Goal: Task Accomplishment & Management: Manage account settings

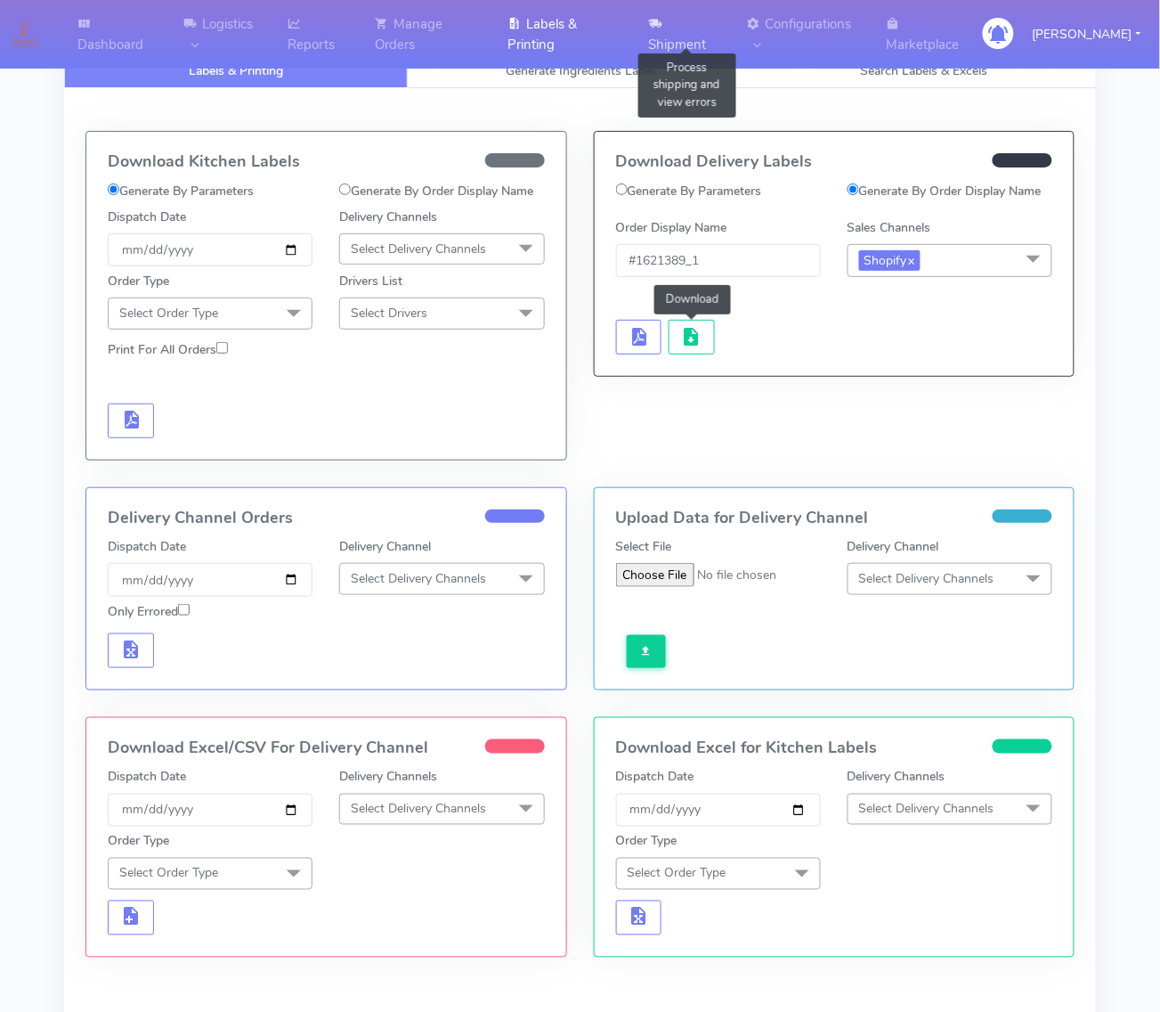
click at [655, 23] on icon at bounding box center [655, 24] width 13 height 18
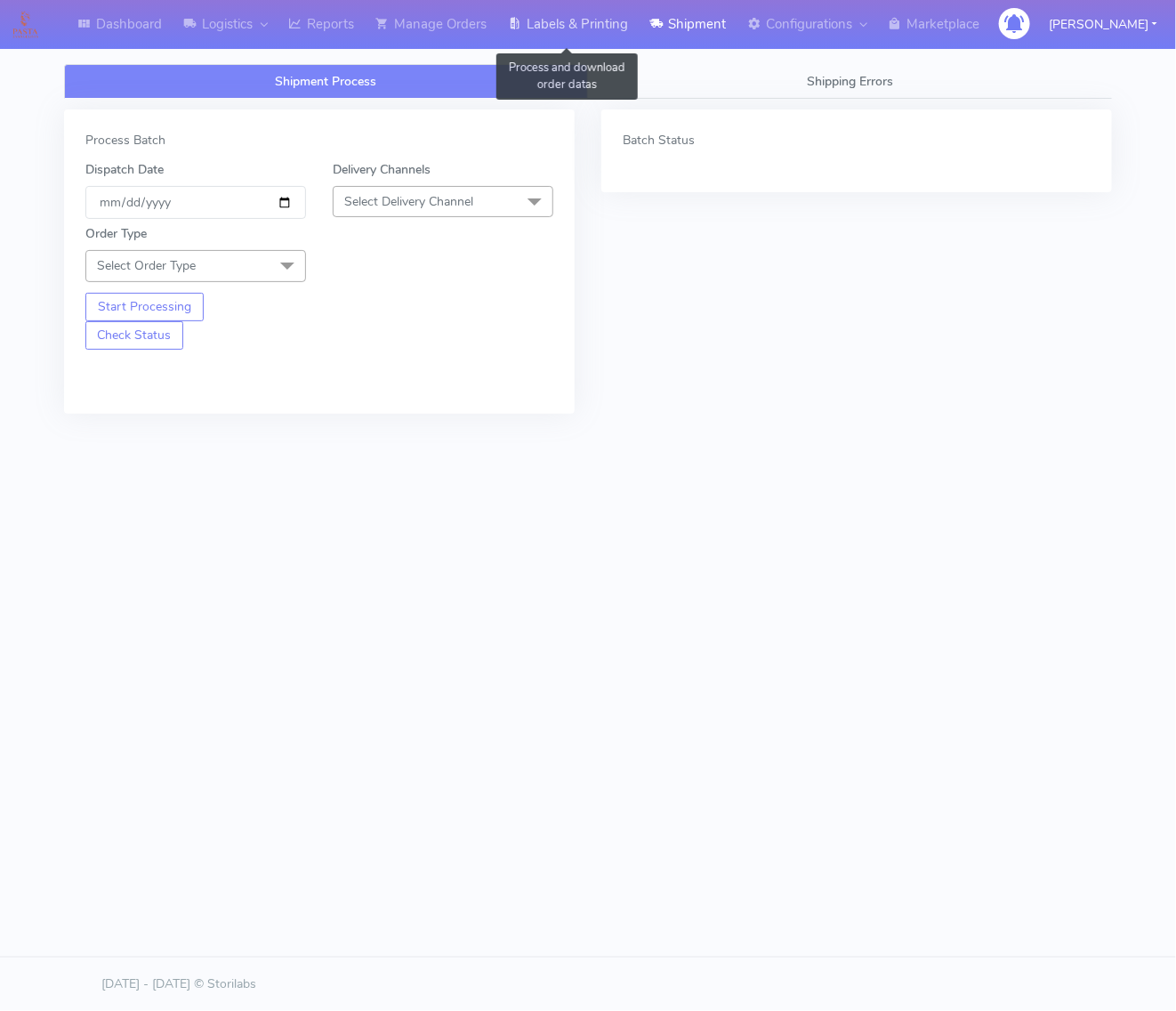
click at [570, 15] on link "Labels & Printing" at bounding box center [569, 24] width 142 height 49
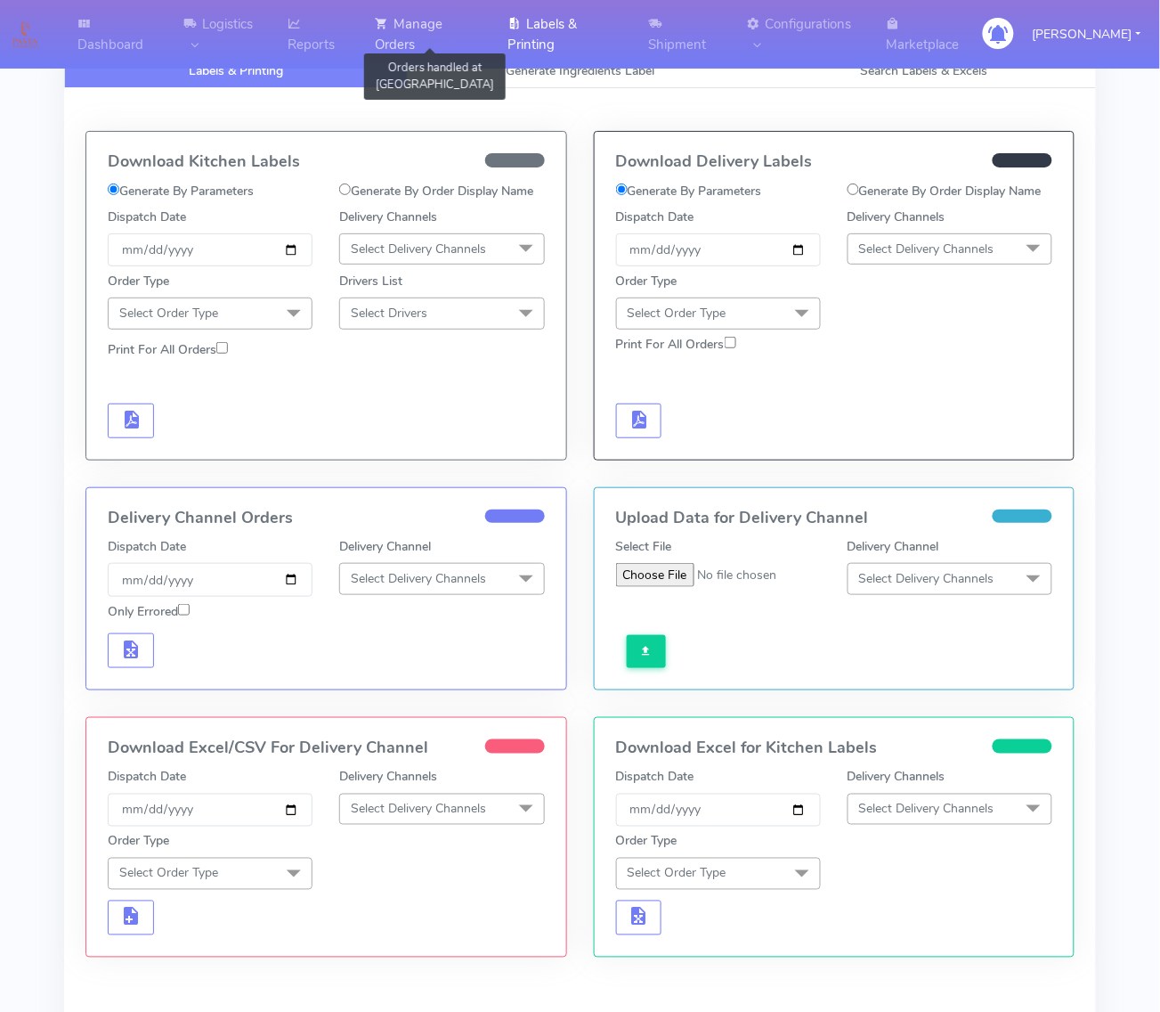
click at [388, 20] on icon at bounding box center [381, 24] width 13 height 18
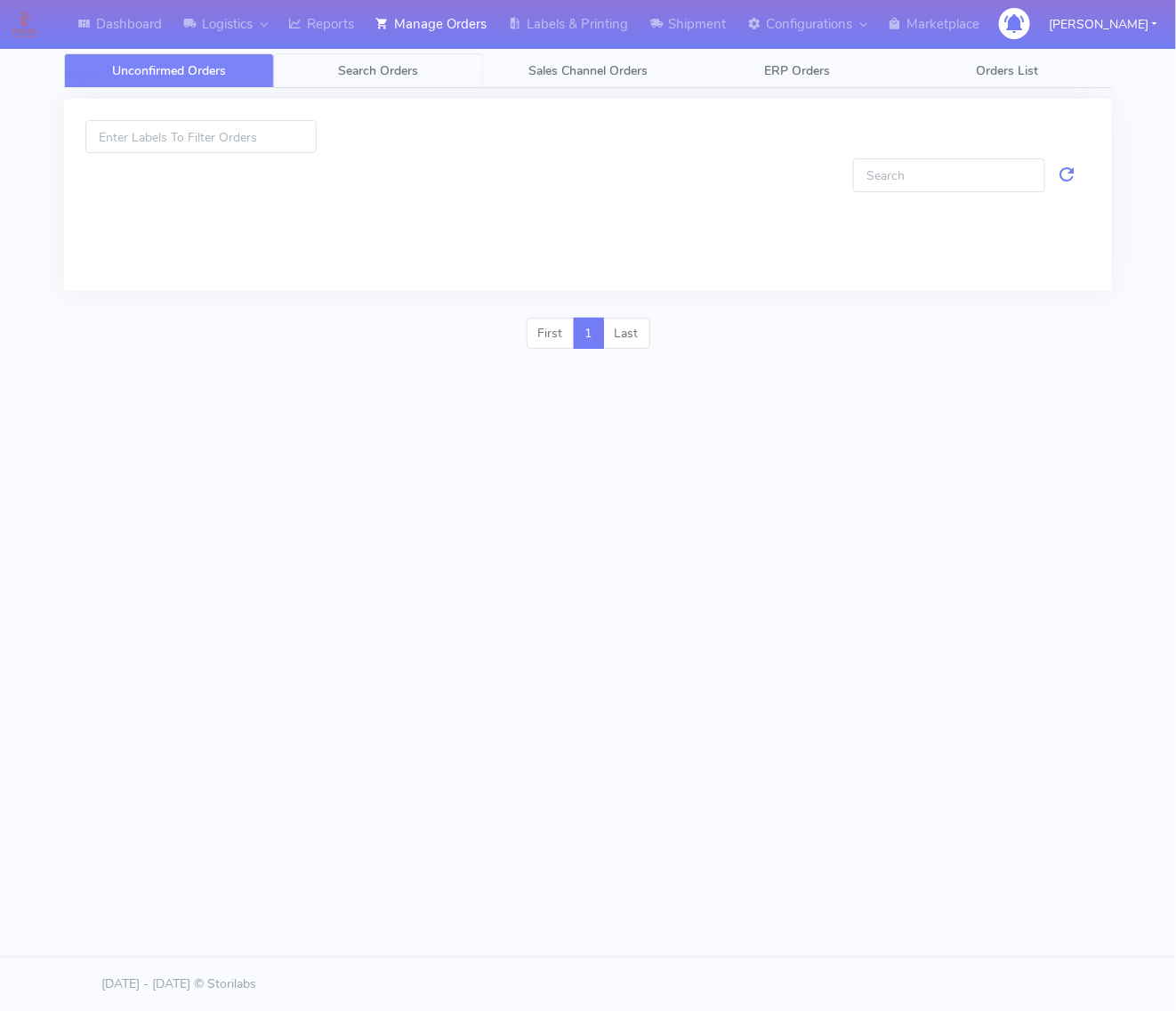
click at [367, 80] on link "Search Orders" at bounding box center [379, 70] width 210 height 35
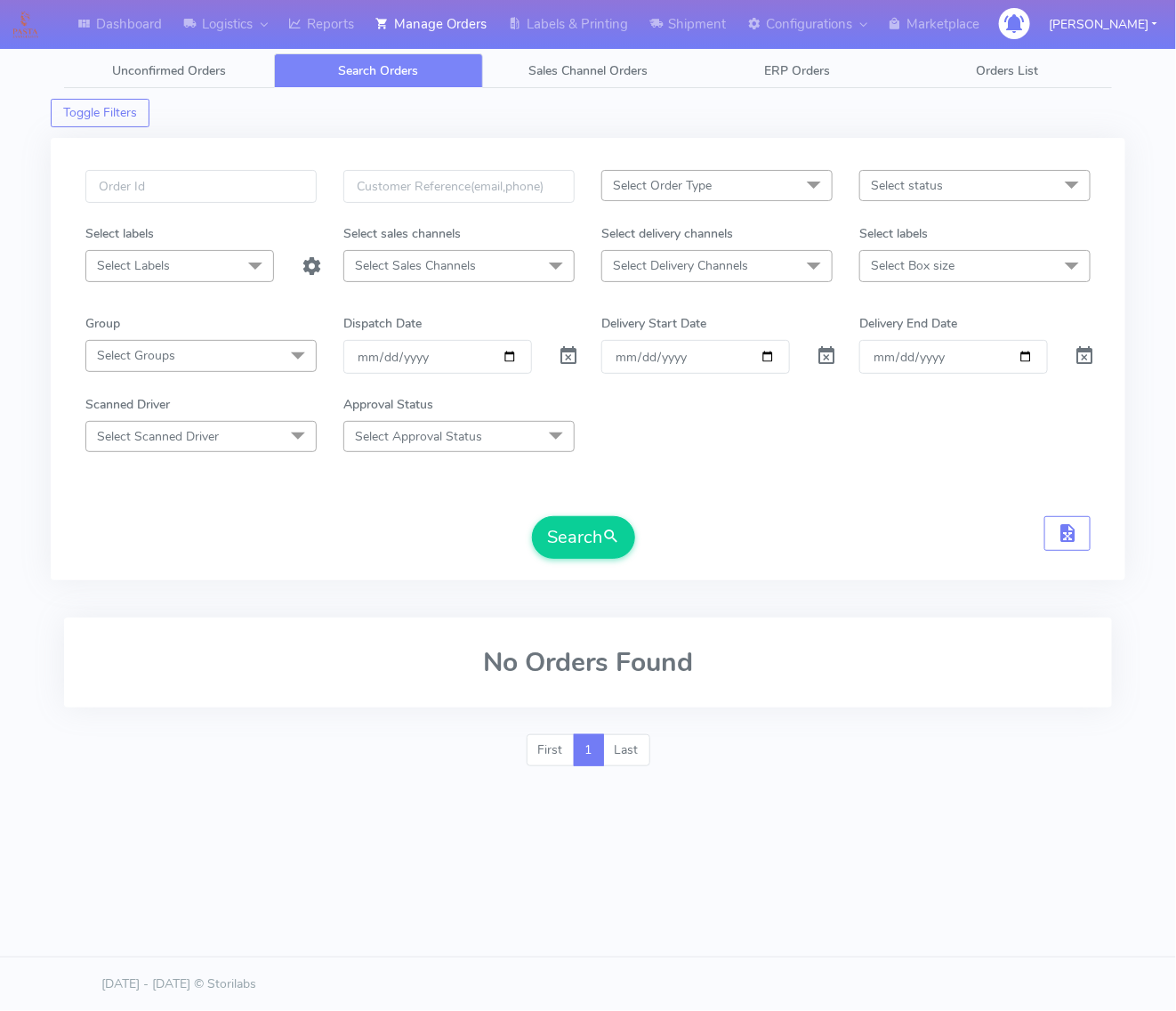
click at [705, 193] on span "Select Order Type" at bounding box center [662, 185] width 99 height 17
click at [671, 305] on div "MEALS" at bounding box center [717, 306] width 212 height 19
checkbox input "true"
click at [872, 289] on form "MEALS x Select All MEALS ATAVI One Off Pasta Club Gift Kit Event Unknown QCOM S…" at bounding box center [588, 364] width 1005 height 389
click at [765, 273] on span "Select Delivery Channels" at bounding box center [717, 265] width 232 height 31
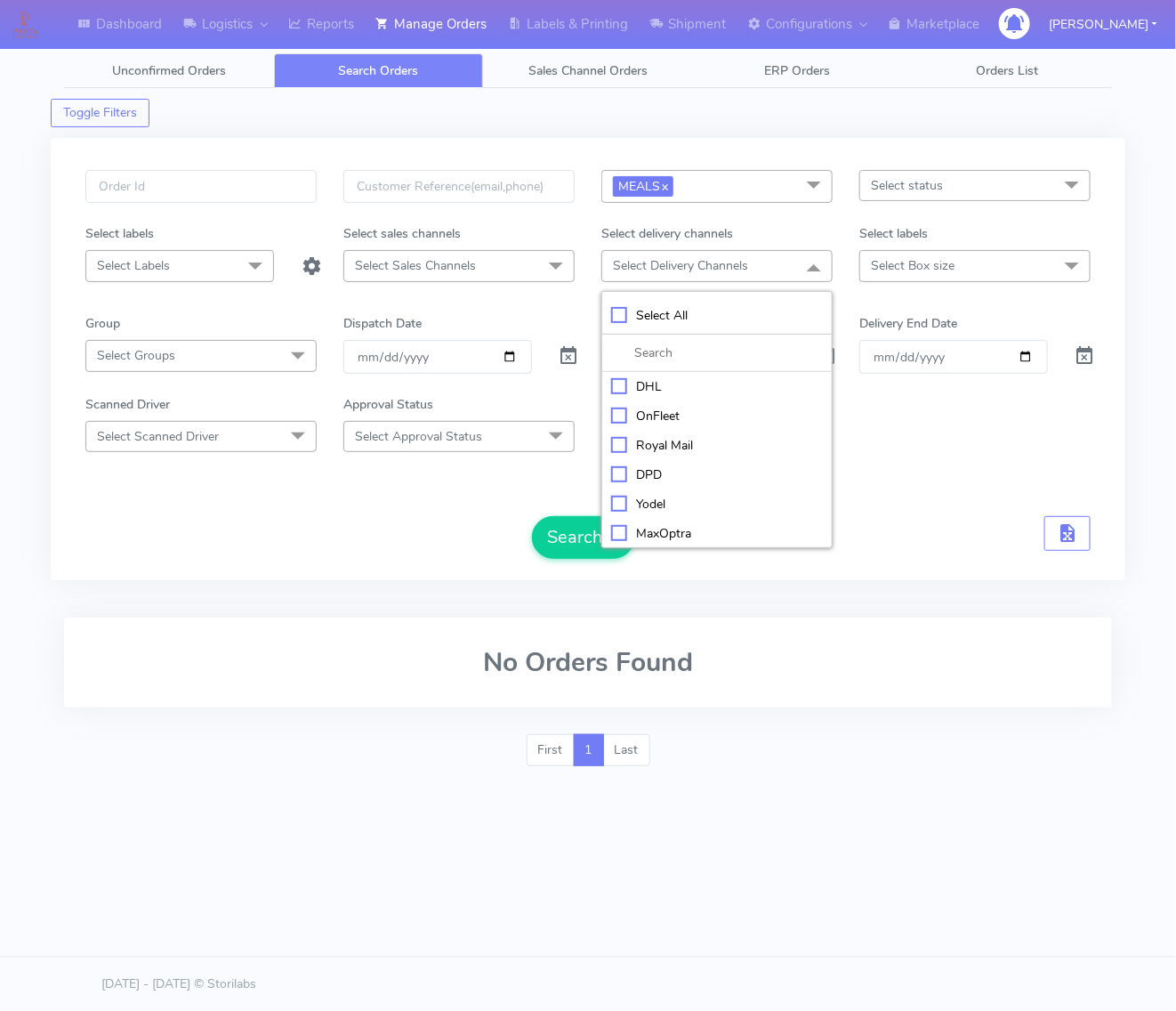
click at [640, 411] on div "OnFleet" at bounding box center [717, 416] width 212 height 19
checkbox input "true"
click at [922, 258] on span "Select Box size" at bounding box center [913, 265] width 84 height 17
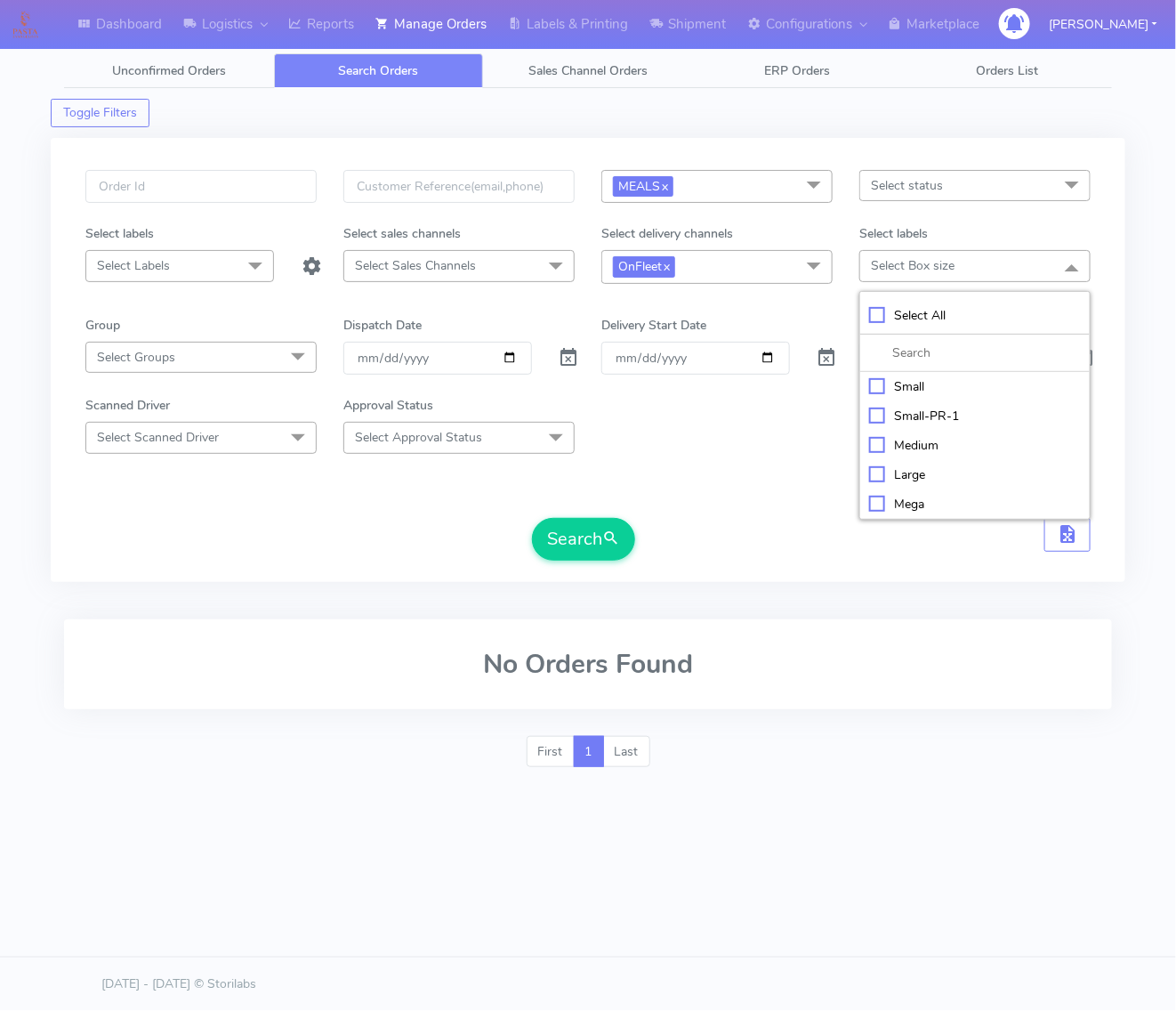
click at [887, 388] on div "Small" at bounding box center [975, 387] width 212 height 19
checkbox input "true"
click at [659, 492] on form "MEALS x Select All MEALS ATAVI One Off Pasta Club Gift Kit Event Unknown QCOM S…" at bounding box center [588, 365] width 1005 height 391
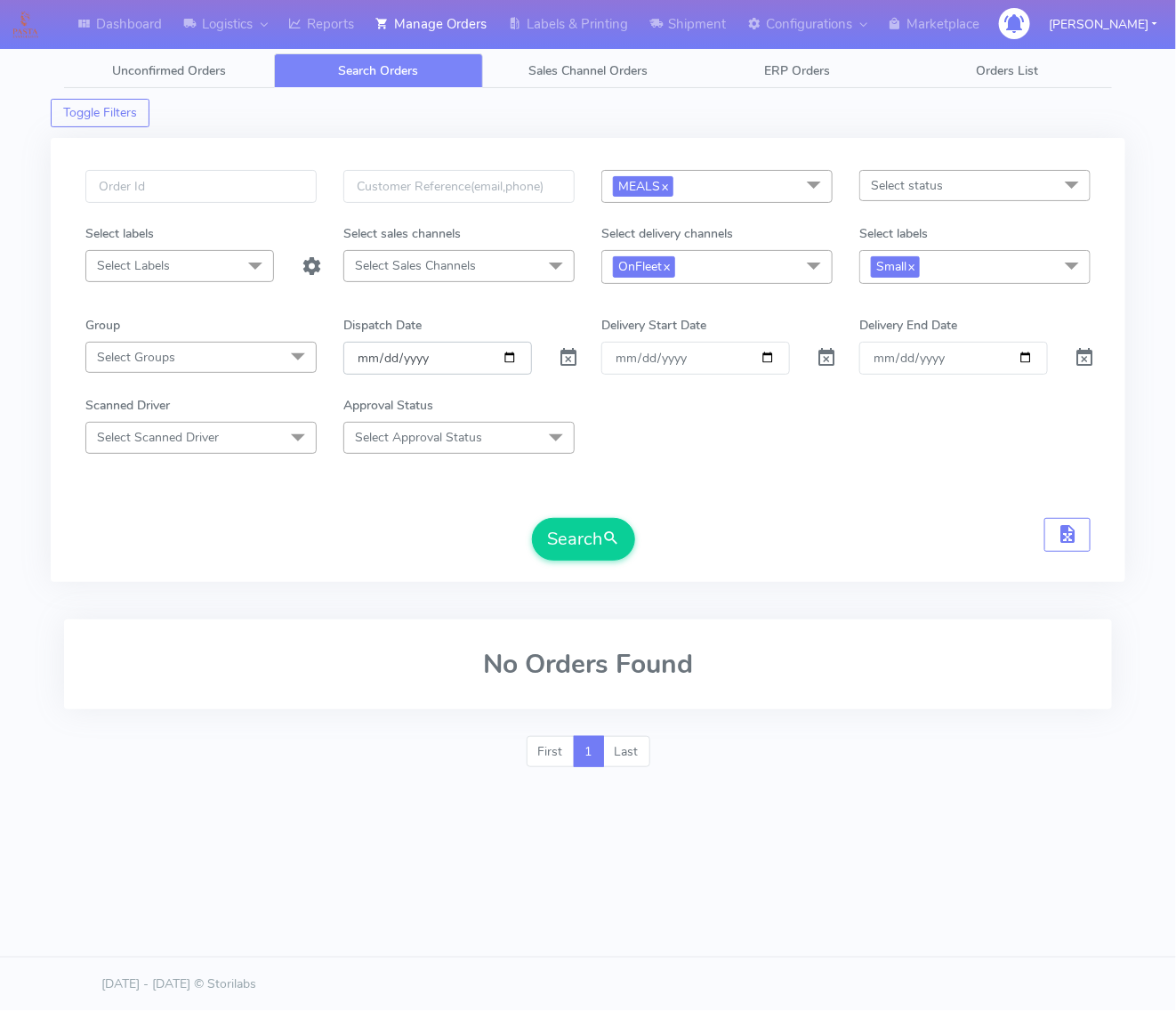
click at [521, 362] on input "2025-09-03" at bounding box center [438, 358] width 189 height 33
click at [505, 359] on input "2025-09-03" at bounding box center [438, 358] width 189 height 33
type input "2025-09-04"
click at [554, 523] on button "Search" at bounding box center [584, 538] width 103 height 43
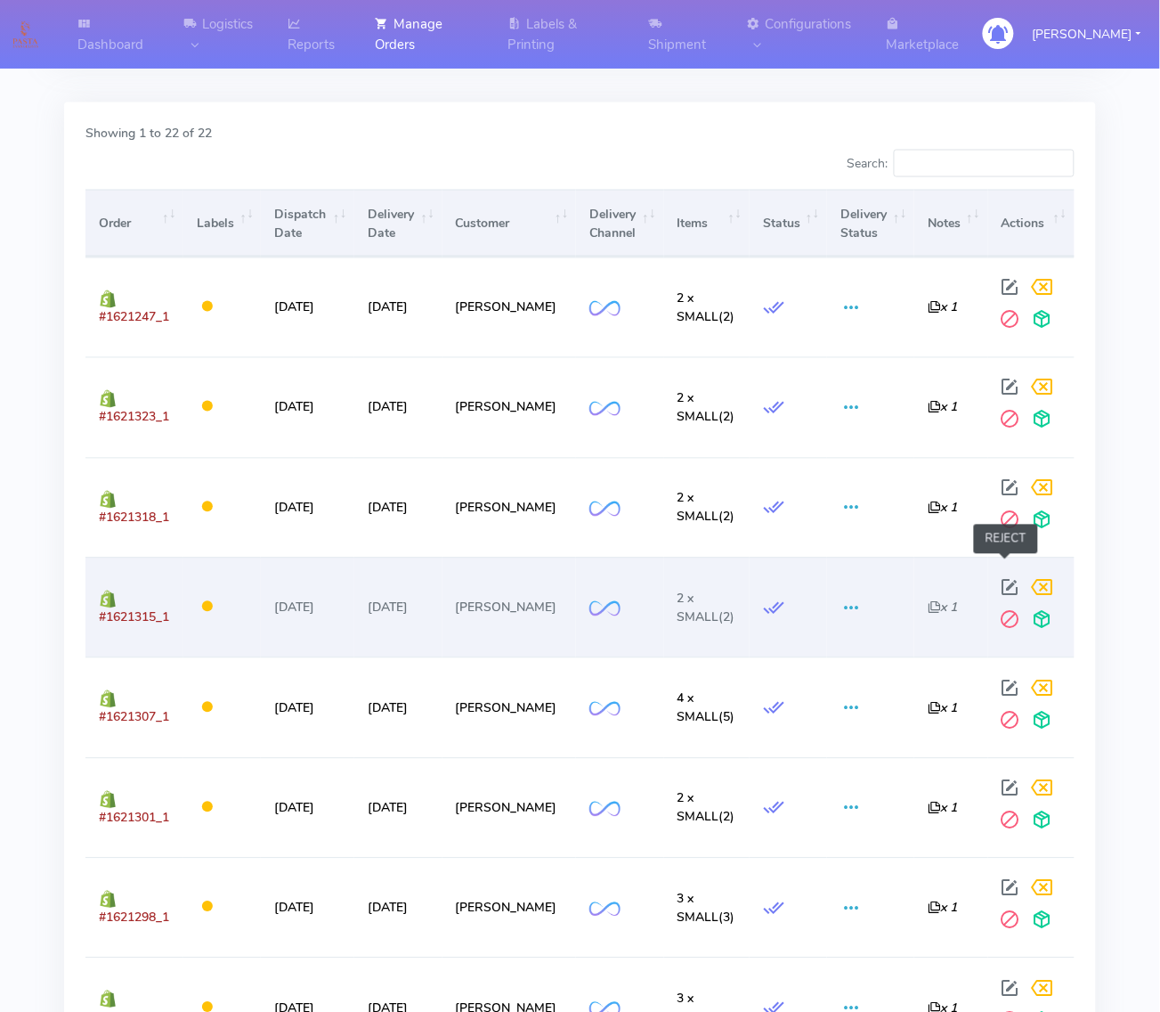
scroll to position [557, 0]
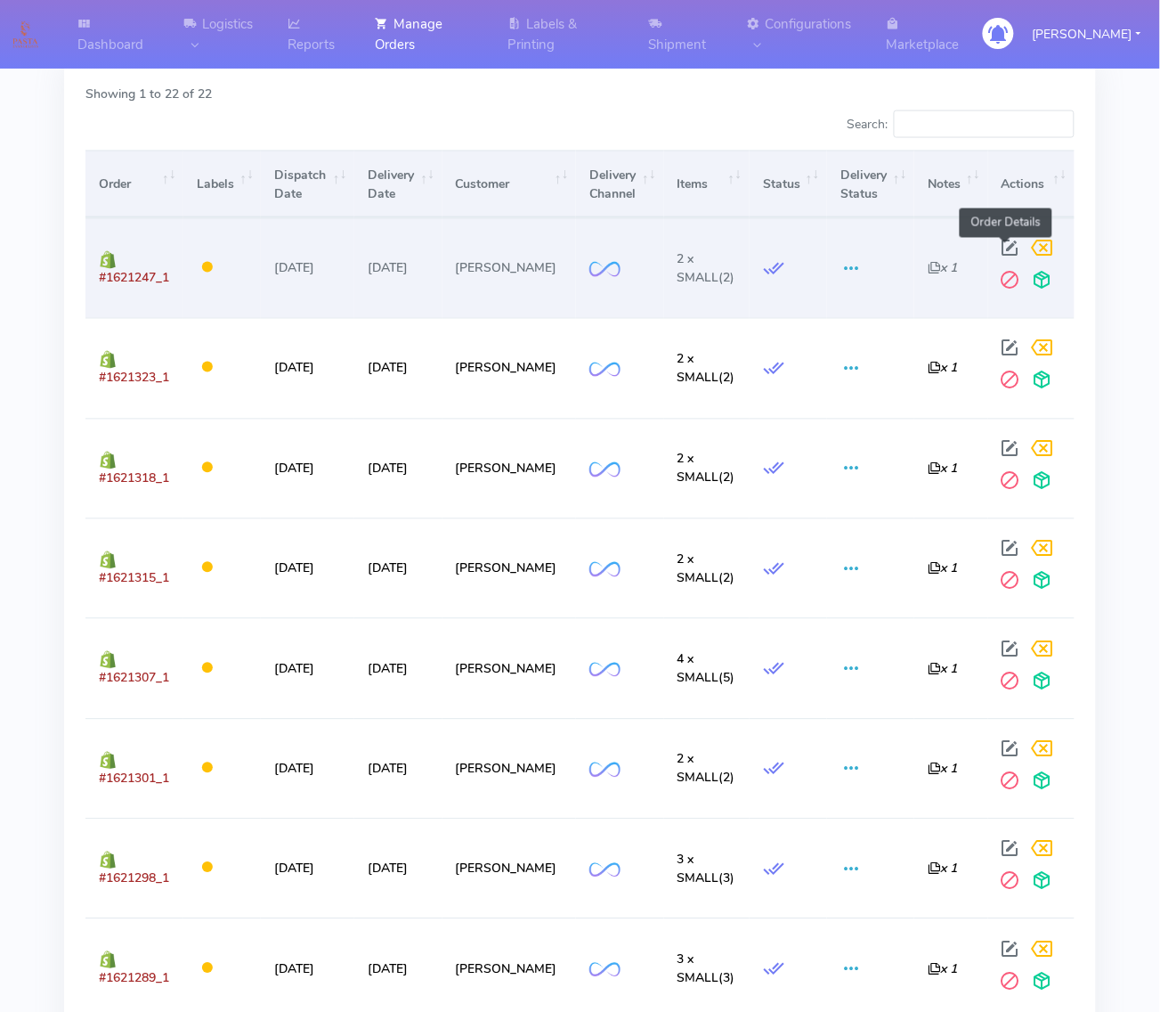
click at [1008, 246] on span at bounding box center [1011, 252] width 32 height 17
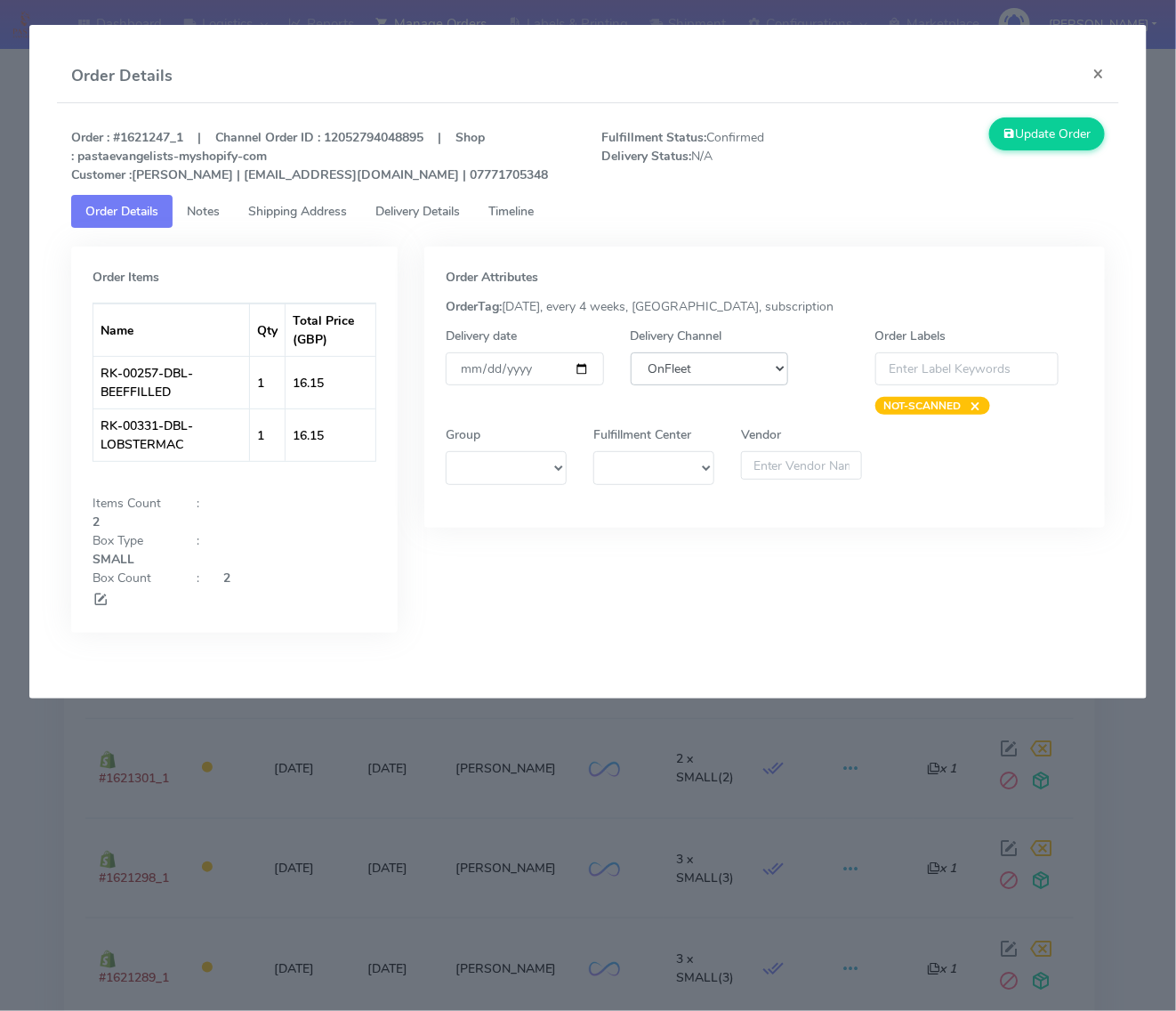
click at [696, 379] on select "DHL OnFleet Royal Mail DPD Yodel MaxOptra Amazon Collection" at bounding box center [709, 369] width 158 height 33
select select "5"
click at [630, 353] on select "DHL OnFleet Royal Mail DPD Yodel MaxOptra Amazon Collection" at bounding box center [709, 369] width 158 height 33
click at [1050, 141] on button "Update Order" at bounding box center [1047, 134] width 116 height 33
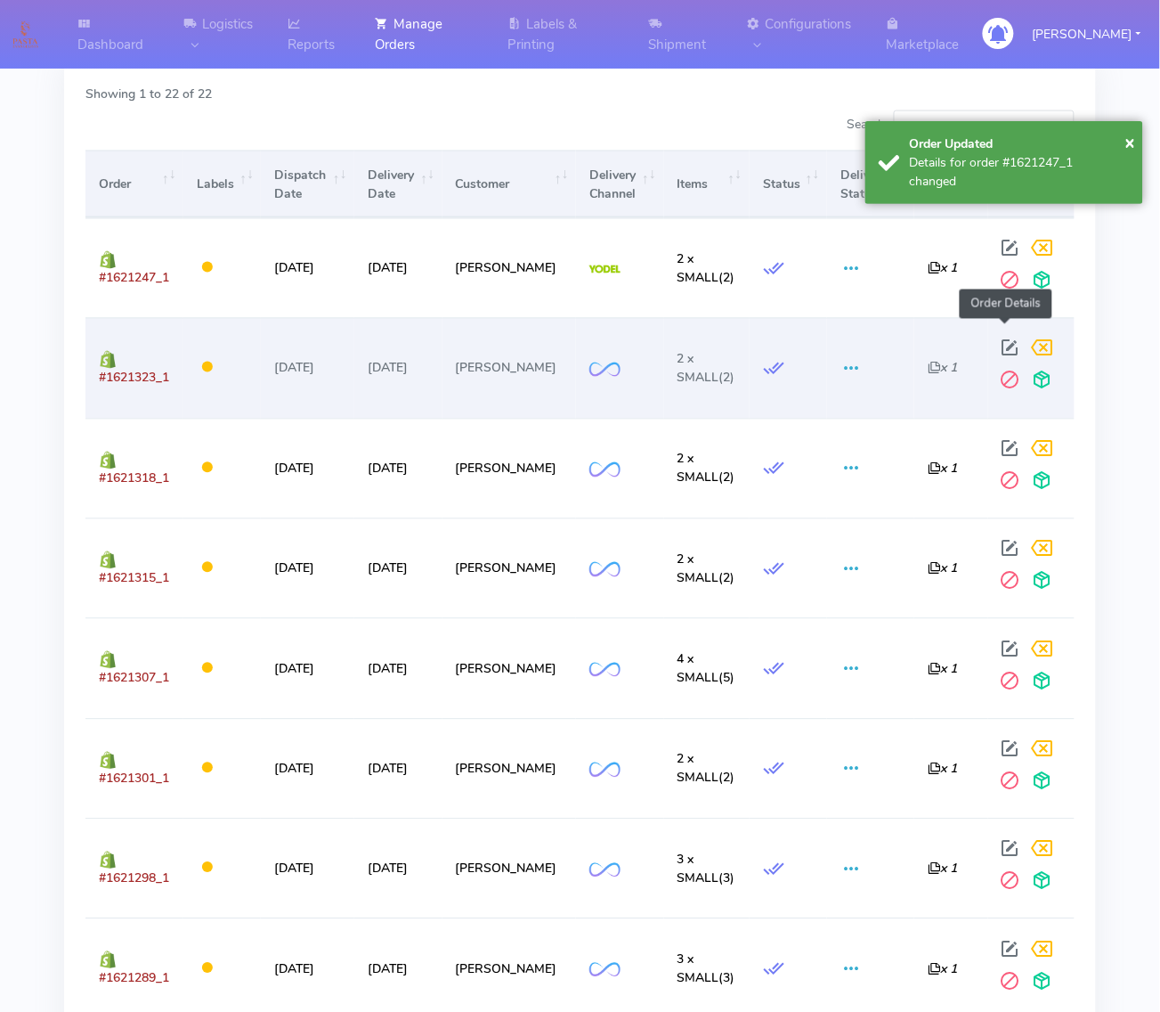
click at [1002, 344] on span at bounding box center [1011, 352] width 32 height 17
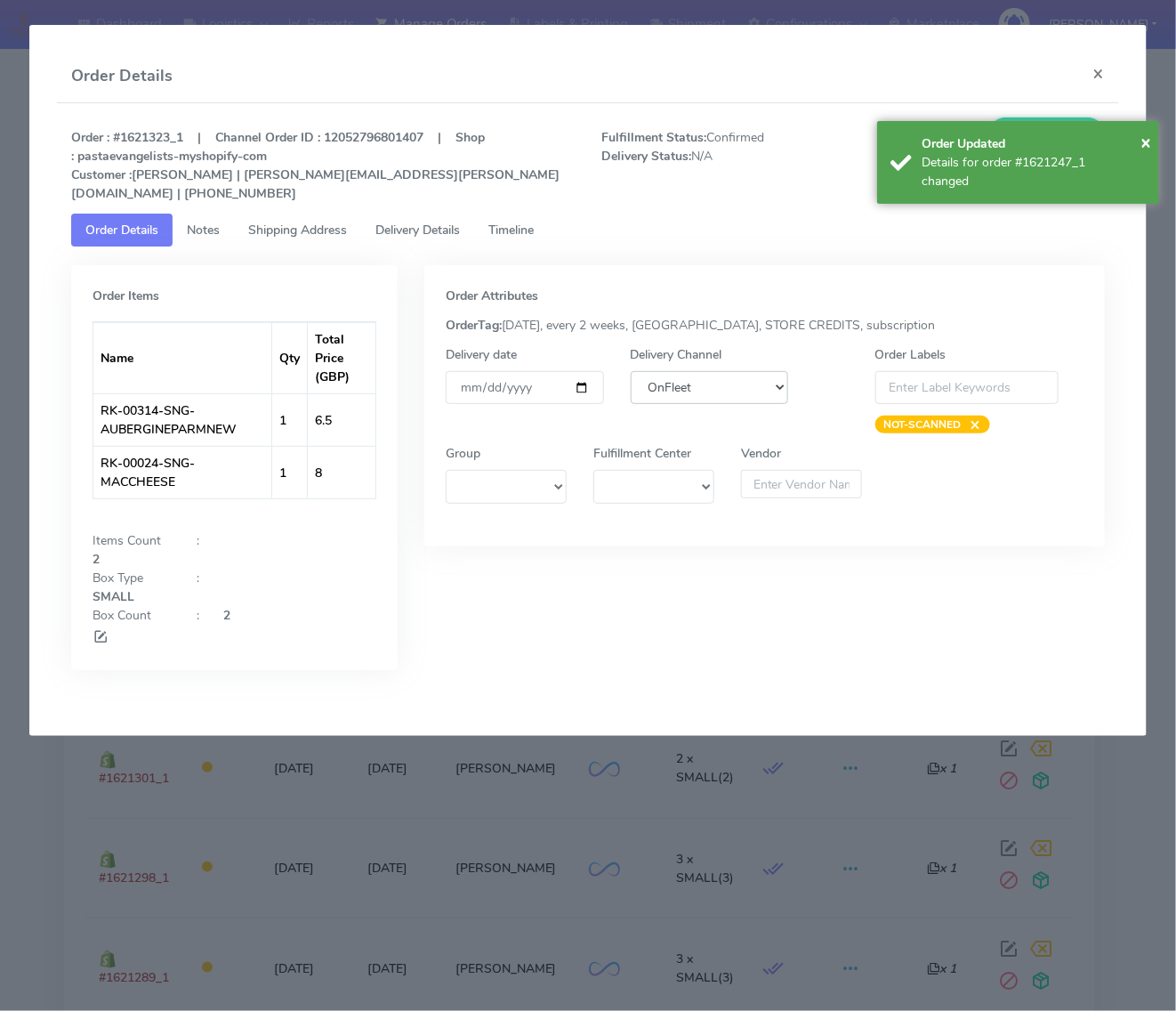
click at [652, 371] on select "DHL OnFleet Royal Mail DPD Yodel MaxOptra Amazon Collection" at bounding box center [709, 387] width 158 height 33
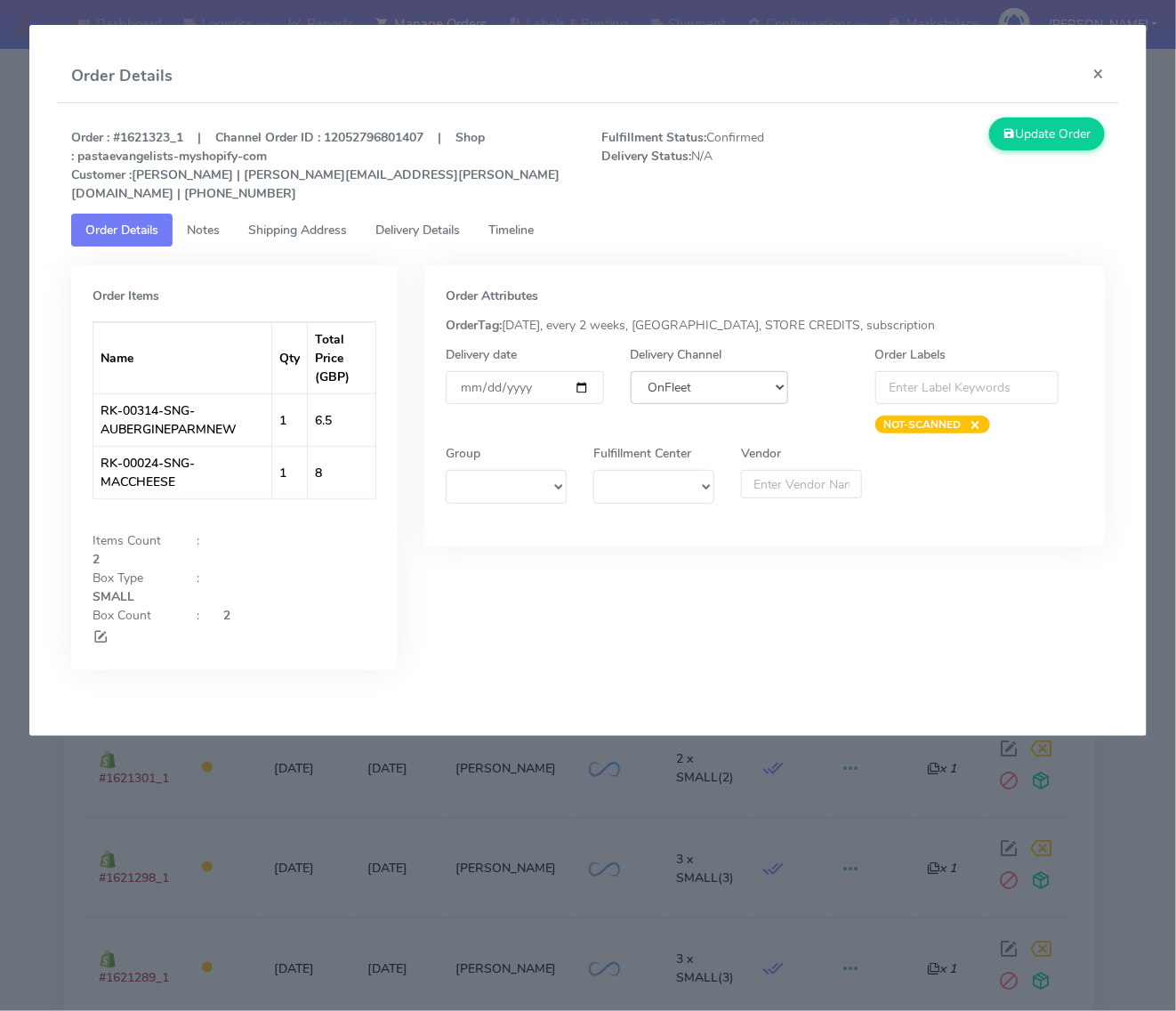
select select "5"
click at [630, 371] on select "DHL OnFleet Royal Mail DPD Yodel MaxOptra Amazon Collection" at bounding box center [709, 387] width 158 height 33
click at [1054, 139] on button "Update Order" at bounding box center [1047, 134] width 116 height 33
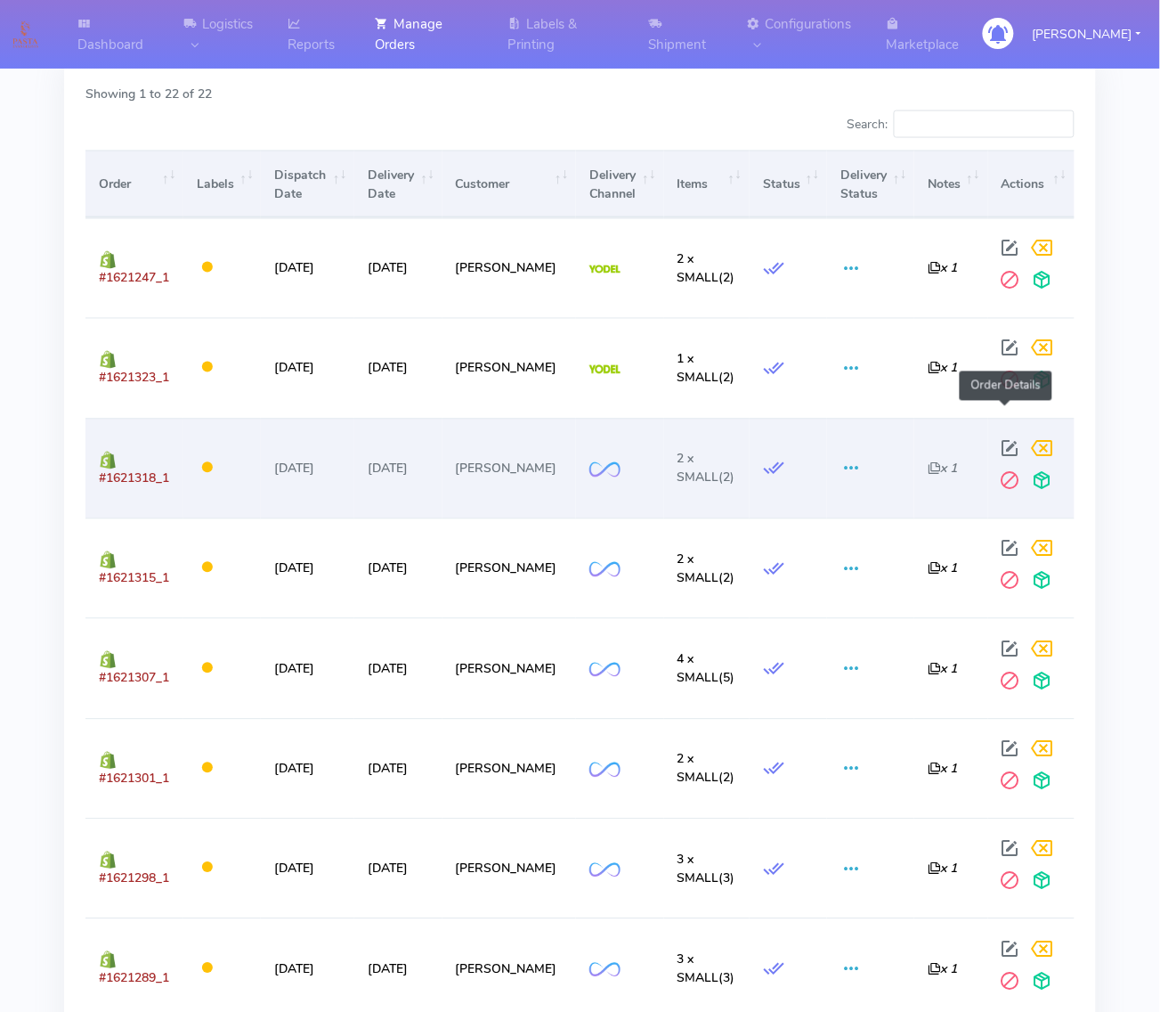
click at [1011, 444] on span at bounding box center [1011, 452] width 32 height 17
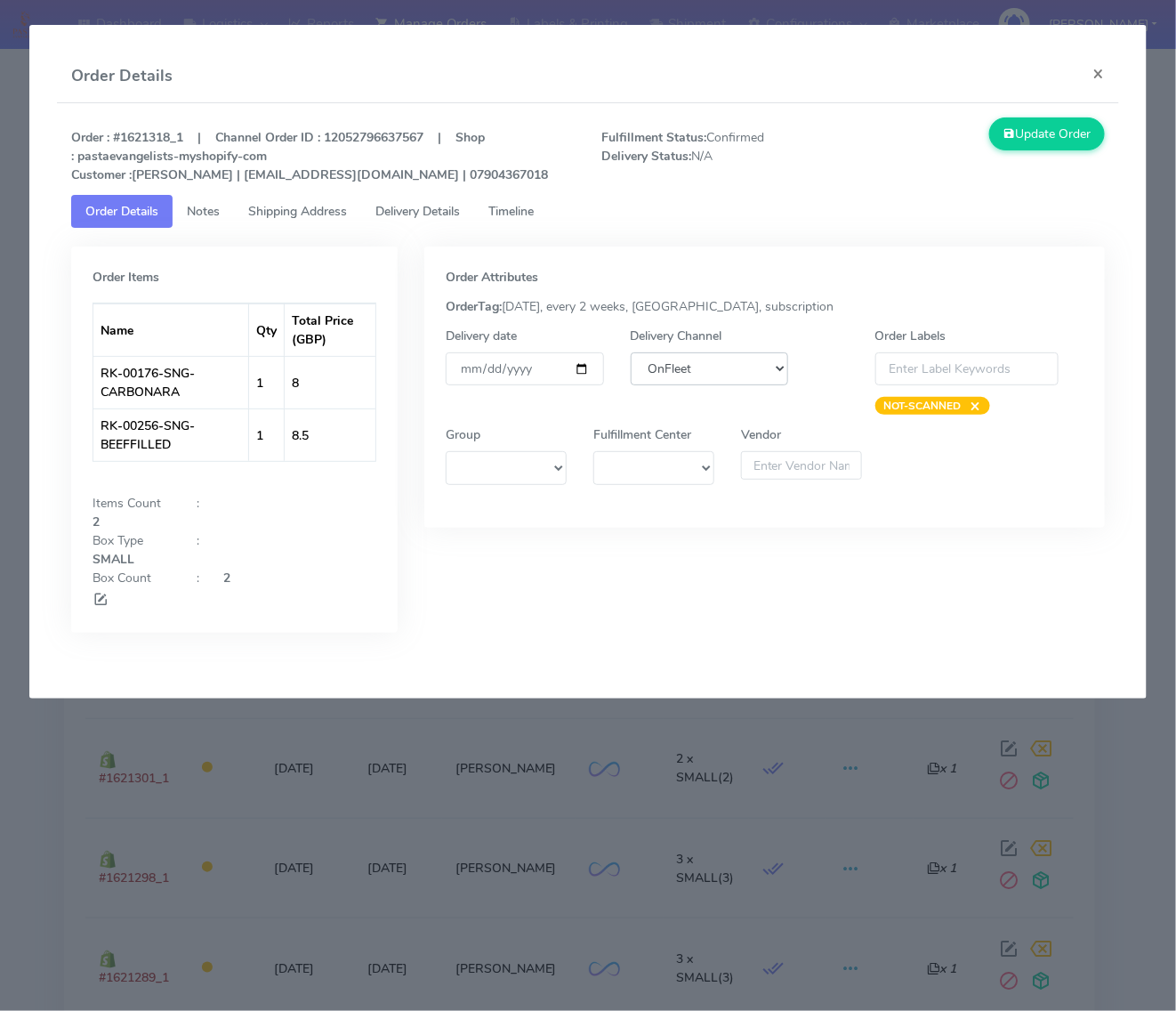
drag, startPoint x: 672, startPoint y: 370, endPoint x: 672, endPoint y: 380, distance: 10.0
click at [672, 370] on select "DHL OnFleet Royal Mail DPD Yodel MaxOptra Amazon Collection" at bounding box center [709, 369] width 158 height 33
select select "5"
click at [630, 353] on select "DHL OnFleet Royal Mail DPD Yodel MaxOptra Amazon Collection" at bounding box center [709, 369] width 158 height 33
click at [1046, 142] on button "Update Order" at bounding box center [1047, 134] width 116 height 33
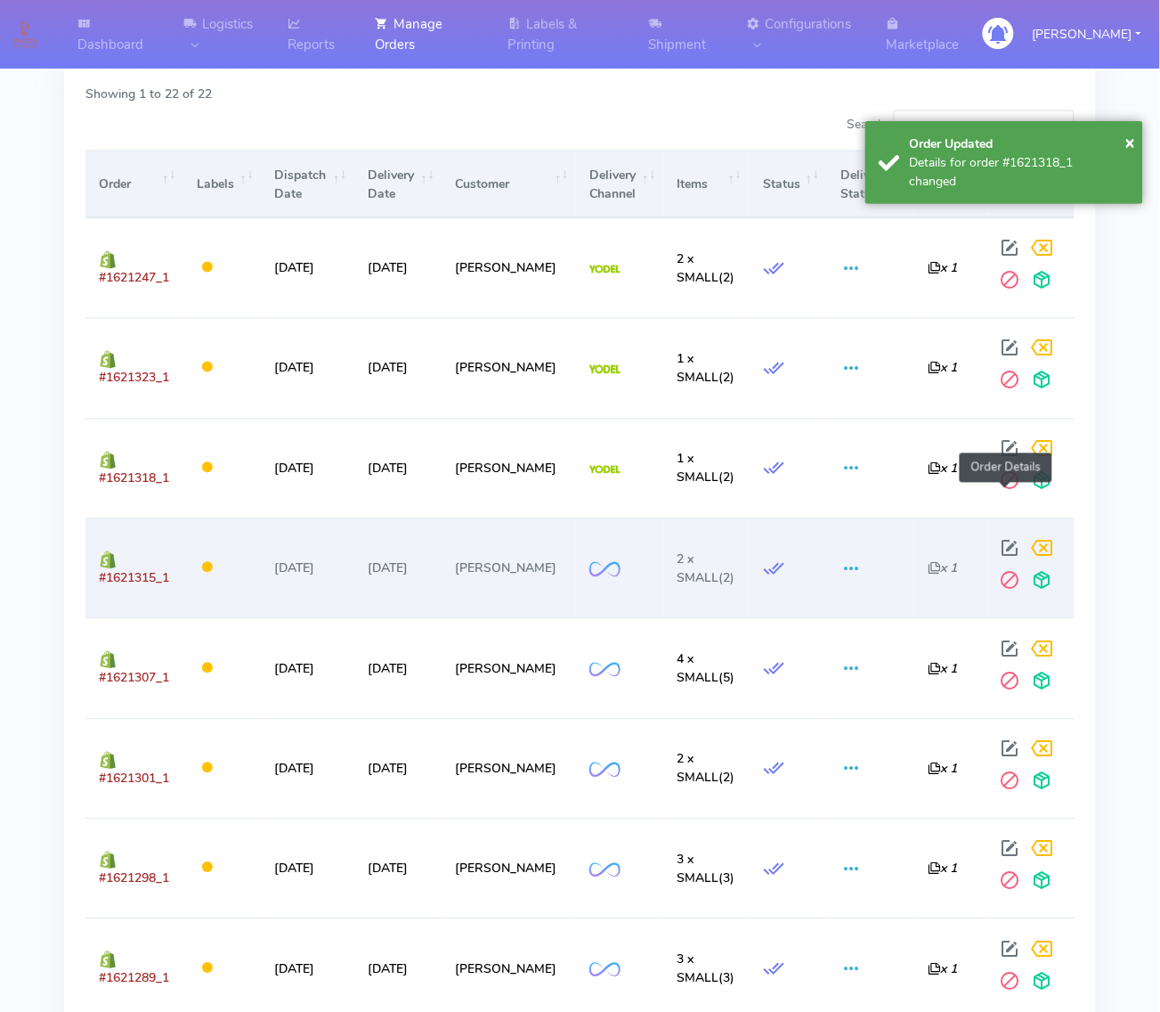
click at [1003, 544] on span at bounding box center [1011, 552] width 32 height 17
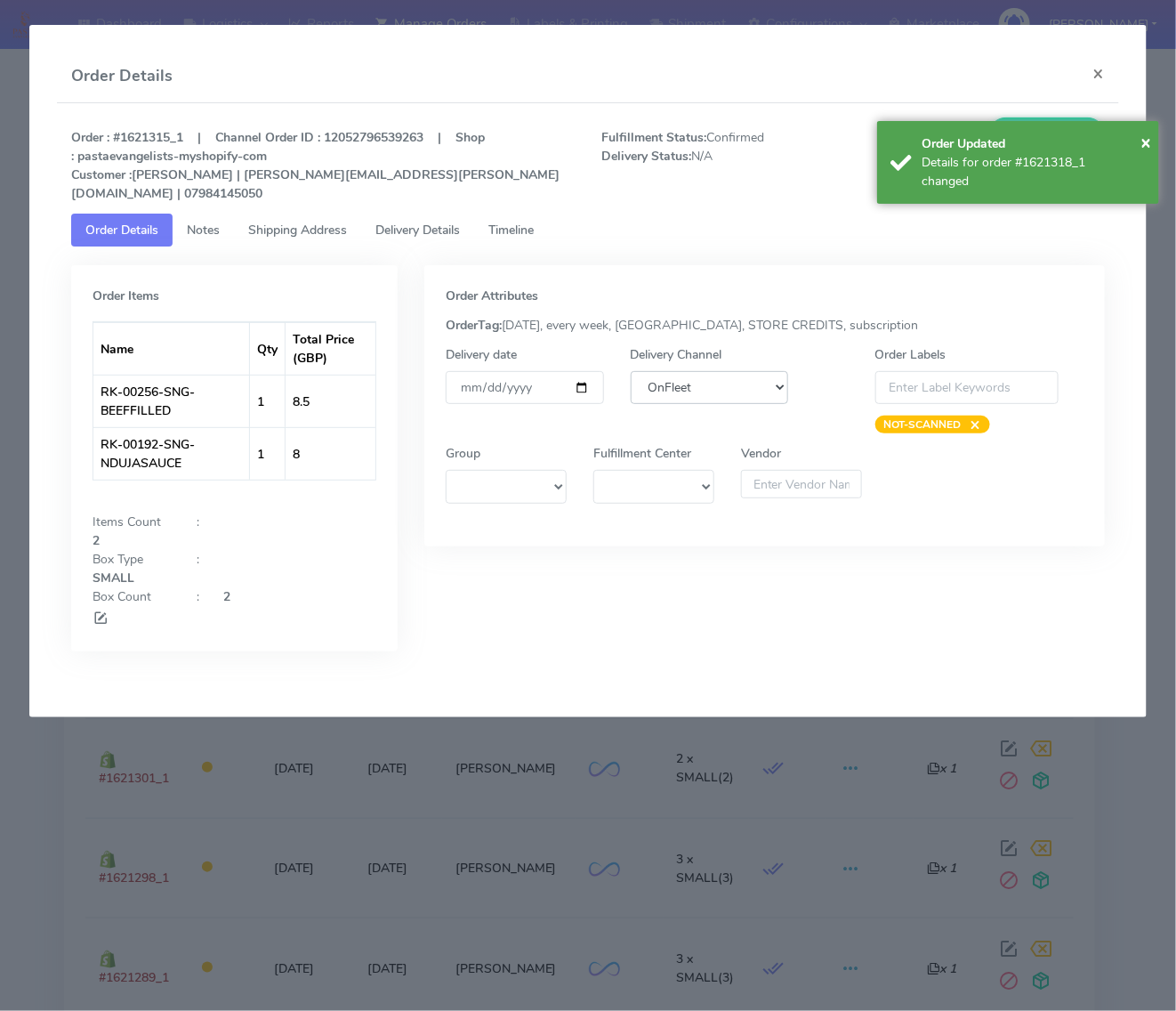
click at [711, 383] on select "DHL OnFleet Royal Mail DPD Yodel MaxOptra Amazon Collection" at bounding box center [709, 387] width 158 height 33
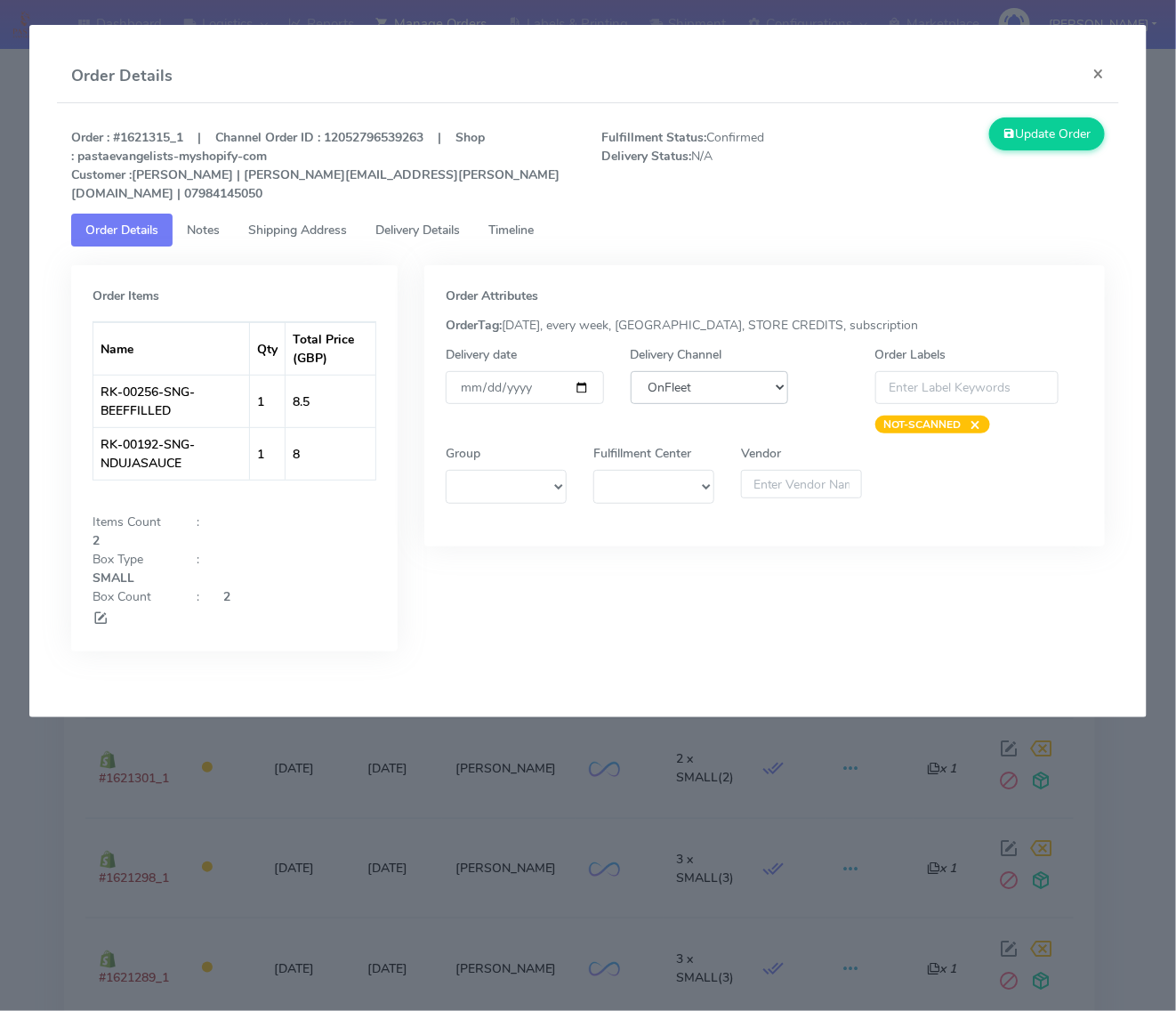
select select "5"
click at [630, 371] on select "DHL OnFleet Royal Mail DPD Yodel MaxOptra Amazon Collection" at bounding box center [709, 387] width 158 height 33
click at [1068, 131] on button "Update Order" at bounding box center [1047, 134] width 116 height 33
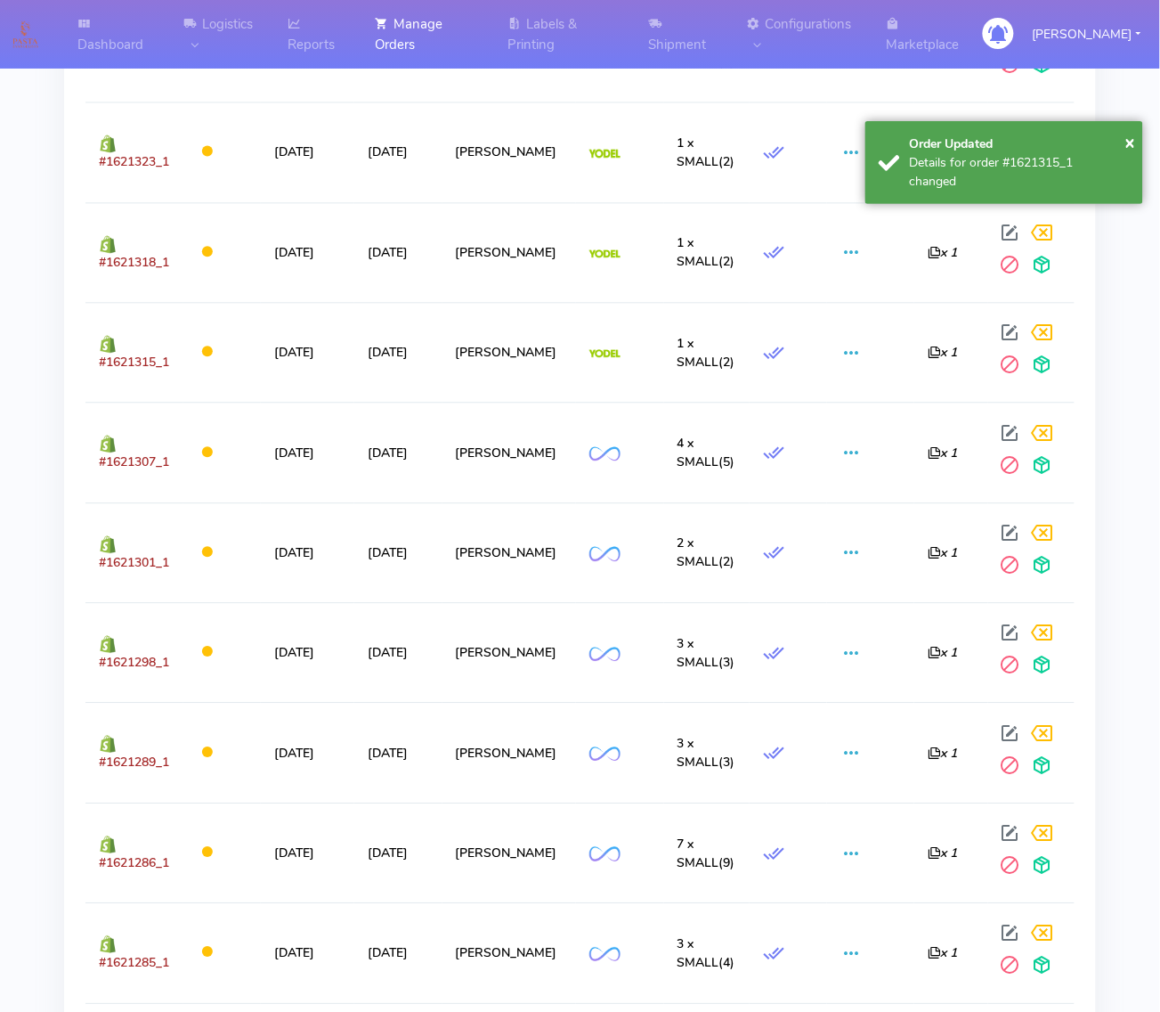
scroll to position [779, 0]
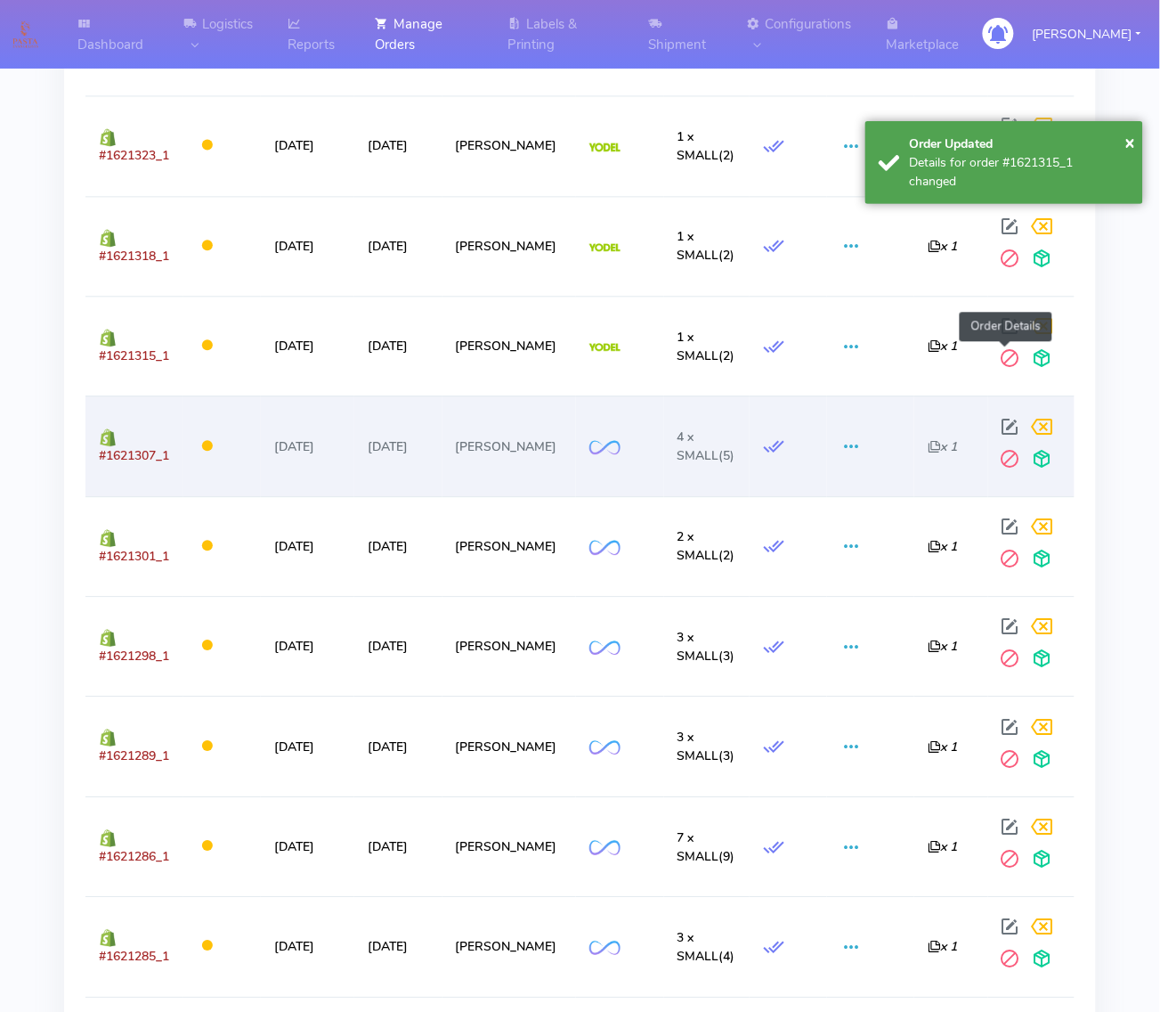
click at [1005, 422] on span at bounding box center [1011, 430] width 32 height 17
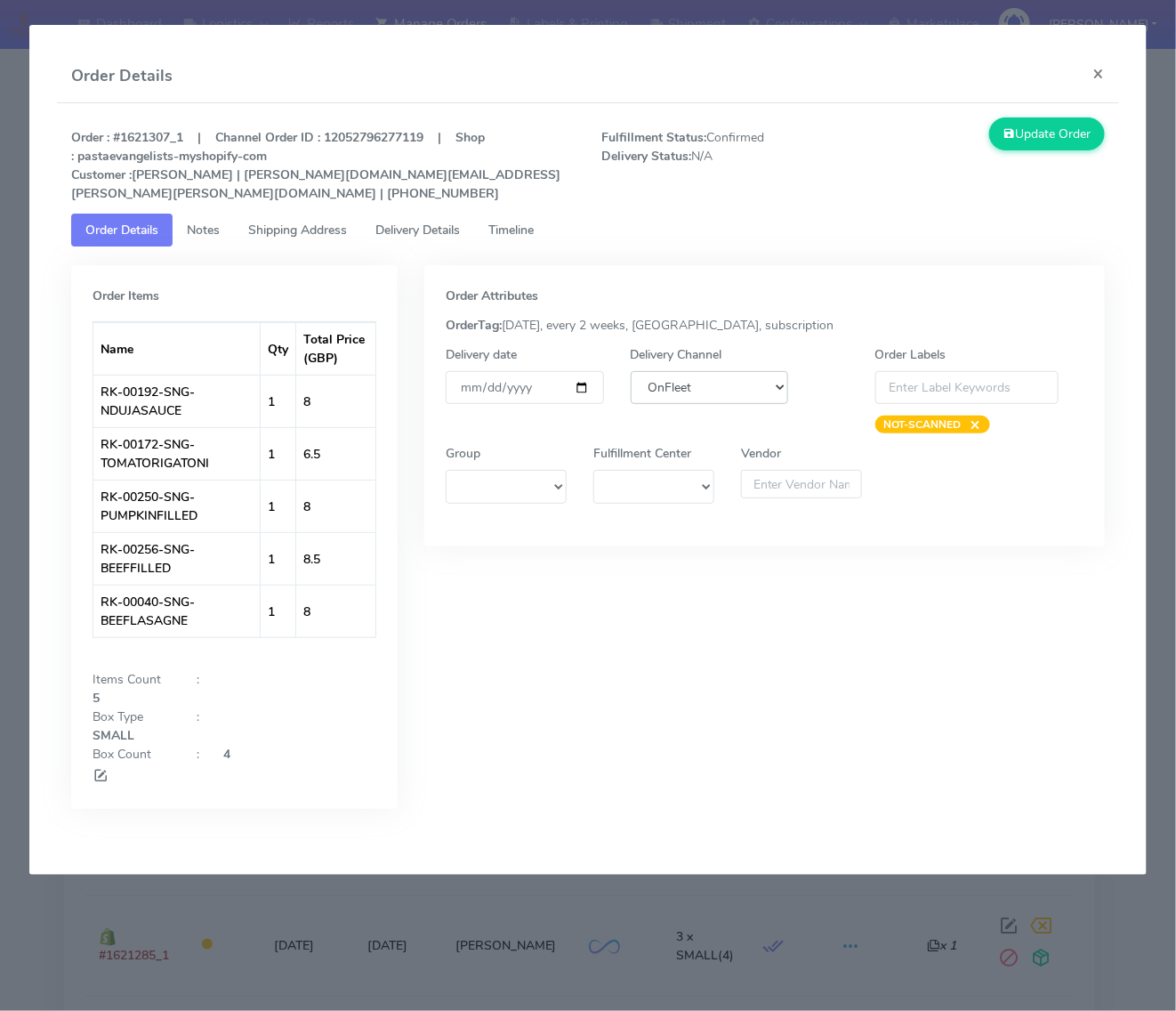
click at [683, 376] on select "DHL OnFleet Royal Mail DPD Yodel MaxOptra Amazon Collection" at bounding box center [709, 387] width 158 height 33
select select "5"
click at [630, 371] on select "DHL OnFleet Royal Mail DPD Yodel MaxOptra Amazon Collection" at bounding box center [709, 387] width 158 height 33
click at [1014, 147] on button "Update Order" at bounding box center [1047, 134] width 116 height 33
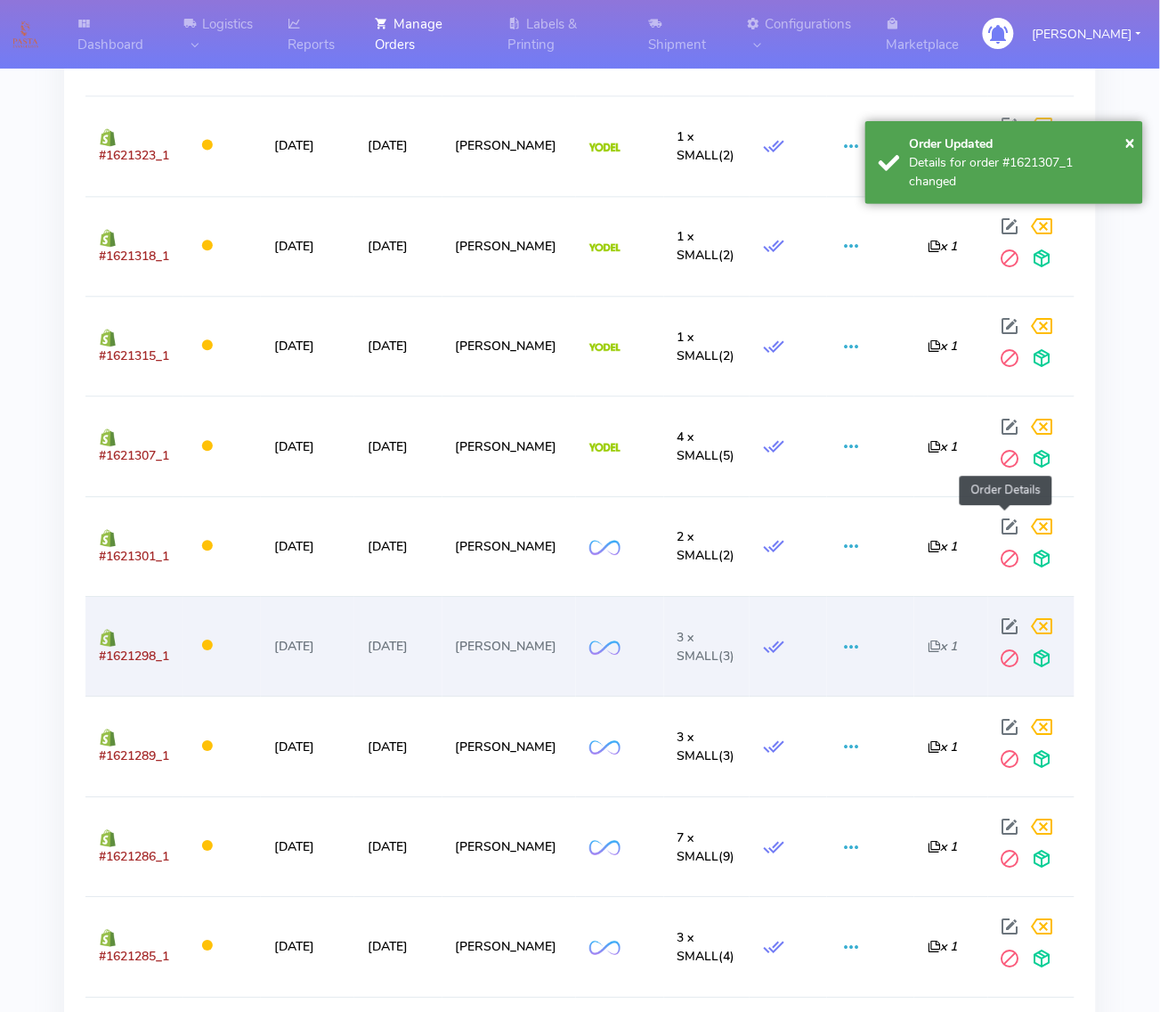
click at [1008, 622] on span at bounding box center [1011, 630] width 32 height 17
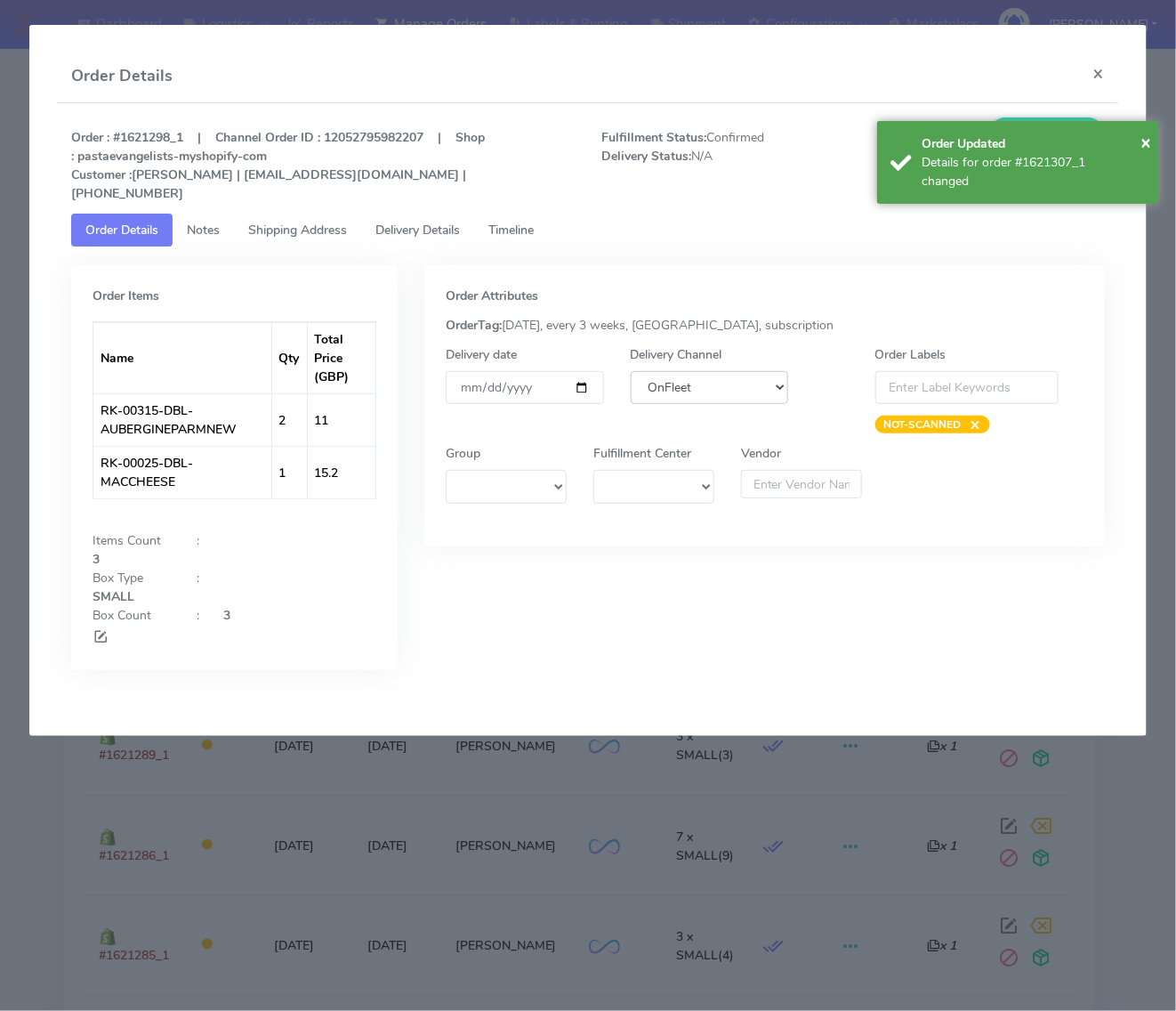
drag, startPoint x: 678, startPoint y: 362, endPoint x: 677, endPoint y: 381, distance: 19.0
click at [678, 371] on select "DHL OnFleet Royal Mail DPD Yodel MaxOptra Amazon Collection" at bounding box center [709, 387] width 158 height 33
select select "5"
click at [630, 371] on select "DHL OnFleet Royal Mail DPD Yodel MaxOptra Amazon Collection" at bounding box center [709, 387] width 158 height 33
click at [1146, 140] on span "×" at bounding box center [1146, 142] width 11 height 24
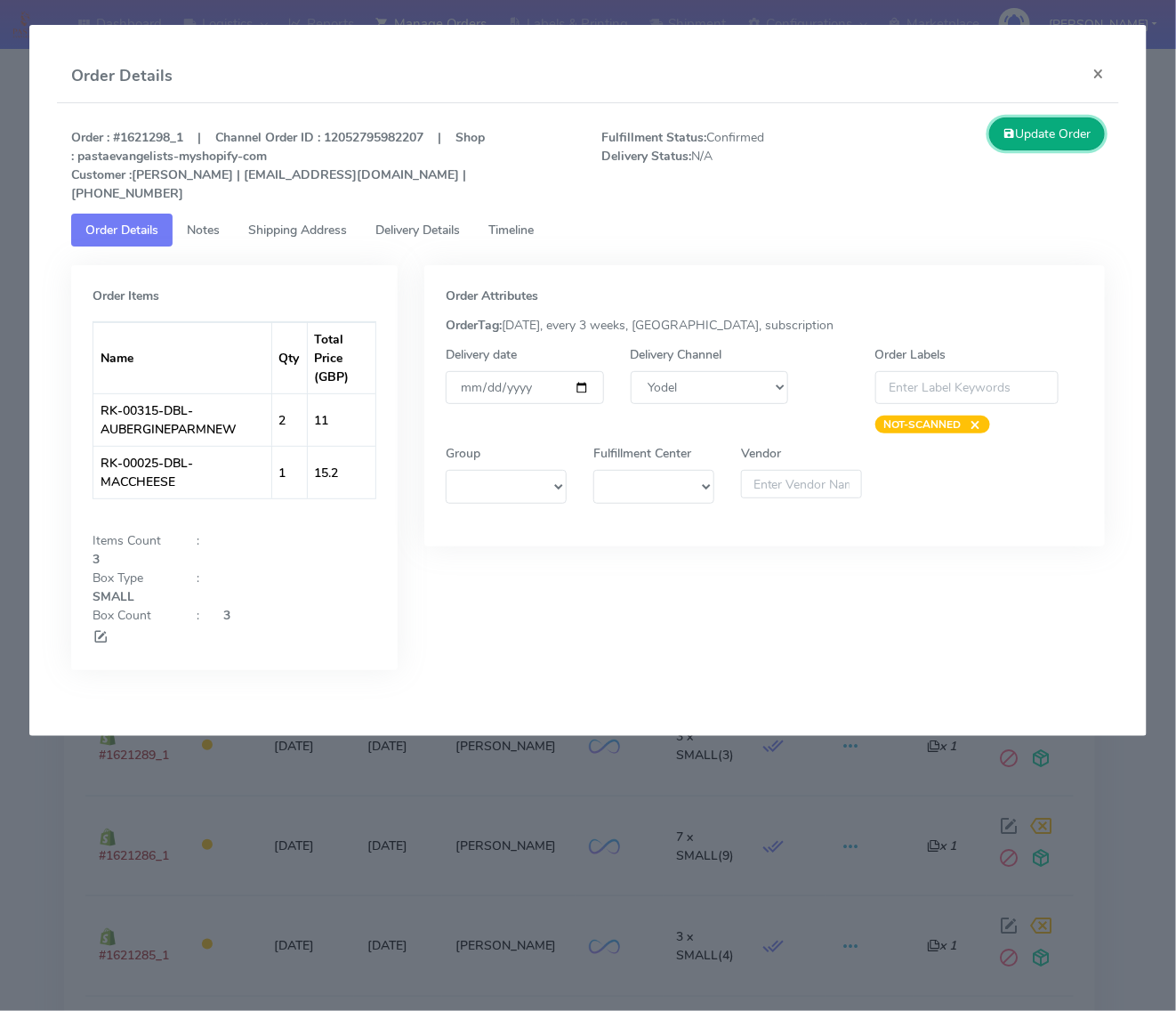
click at [989, 131] on button "Update Order" at bounding box center [1047, 134] width 116 height 33
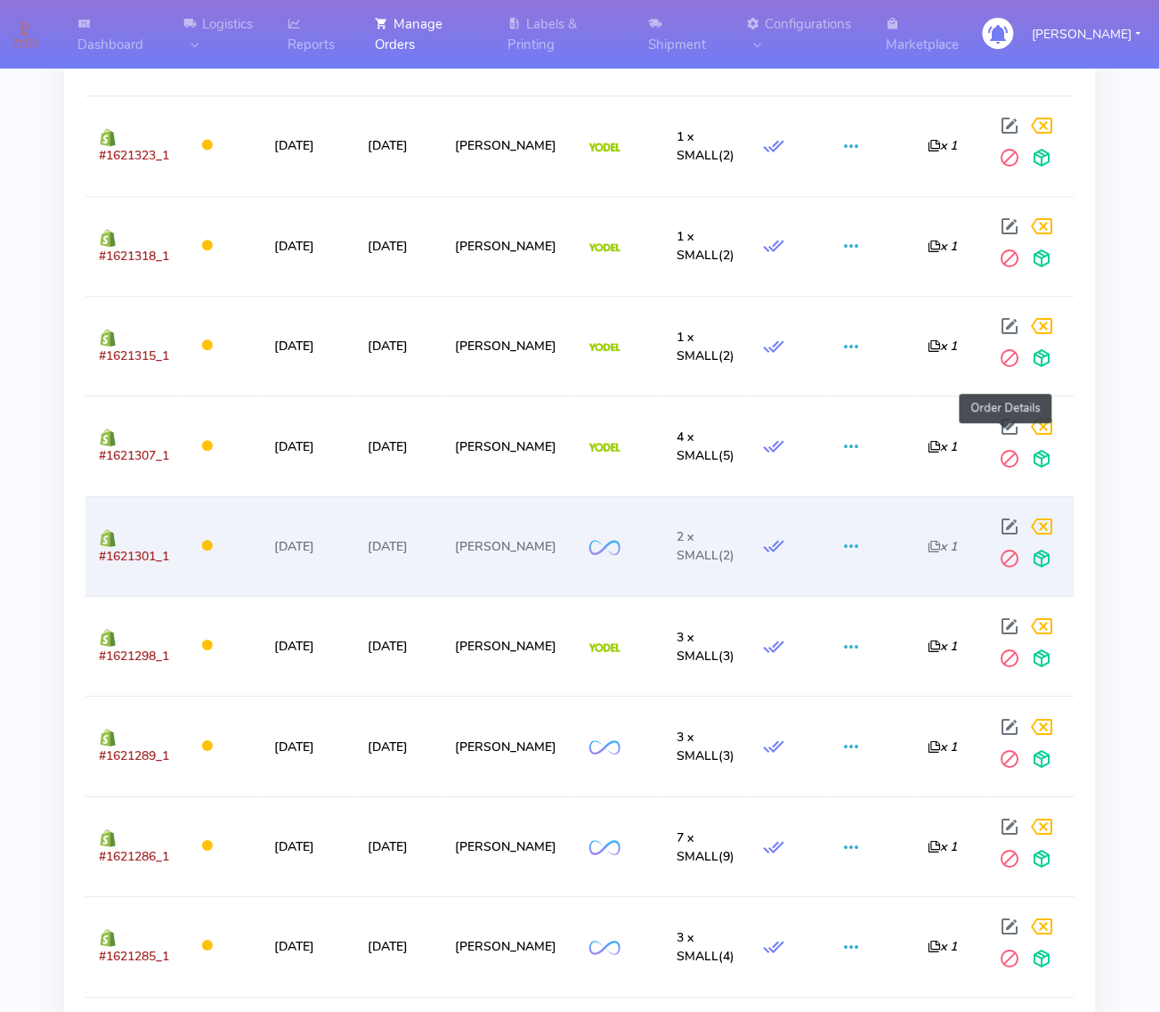
click at [1004, 522] on span at bounding box center [1011, 530] width 32 height 17
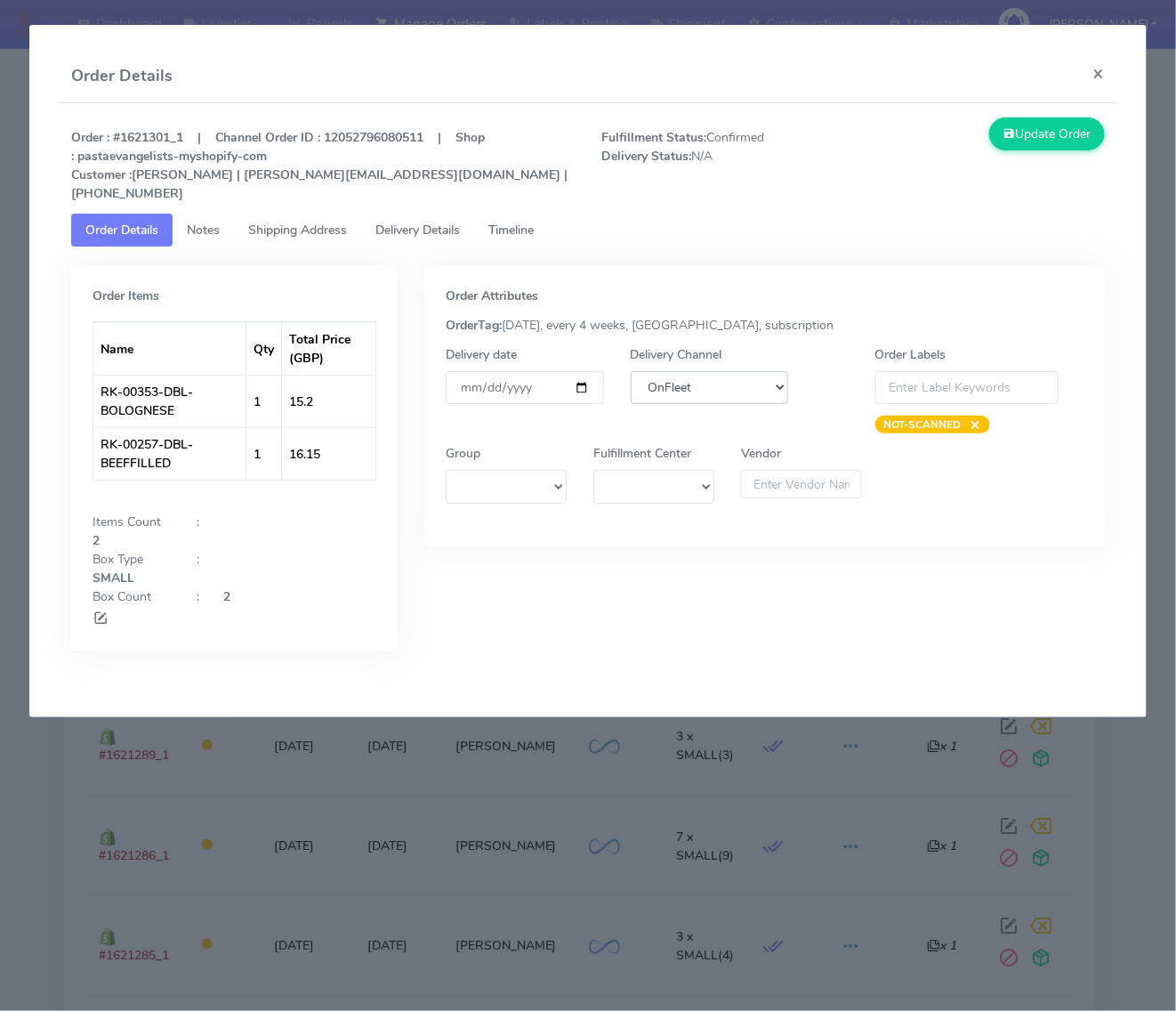
drag, startPoint x: 690, startPoint y: 362, endPoint x: 687, endPoint y: 380, distance: 18.2
click at [690, 371] on select "DHL OnFleet Royal Mail DPD Yodel MaxOptra Amazon Collection" at bounding box center [709, 387] width 158 height 33
select select "5"
click at [630, 371] on select "DHL OnFleet Royal Mail DPD Yodel MaxOptra Amazon Collection" at bounding box center [709, 387] width 158 height 33
click at [1064, 123] on button "Update Order" at bounding box center [1047, 134] width 116 height 33
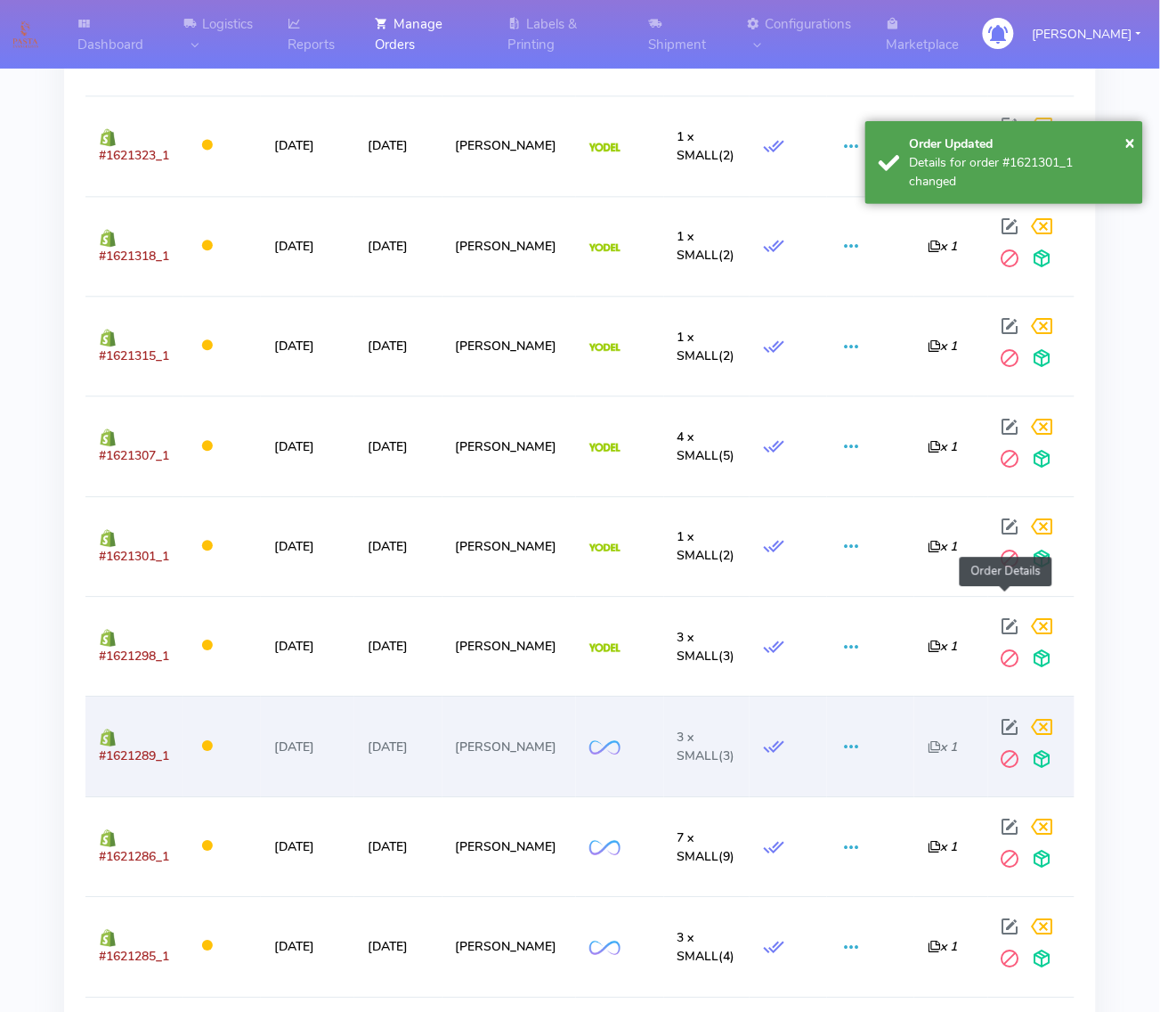
click at [1004, 722] on span at bounding box center [1011, 730] width 32 height 17
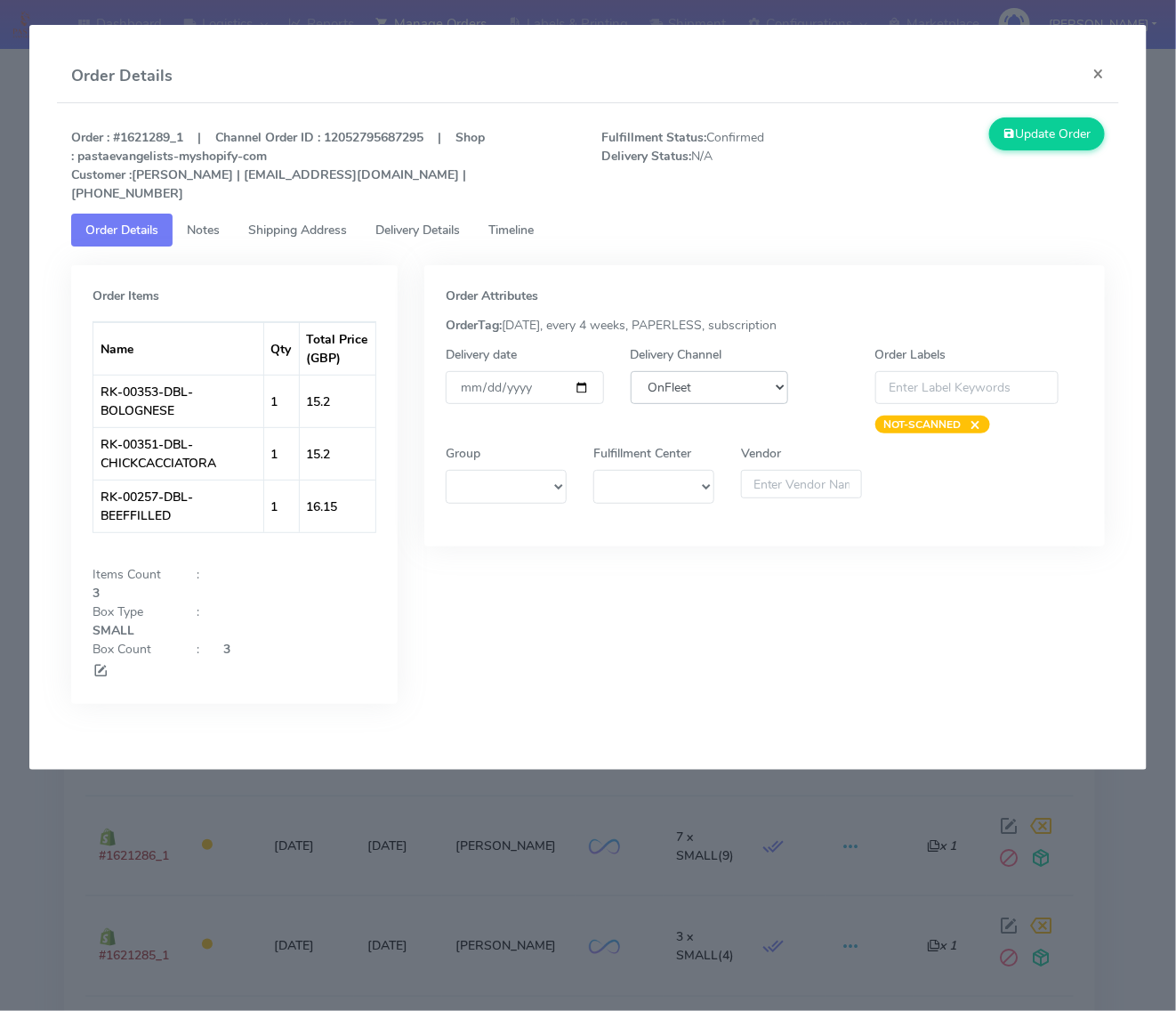
click at [651, 371] on select "DHL OnFleet Royal Mail DPD Yodel MaxOptra Amazon Collection" at bounding box center [709, 387] width 158 height 33
select select "5"
click at [630, 371] on select "DHL OnFleet Royal Mail DPD Yodel MaxOptra Amazon Collection" at bounding box center [709, 387] width 158 height 33
click at [1017, 144] on button "Update Order" at bounding box center [1047, 134] width 116 height 33
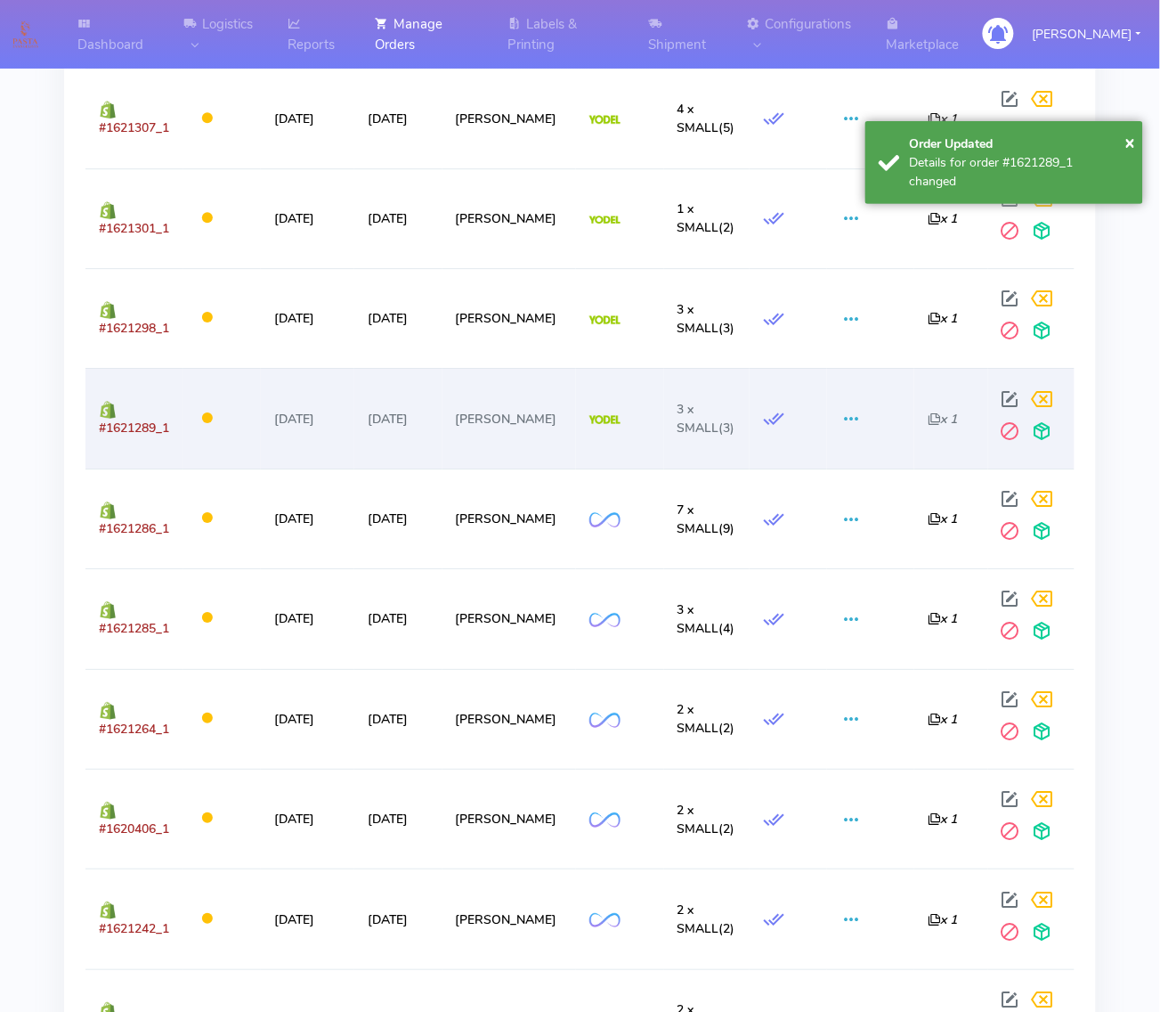
scroll to position [1113, 0]
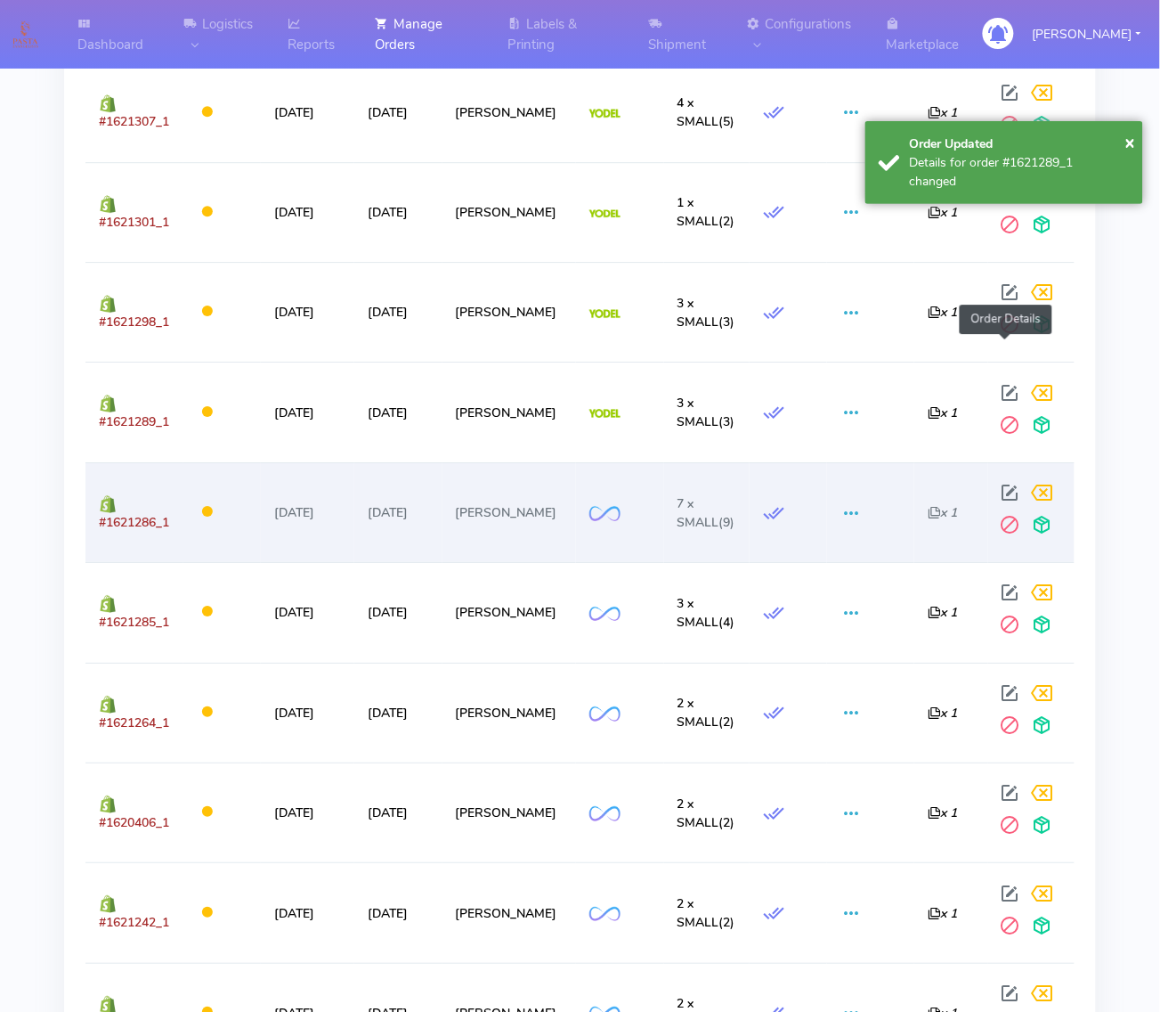
click at [995, 488] on span at bounding box center [1011, 496] width 32 height 17
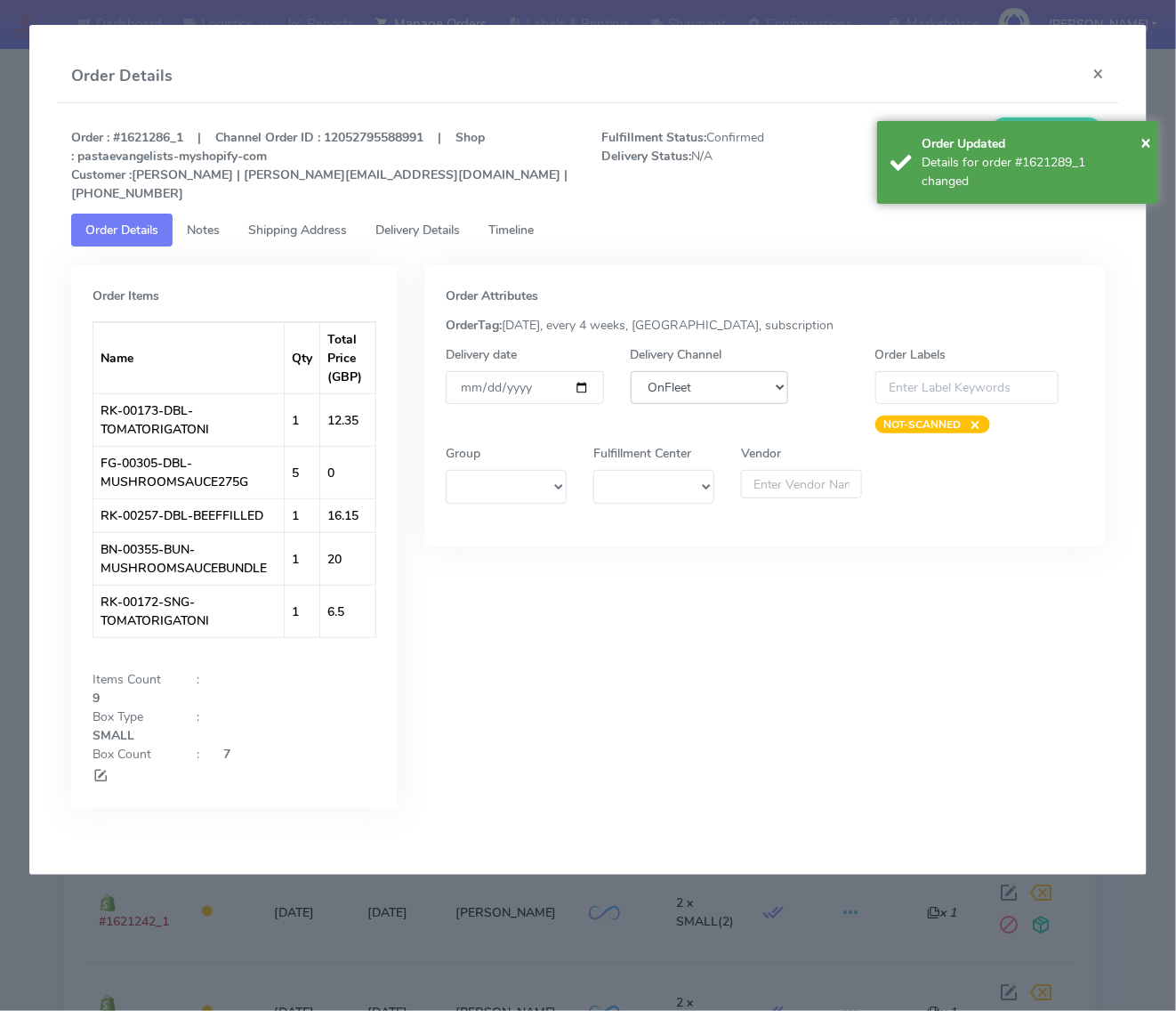
drag, startPoint x: 765, startPoint y: 370, endPoint x: 752, endPoint y: 384, distance: 19.1
click at [765, 371] on select "DHL OnFleet Royal Mail DPD Yodel MaxOptra Amazon Collection" at bounding box center [709, 387] width 158 height 33
select select "5"
click at [630, 371] on select "DHL OnFleet Royal Mail DPD Yodel MaxOptra Amazon Collection" at bounding box center [709, 387] width 158 height 33
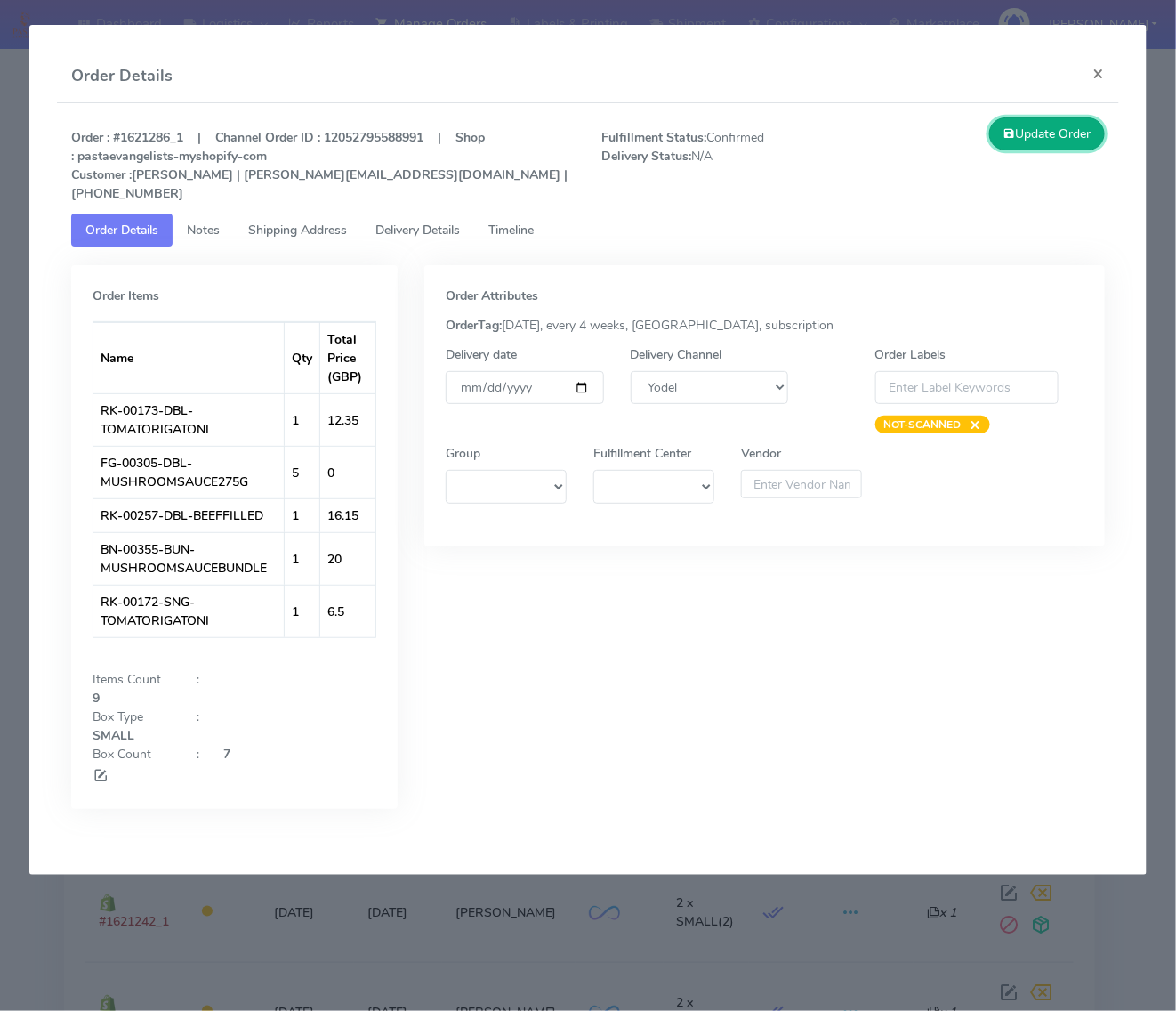
click at [1044, 126] on button "Update Order" at bounding box center [1047, 134] width 116 height 33
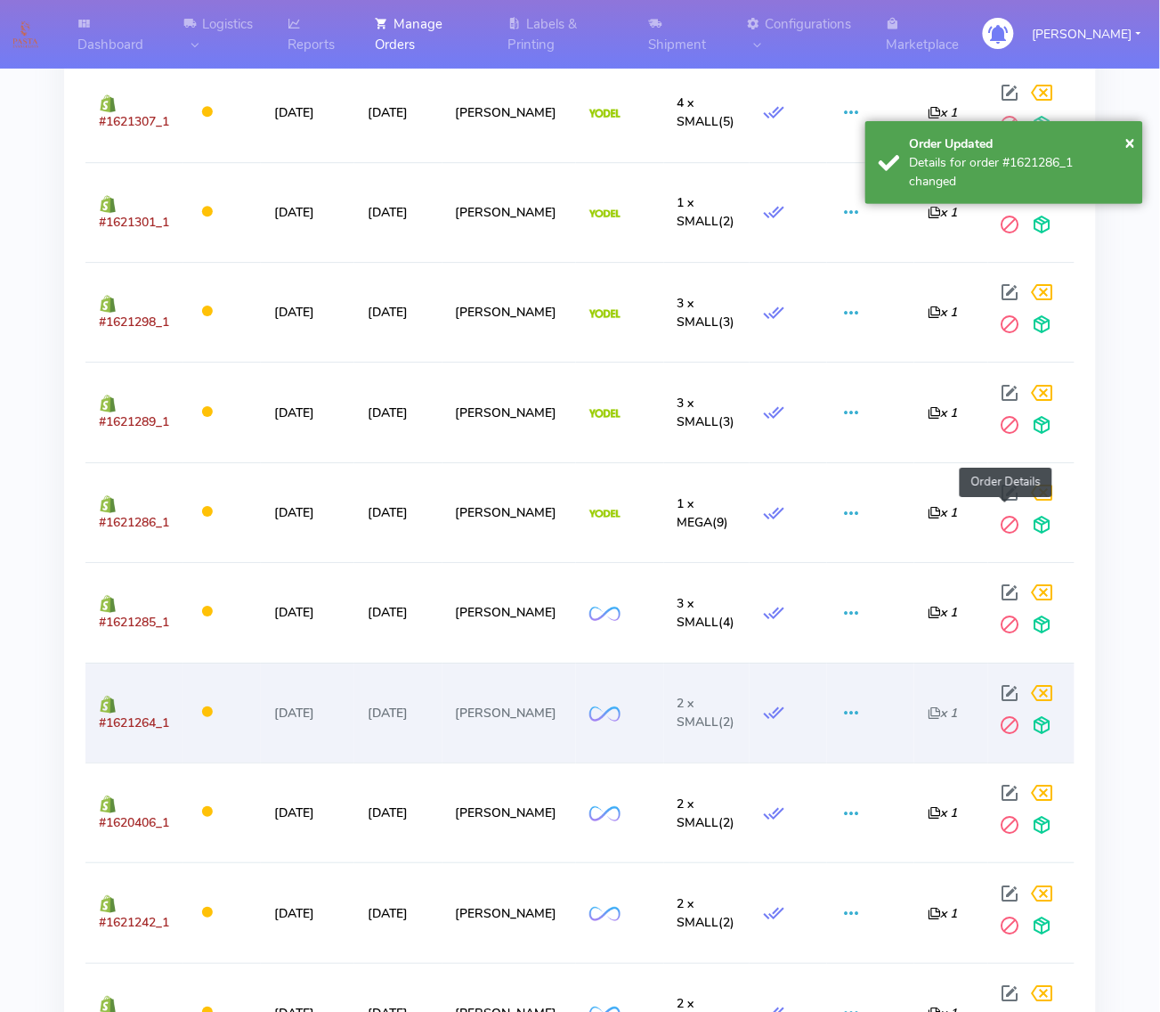
click at [1007, 688] on span at bounding box center [1011, 696] width 32 height 17
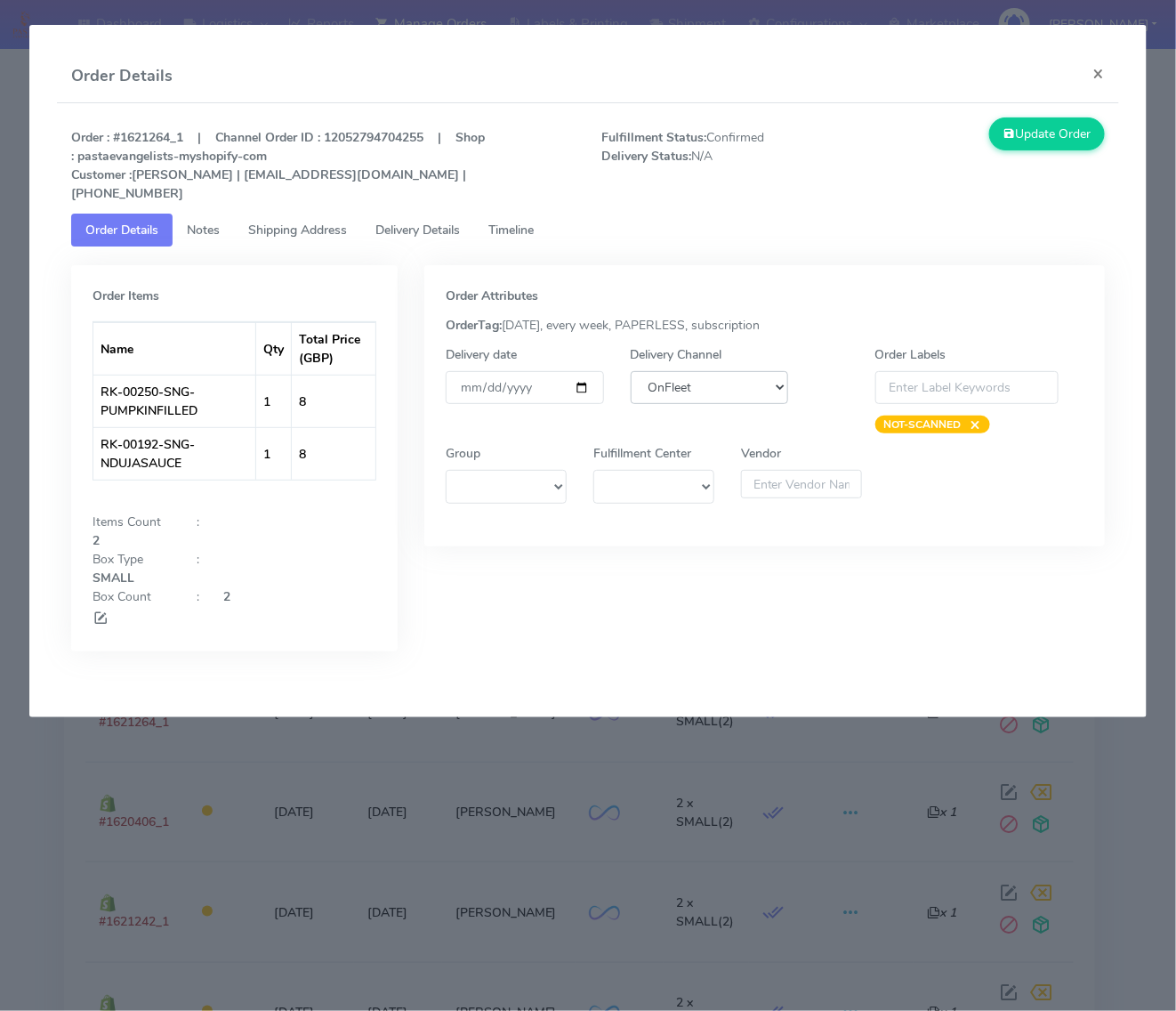
click at [643, 371] on select "DHL OnFleet Royal Mail DPD Yodel MaxOptra Amazon Collection" at bounding box center [709, 387] width 158 height 33
select select "5"
click at [630, 371] on select "DHL OnFleet Royal Mail DPD Yodel MaxOptra Amazon Collection" at bounding box center [709, 387] width 158 height 33
click at [1021, 129] on button "Update Order" at bounding box center [1047, 134] width 116 height 33
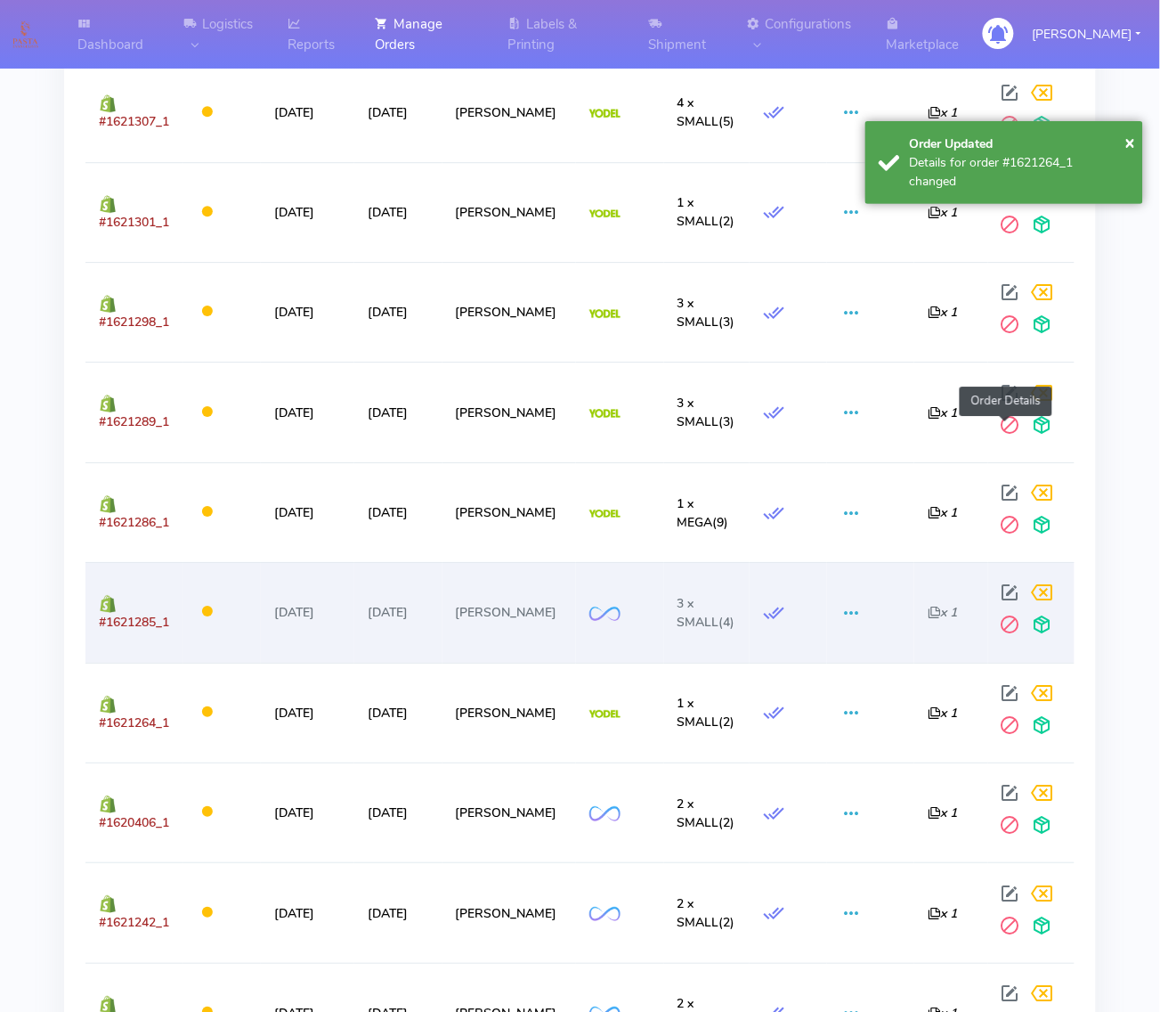
click at [998, 588] on span at bounding box center [1011, 596] width 32 height 17
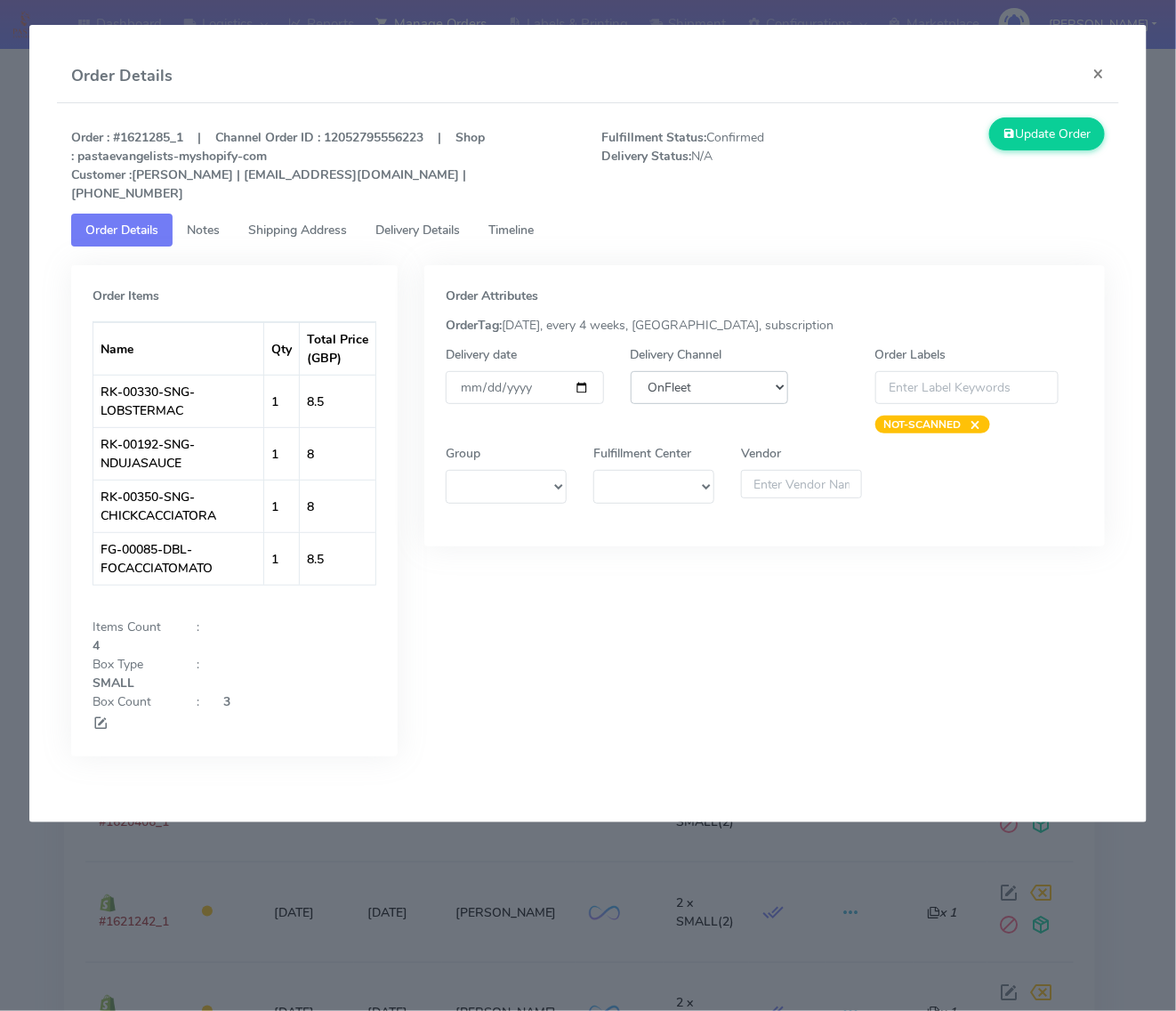
drag, startPoint x: 703, startPoint y: 366, endPoint x: 703, endPoint y: 381, distance: 15.0
click at [703, 371] on select "DHL OnFleet Royal Mail DPD Yodel MaxOptra Amazon Collection" at bounding box center [709, 387] width 158 height 33
select select "5"
click at [630, 371] on select "DHL OnFleet Royal Mail DPD Yodel MaxOptra Amazon Collection" at bounding box center [709, 387] width 158 height 33
click at [1017, 134] on button "Update Order" at bounding box center [1047, 134] width 116 height 33
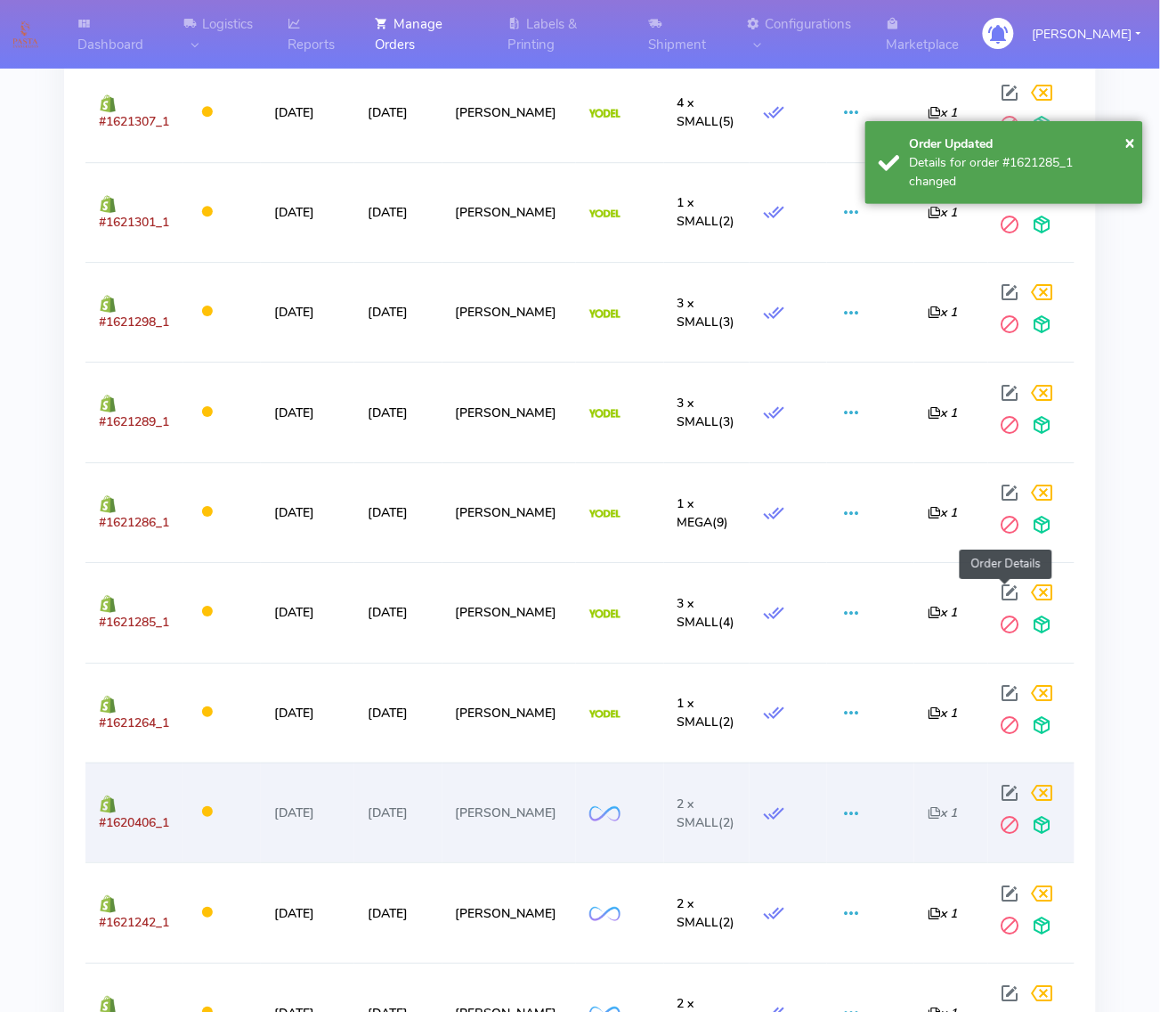
click at [1016, 788] on span at bounding box center [1011, 796] width 32 height 17
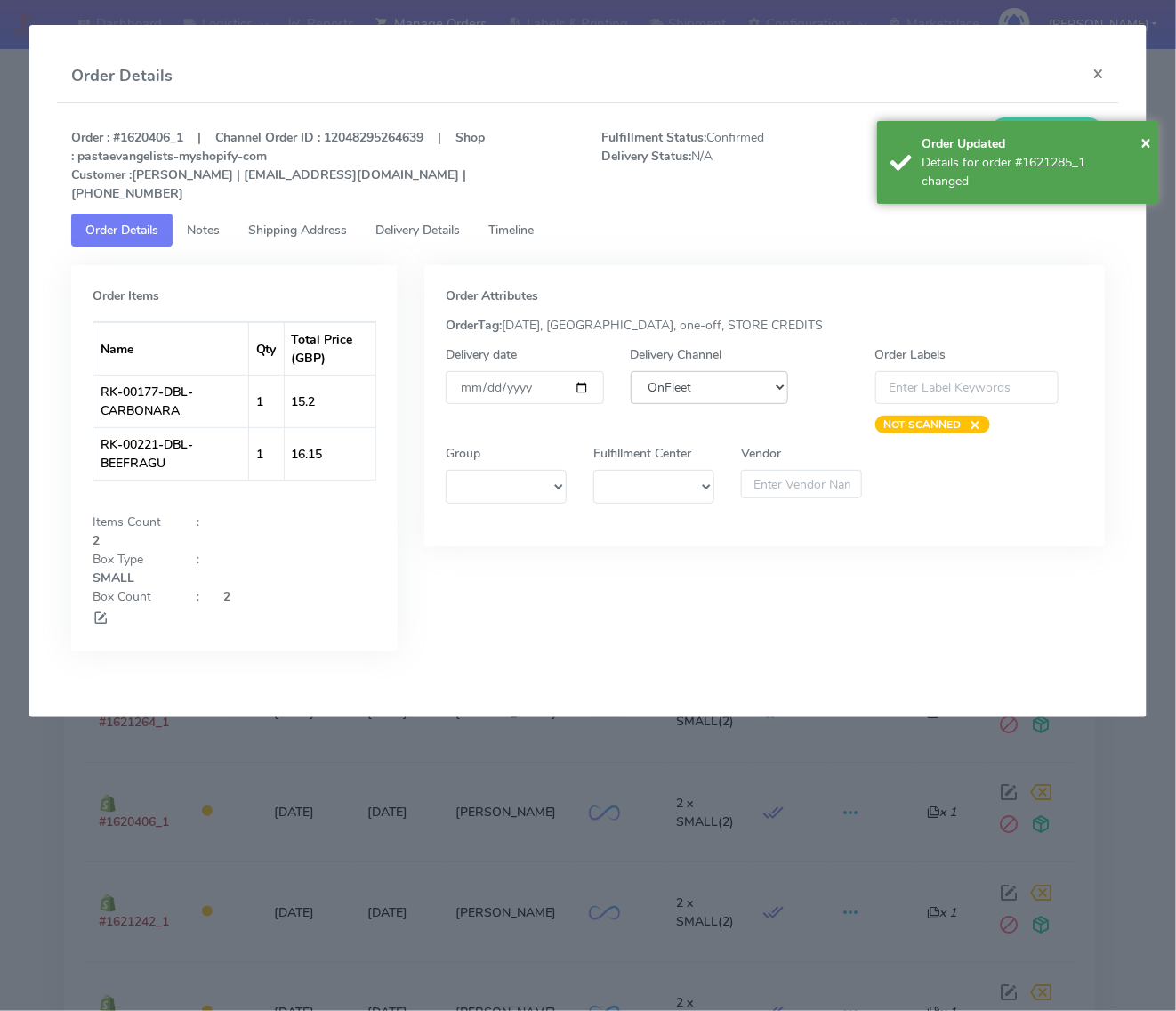
drag, startPoint x: 708, startPoint y: 357, endPoint x: 707, endPoint y: 371, distance: 14.0
click at [708, 371] on select "DHL OnFleet Royal Mail DPD Yodel MaxOptra Amazon Collection" at bounding box center [709, 387] width 158 height 33
select select "5"
click at [630, 371] on select "DHL OnFleet Royal Mail DPD Yodel MaxOptra Amazon Collection" at bounding box center [709, 387] width 158 height 33
click at [1146, 136] on span "×" at bounding box center [1146, 142] width 11 height 24
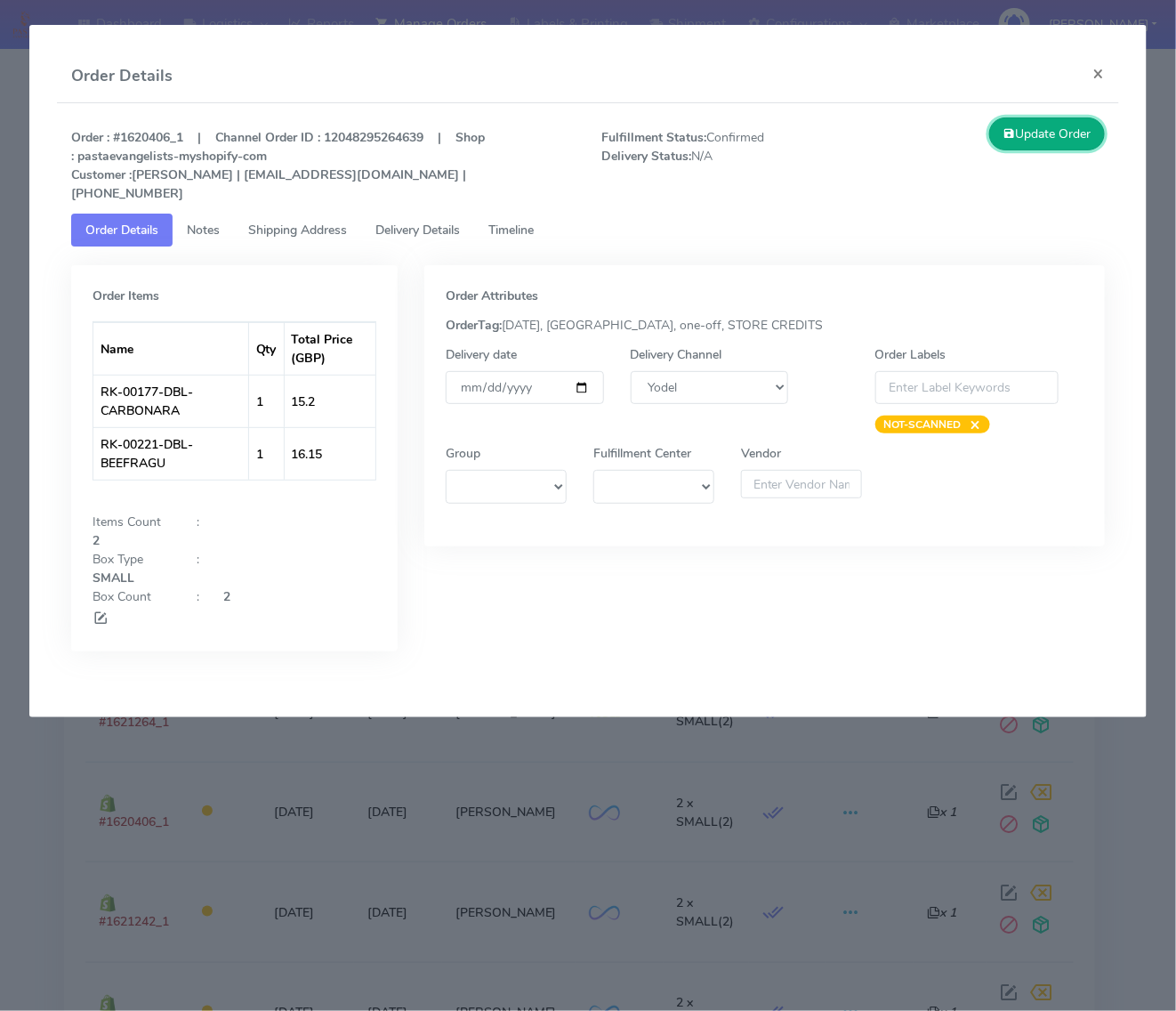
click at [1046, 134] on button "Update Order" at bounding box center [1047, 134] width 116 height 33
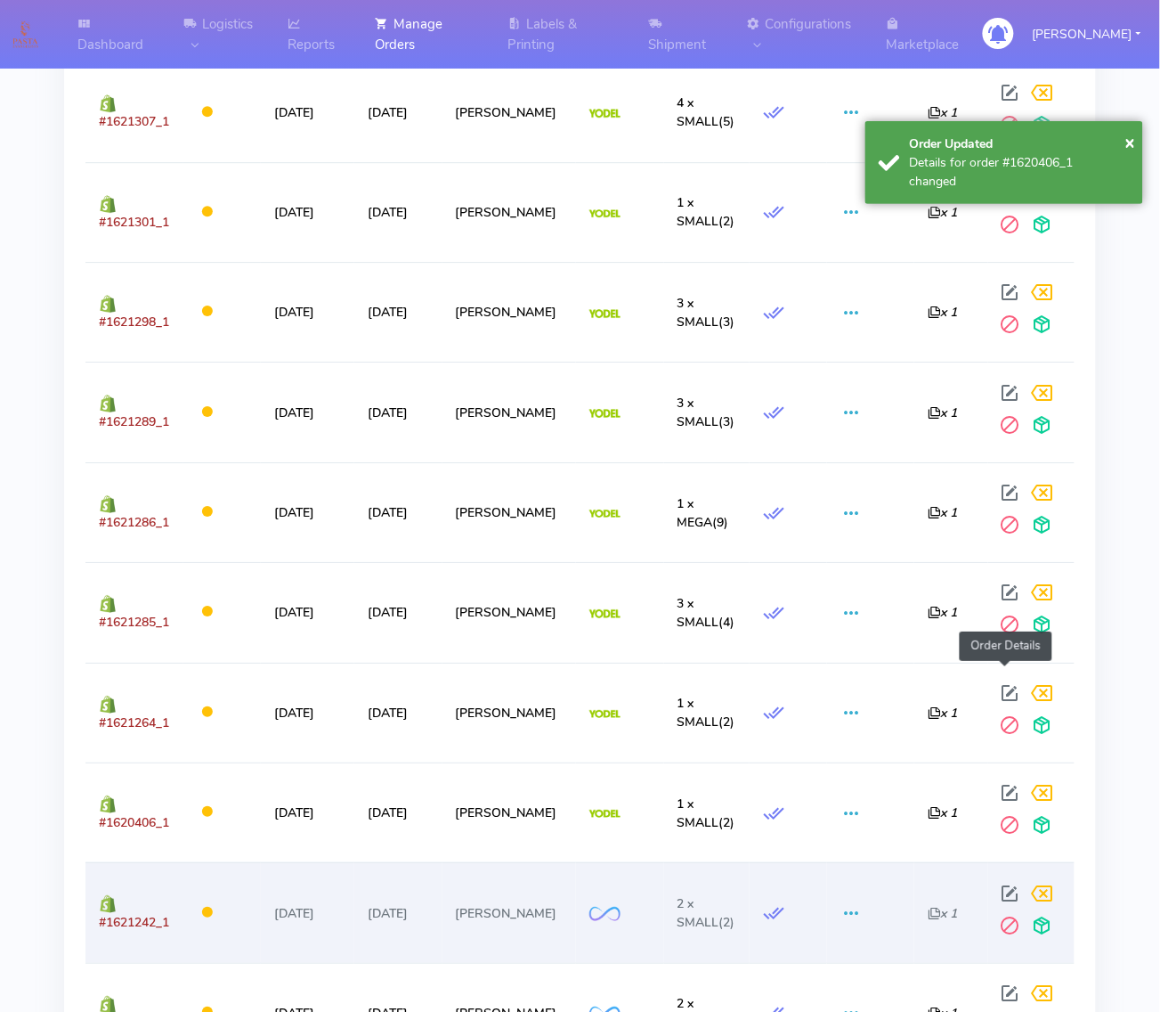
click at [996, 889] on span at bounding box center [1011, 897] width 32 height 17
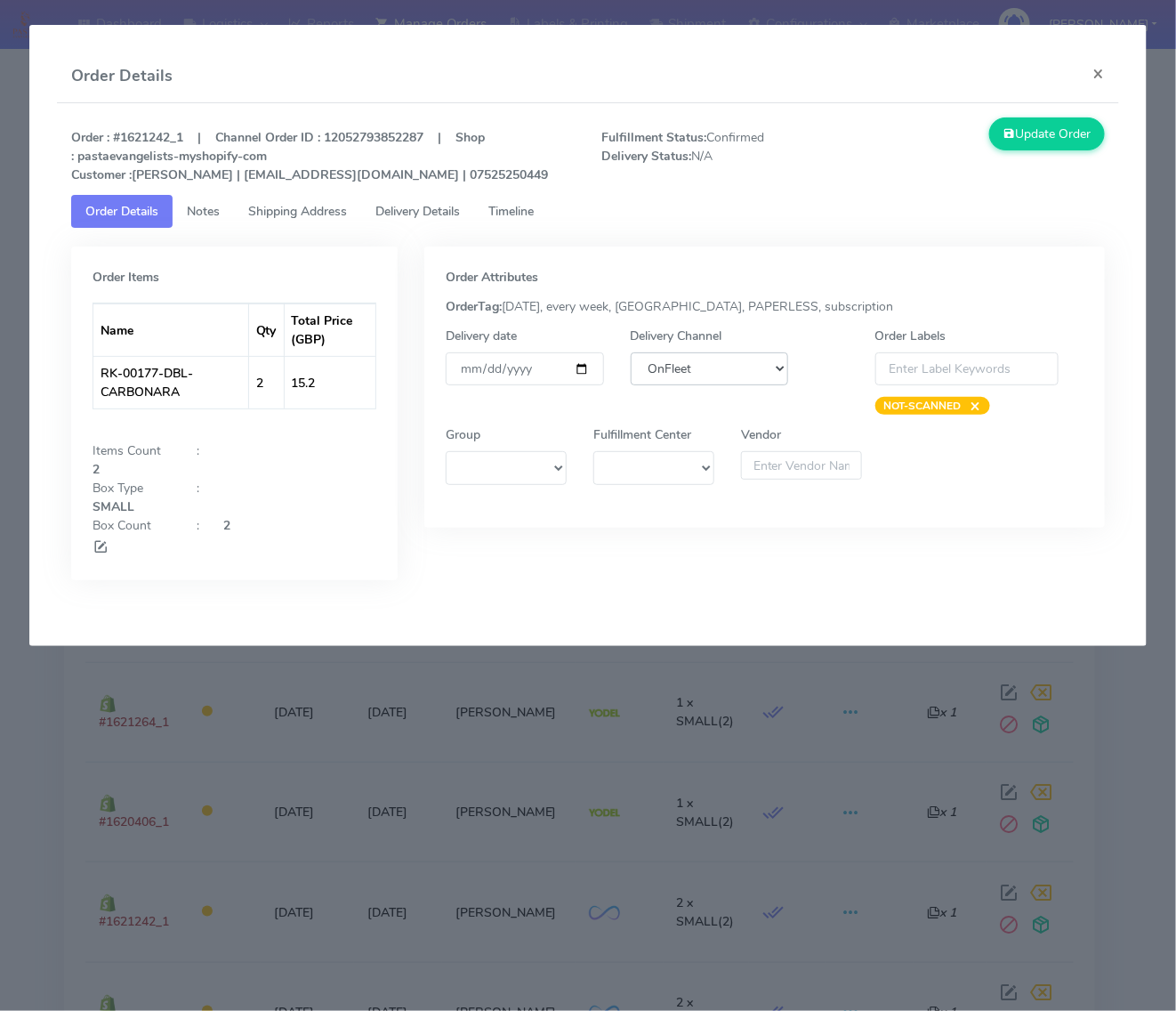
drag, startPoint x: 642, startPoint y: 365, endPoint x: 652, endPoint y: 385, distance: 22.4
click at [642, 365] on select "DHL OnFleet Royal Mail DPD Yodel MaxOptra Amazon Collection" at bounding box center [709, 369] width 158 height 33
select select "5"
click at [630, 353] on select "DHL OnFleet Royal Mail DPD Yodel MaxOptra Amazon Collection" at bounding box center [709, 369] width 158 height 33
click at [1025, 131] on button "Update Order" at bounding box center [1047, 134] width 116 height 33
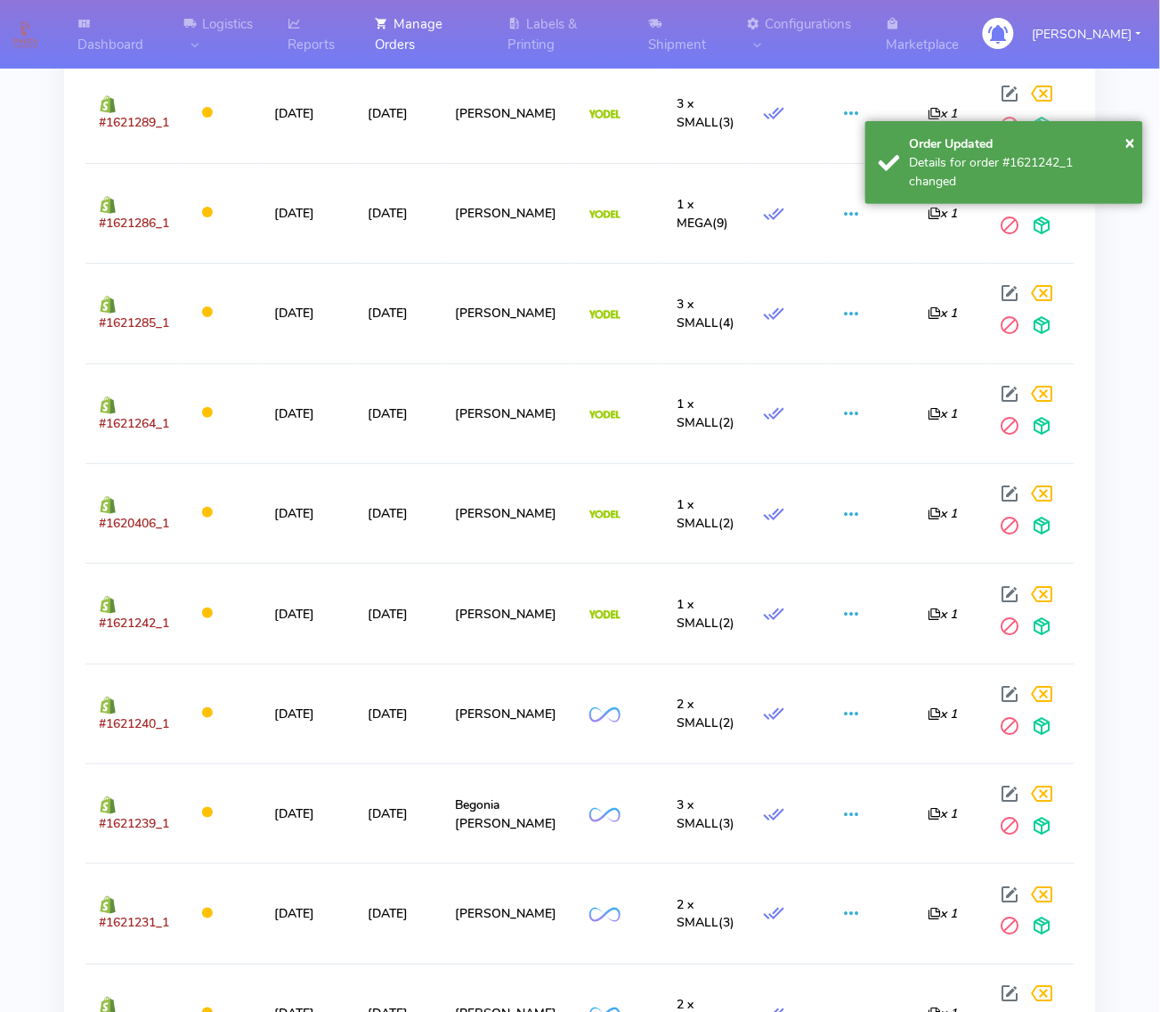
scroll to position [1447, 0]
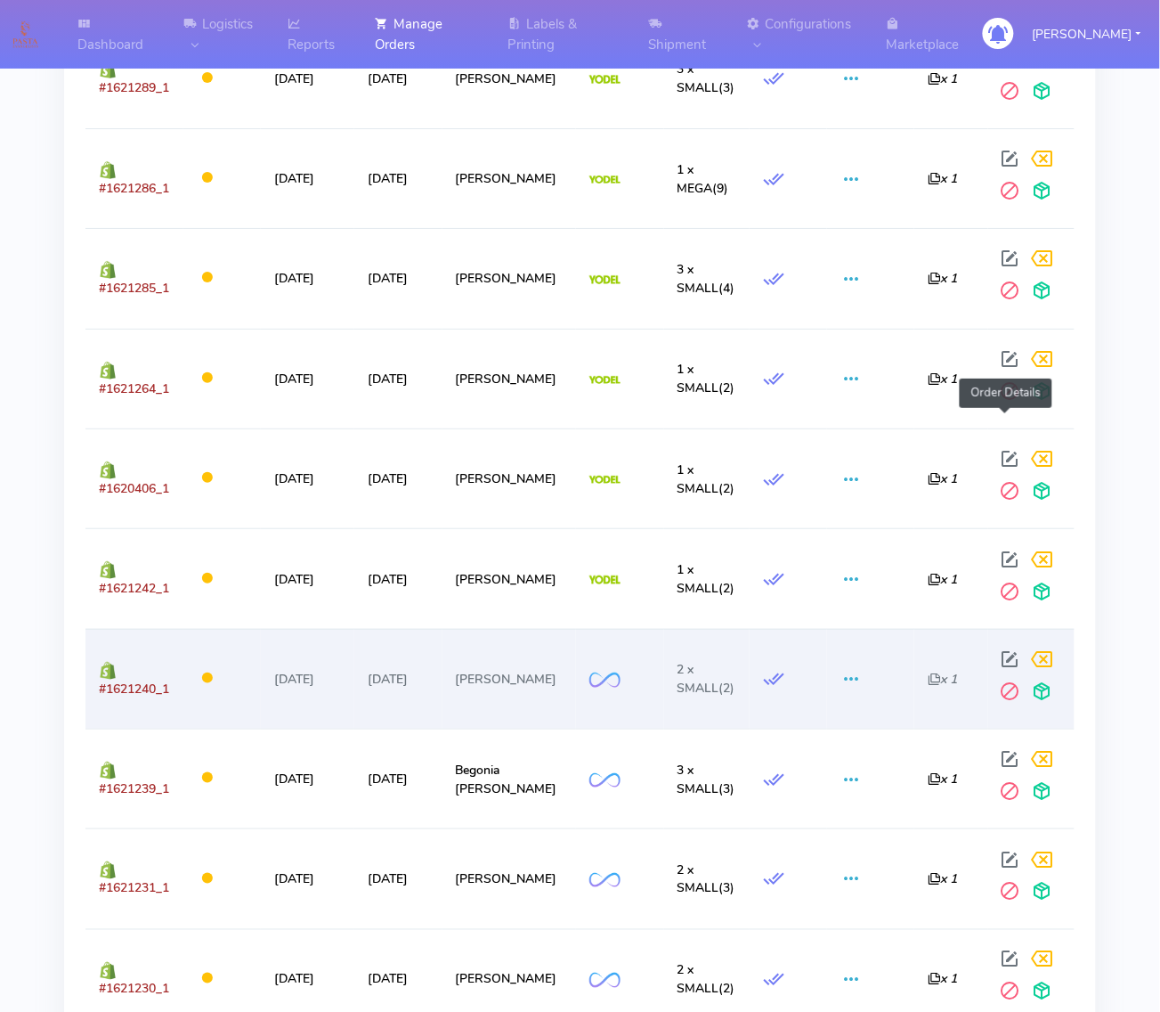
click at [995, 655] on span at bounding box center [1011, 663] width 32 height 17
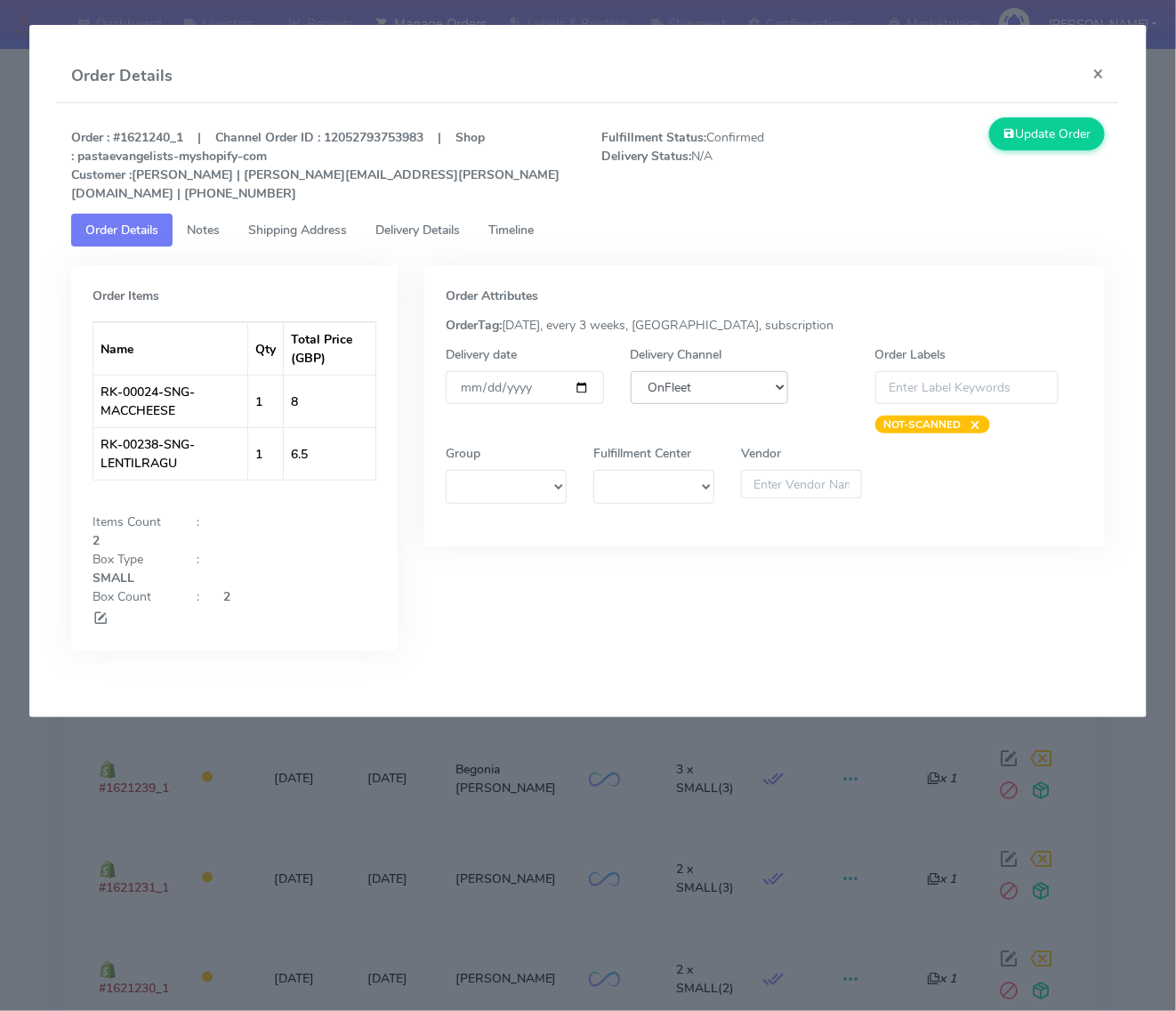
click at [711, 371] on select "DHL OnFleet Royal Mail DPD Yodel MaxOptra Amazon Collection" at bounding box center [709, 387] width 158 height 33
select select "5"
click at [630, 371] on select "DHL OnFleet Royal Mail DPD Yodel MaxOptra Amazon Collection" at bounding box center [709, 387] width 158 height 33
click at [1051, 134] on button "Update Order" at bounding box center [1047, 134] width 116 height 33
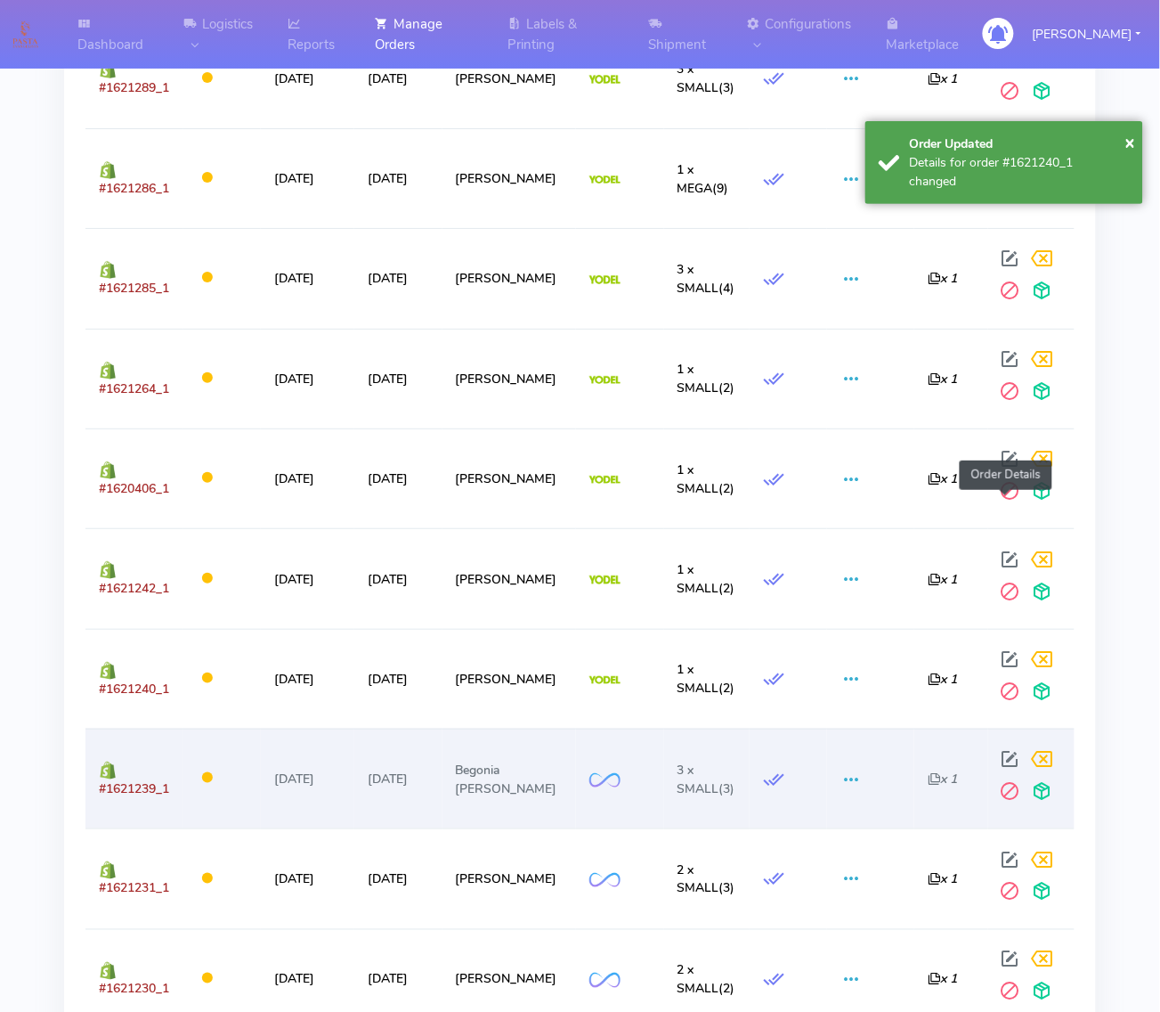
click at [1004, 754] on span at bounding box center [1011, 762] width 32 height 17
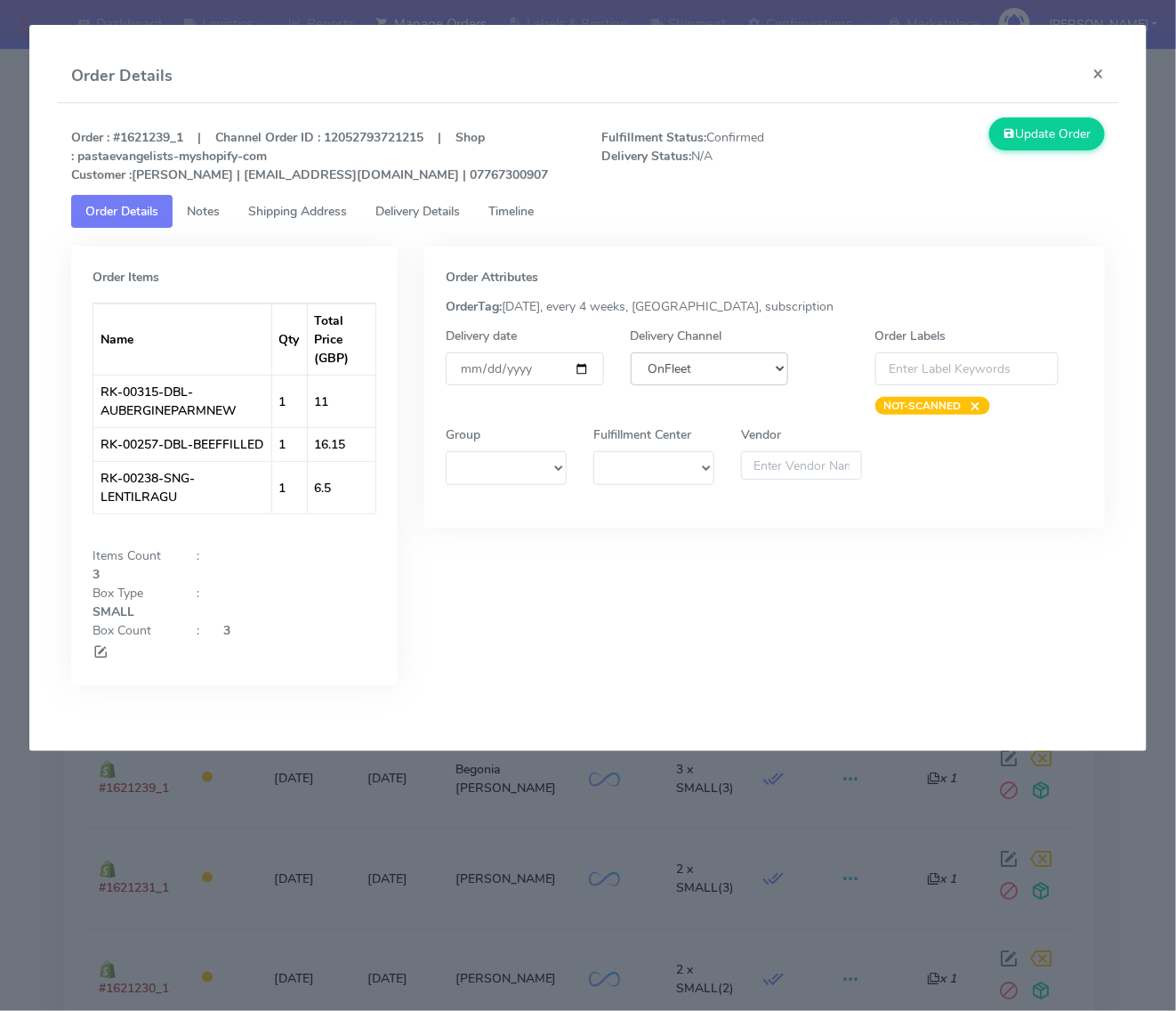
click at [681, 361] on select "DHL OnFleet Royal Mail DPD Yodel MaxOptra Amazon Collection" at bounding box center [709, 369] width 158 height 33
select select "5"
click at [630, 353] on select "DHL OnFleet Royal Mail DPD Yodel MaxOptra Amazon Collection" at bounding box center [709, 369] width 158 height 33
click at [1061, 136] on button "Update Order" at bounding box center [1047, 134] width 116 height 33
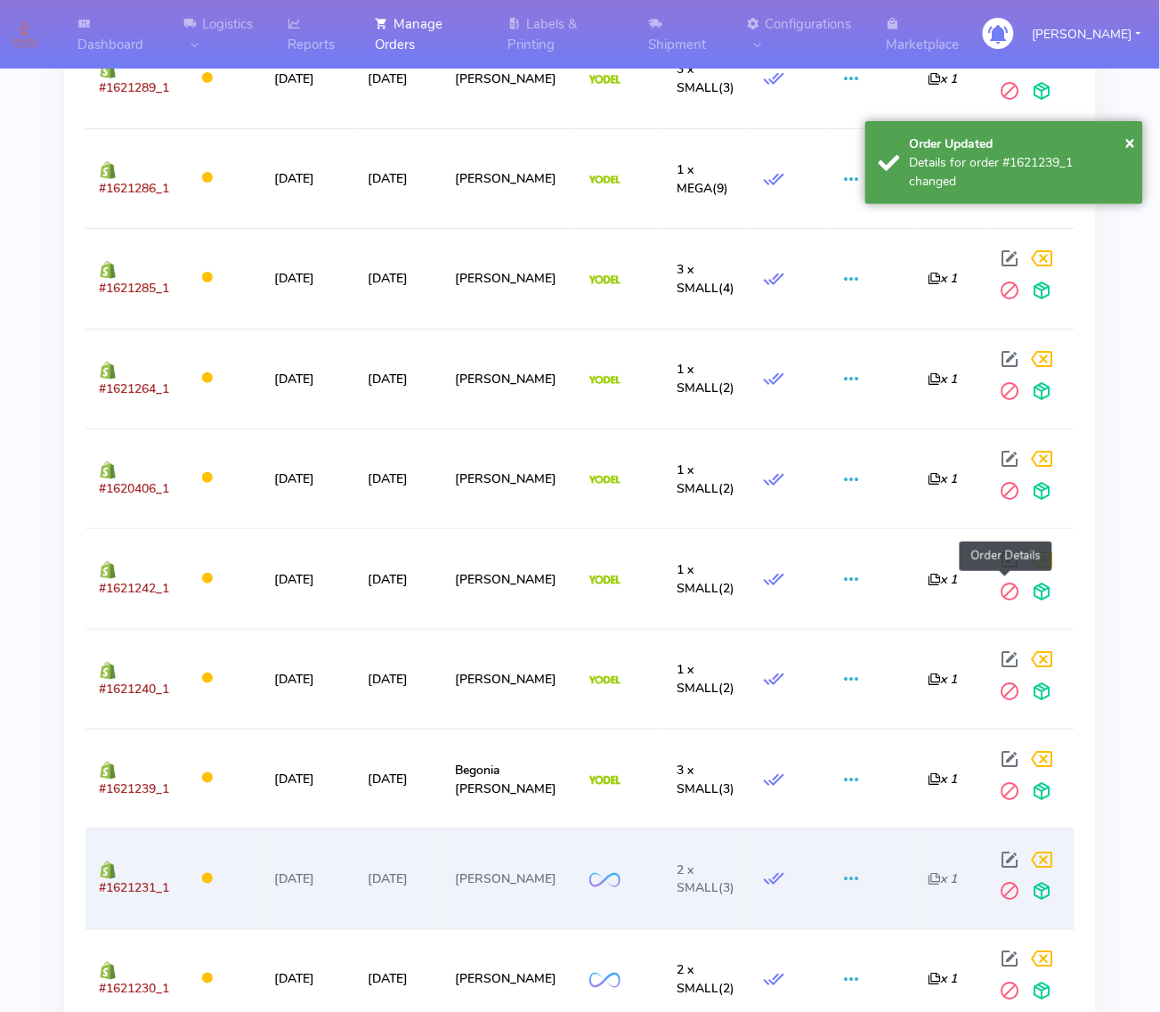
click at [1011, 855] on span at bounding box center [1011, 863] width 32 height 17
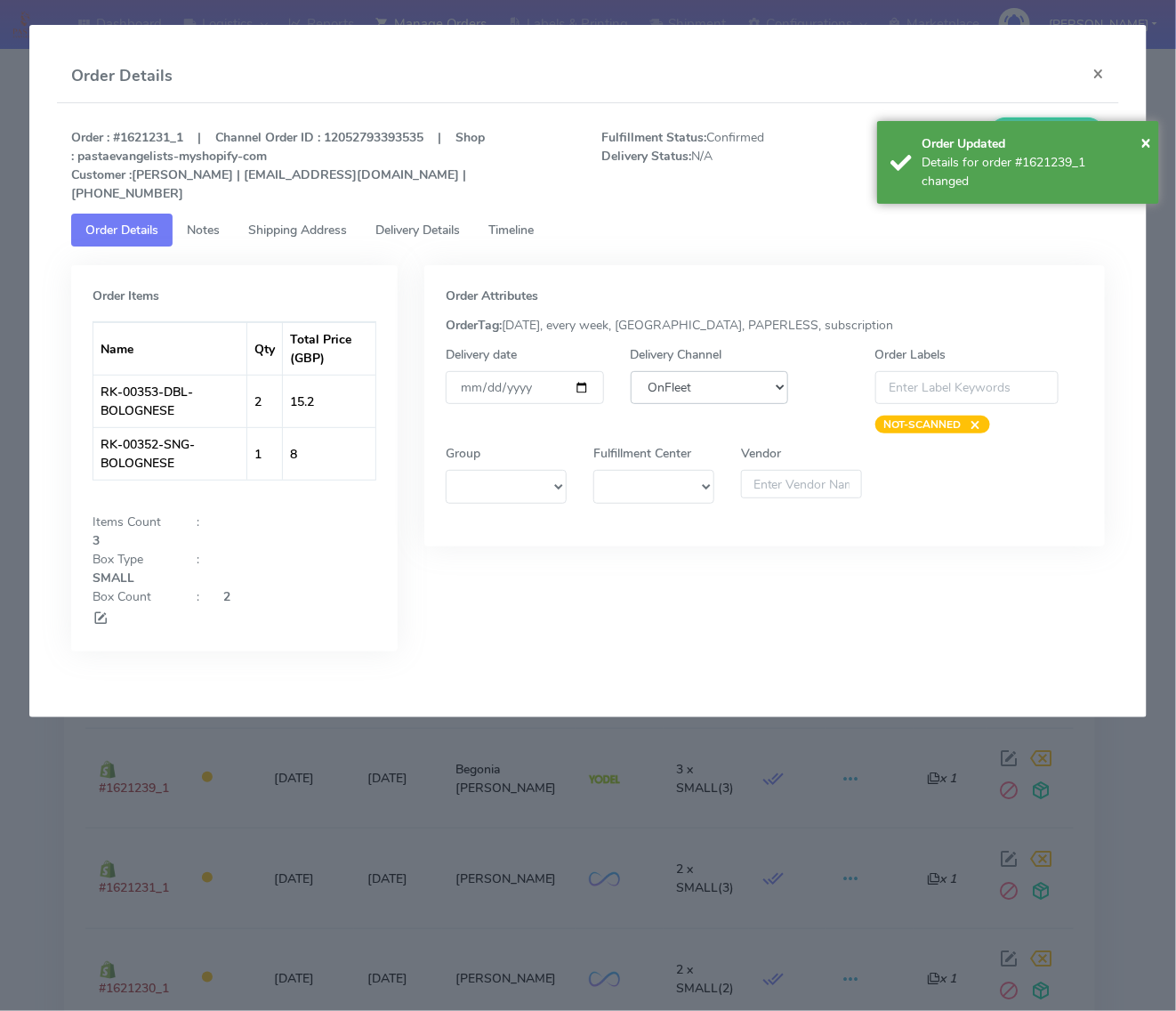
click at [661, 377] on select "DHL OnFleet Royal Mail DPD Yodel MaxOptra Amazon Collection" at bounding box center [709, 387] width 158 height 33
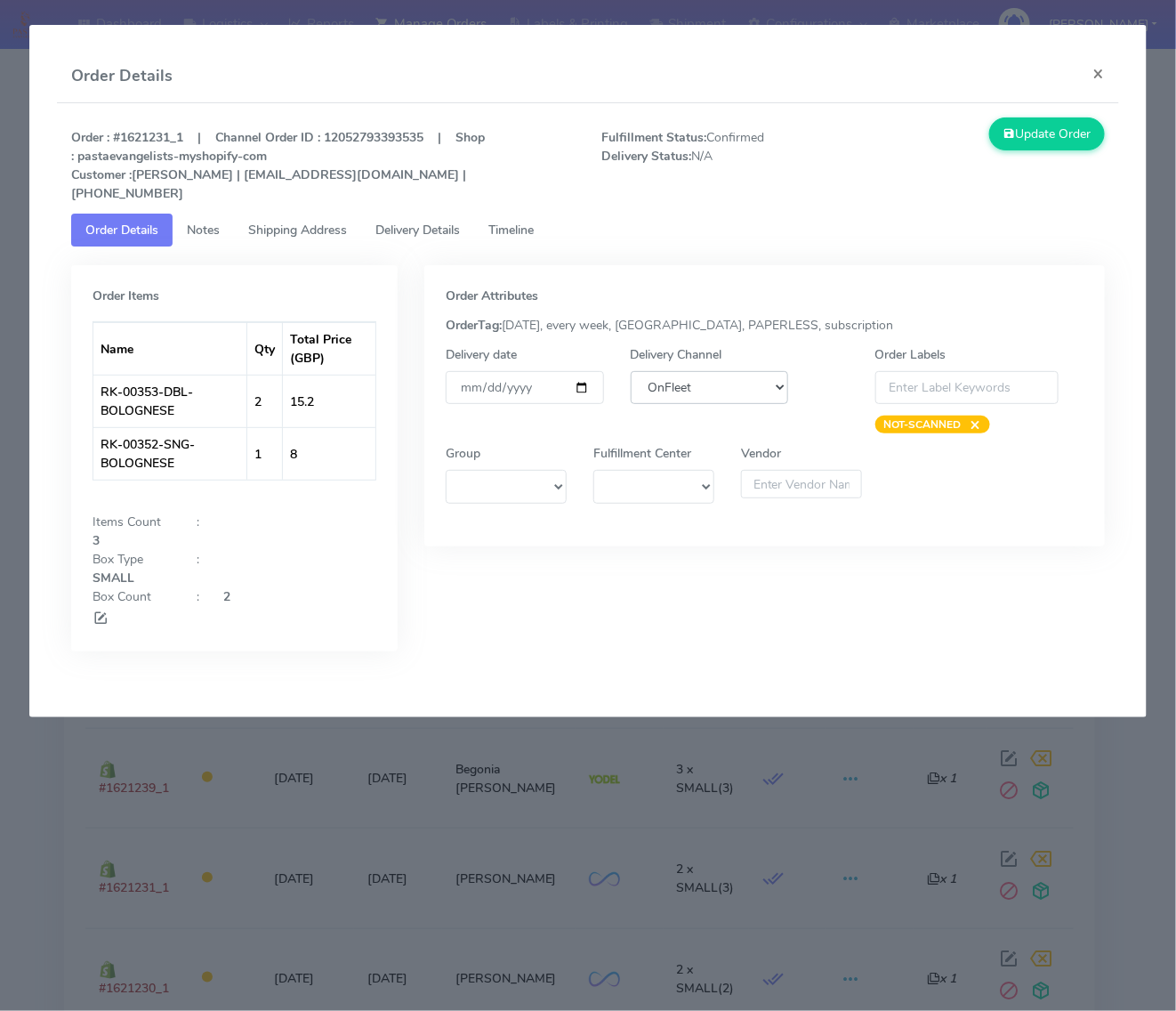
select select "5"
click at [630, 371] on select "DHL OnFleet Royal Mail DPD Yodel MaxOptra Amazon Collection" at bounding box center [709, 387] width 158 height 33
click at [1047, 134] on button "Update Order" at bounding box center [1047, 134] width 116 height 33
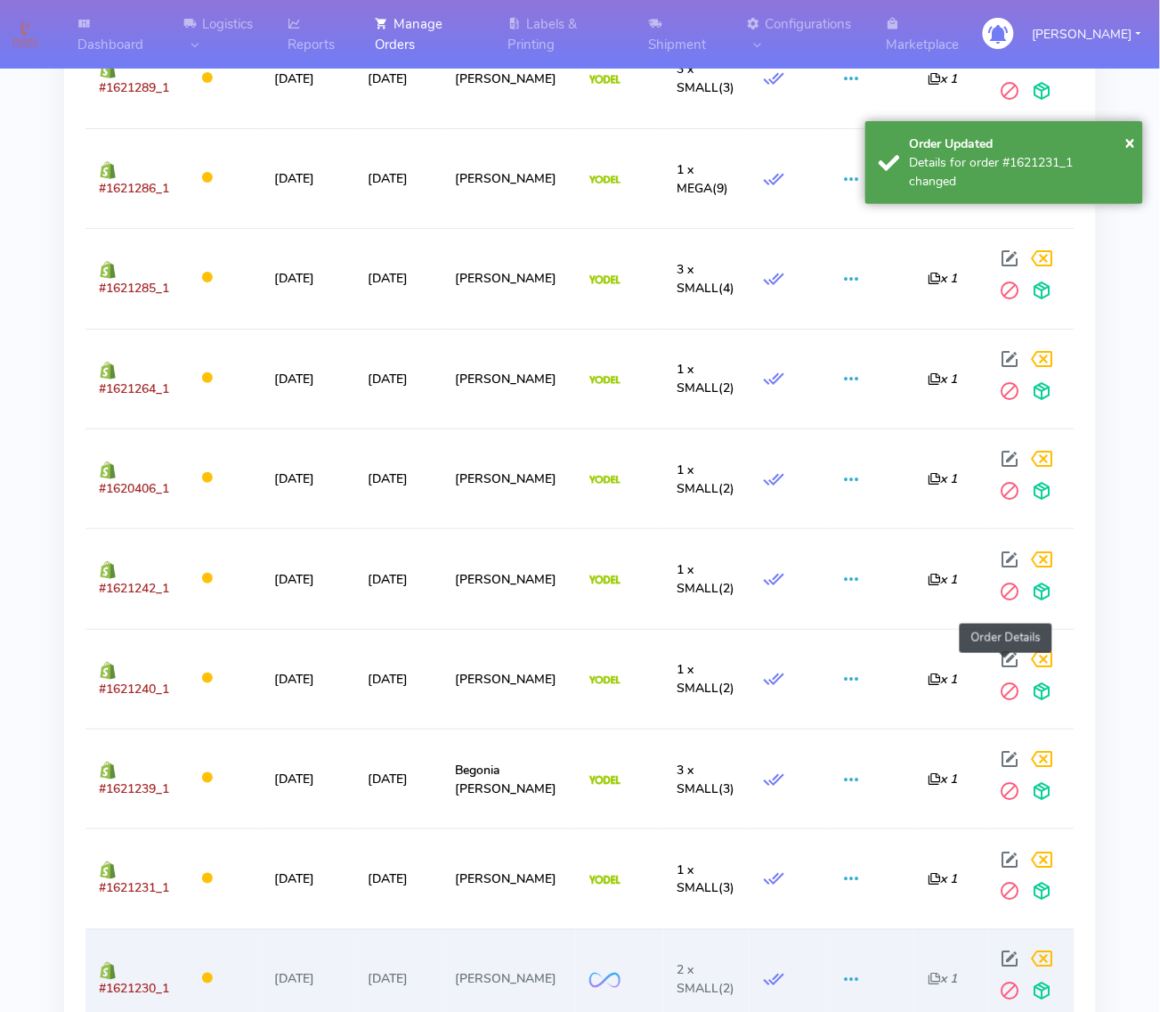
click at [1013, 955] on span at bounding box center [1011, 963] width 32 height 17
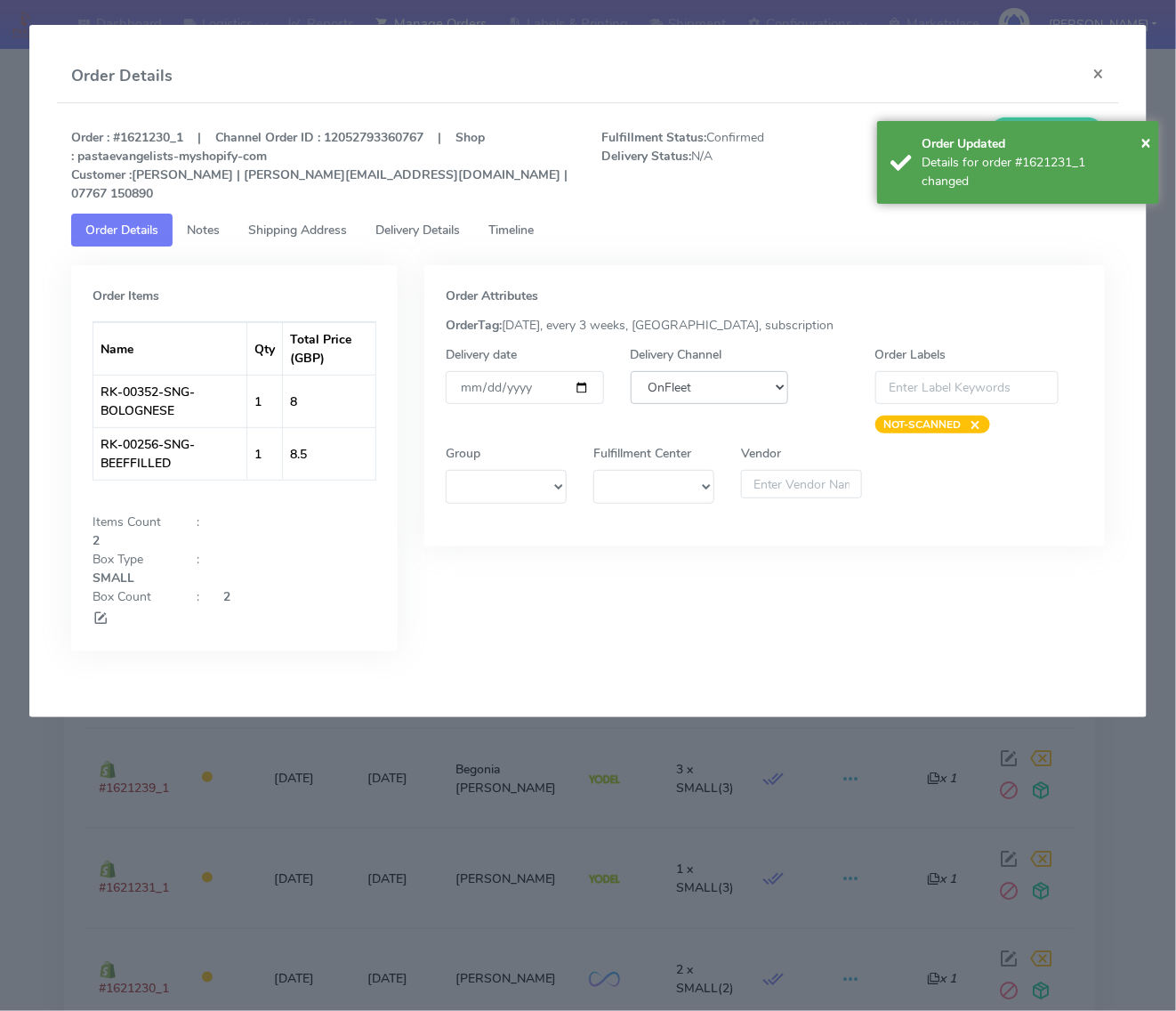
click at [673, 379] on select "DHL OnFleet Royal Mail DPD Yodel MaxOptra Amazon Collection" at bounding box center [709, 387] width 158 height 33
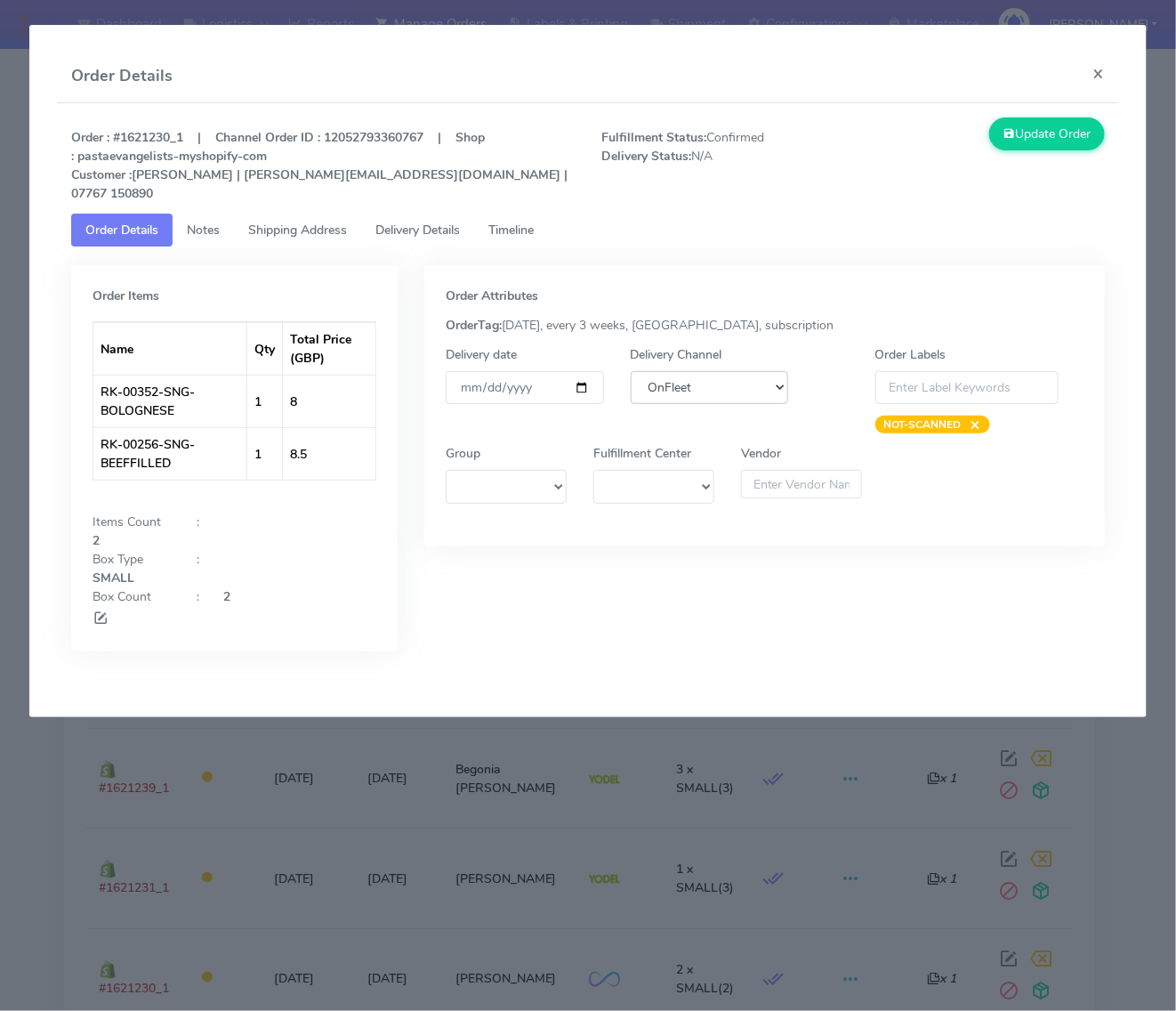
select select "5"
click at [630, 371] on select "DHL OnFleet Royal Mail DPD Yodel MaxOptra Amazon Collection" at bounding box center [709, 387] width 158 height 33
click at [1005, 118] on button "Update Order" at bounding box center [1047, 134] width 116 height 33
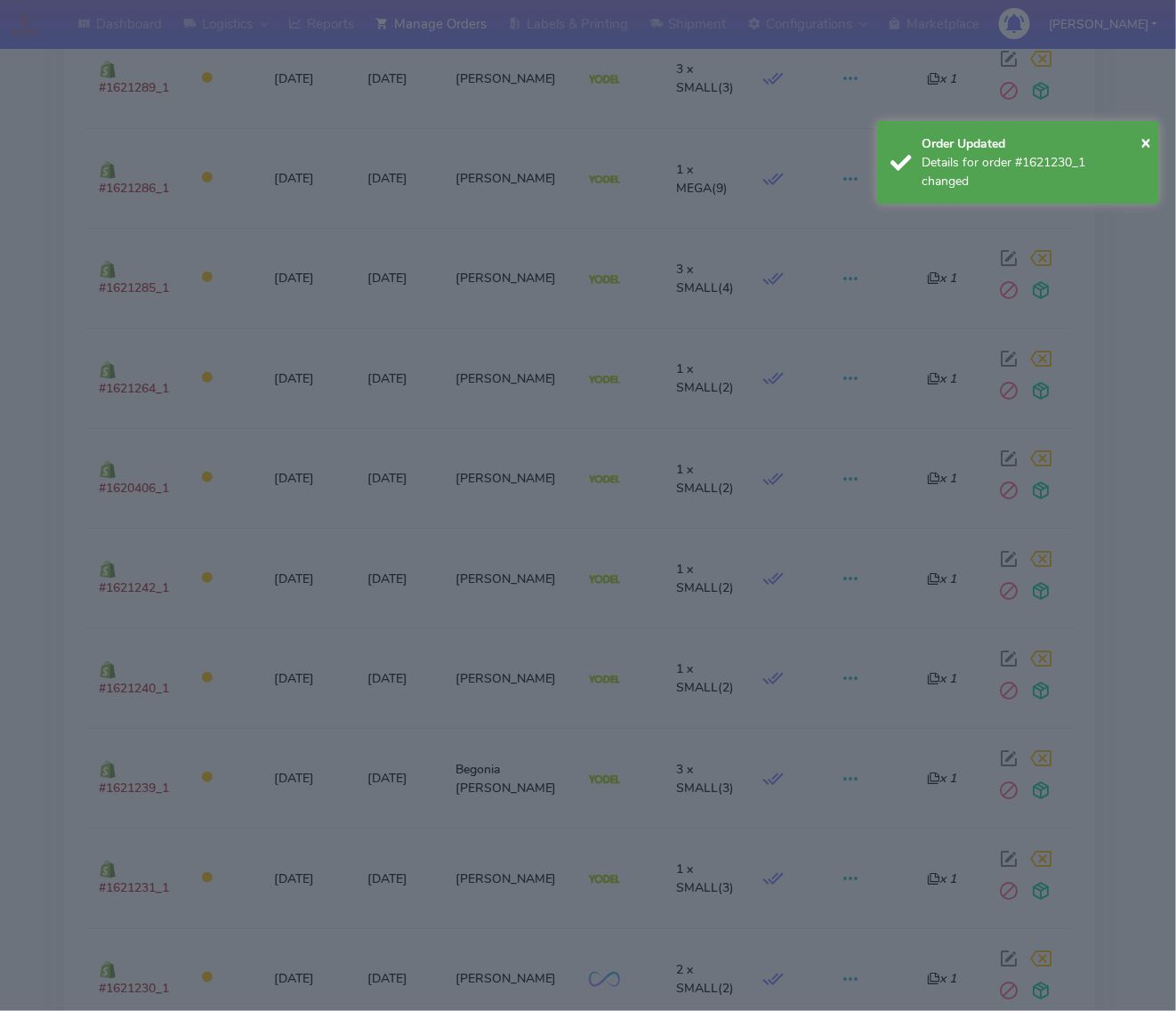
click at [1010, 120] on div "Order : #1621230_1 | Channel Order ID : 12052793360767 | Shop : pastaevangelist…" at bounding box center [588, 76] width 1060 height 96
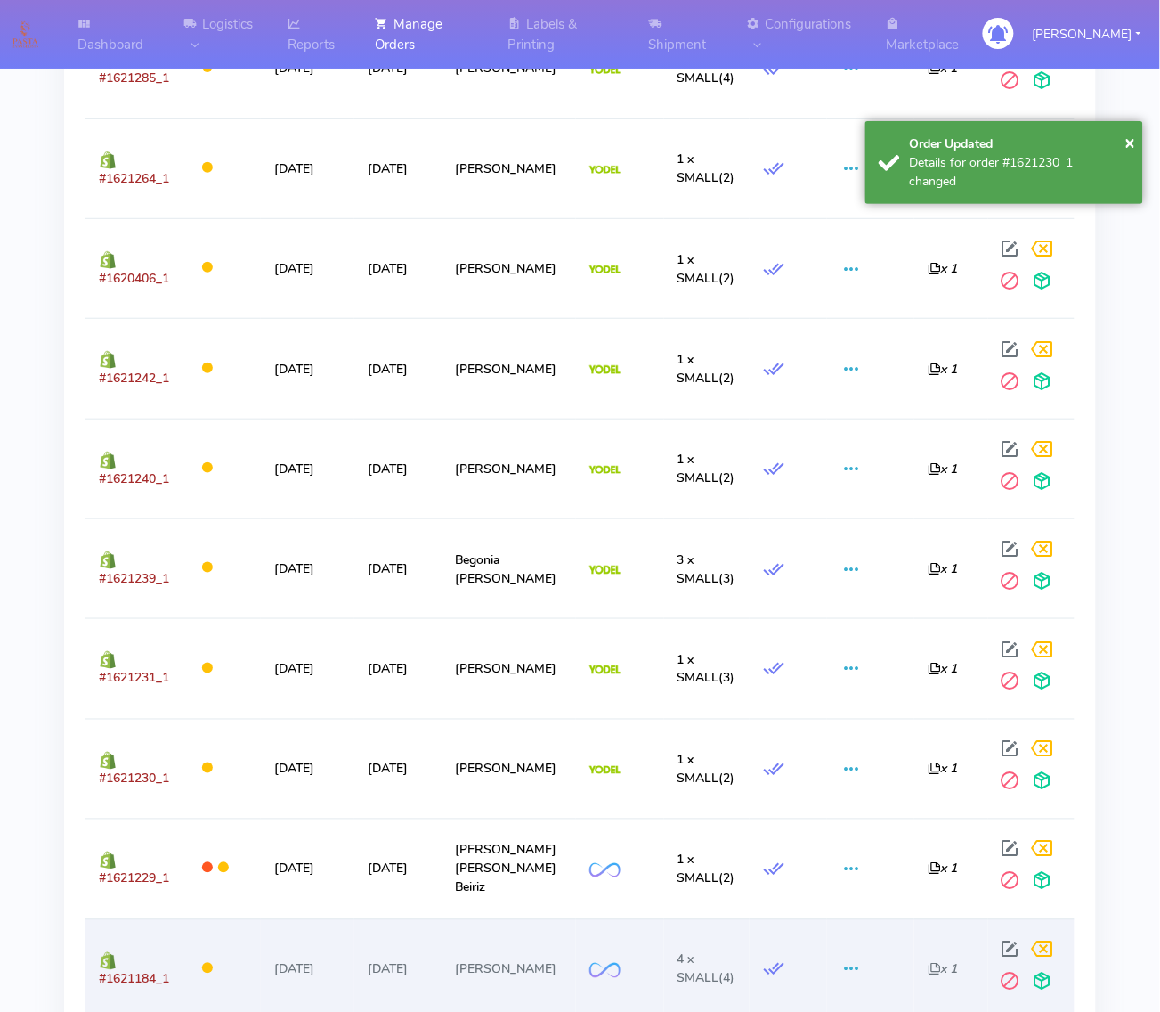
scroll to position [1713, 0]
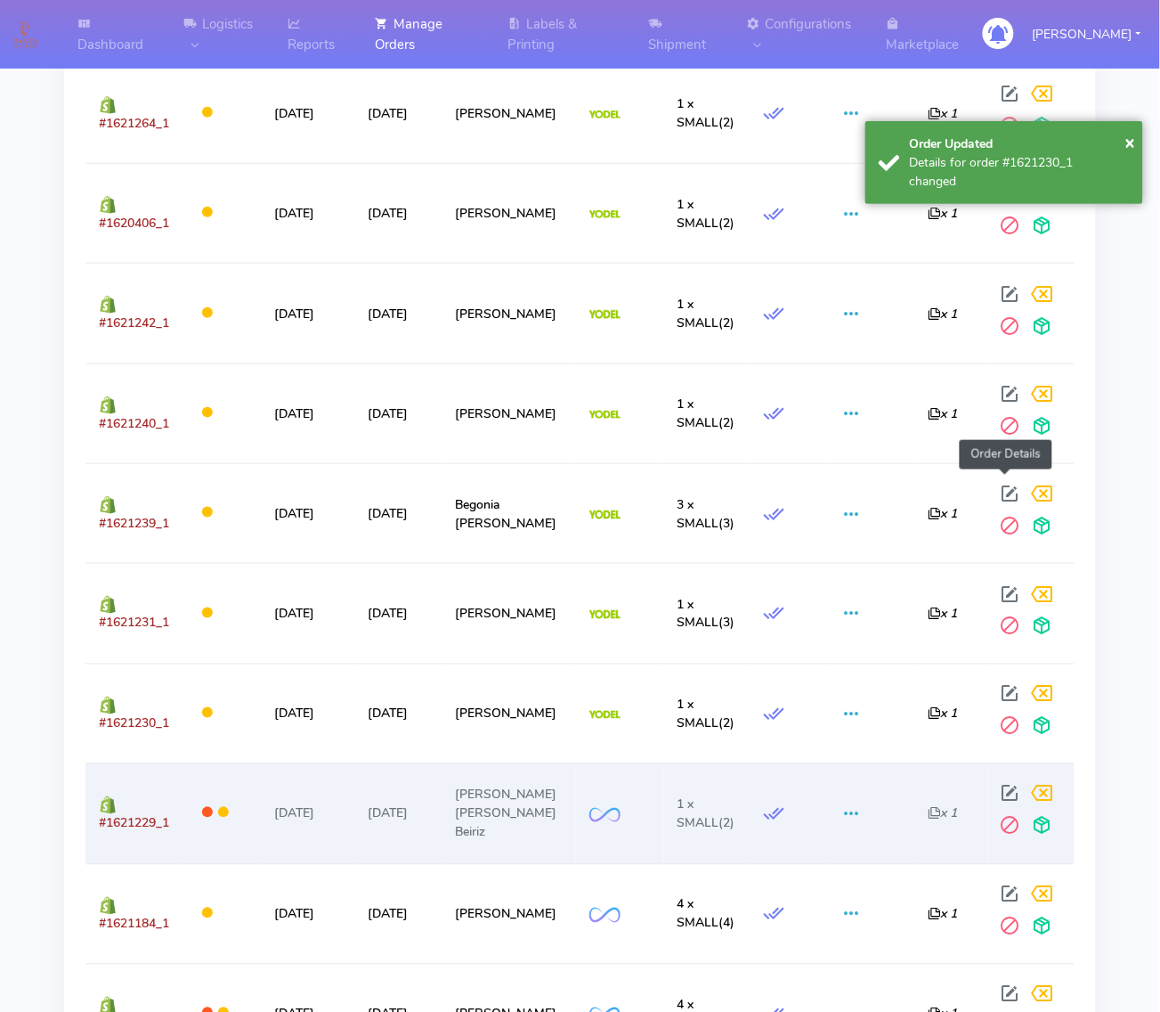
click at [1012, 789] on span at bounding box center [1011, 797] width 32 height 17
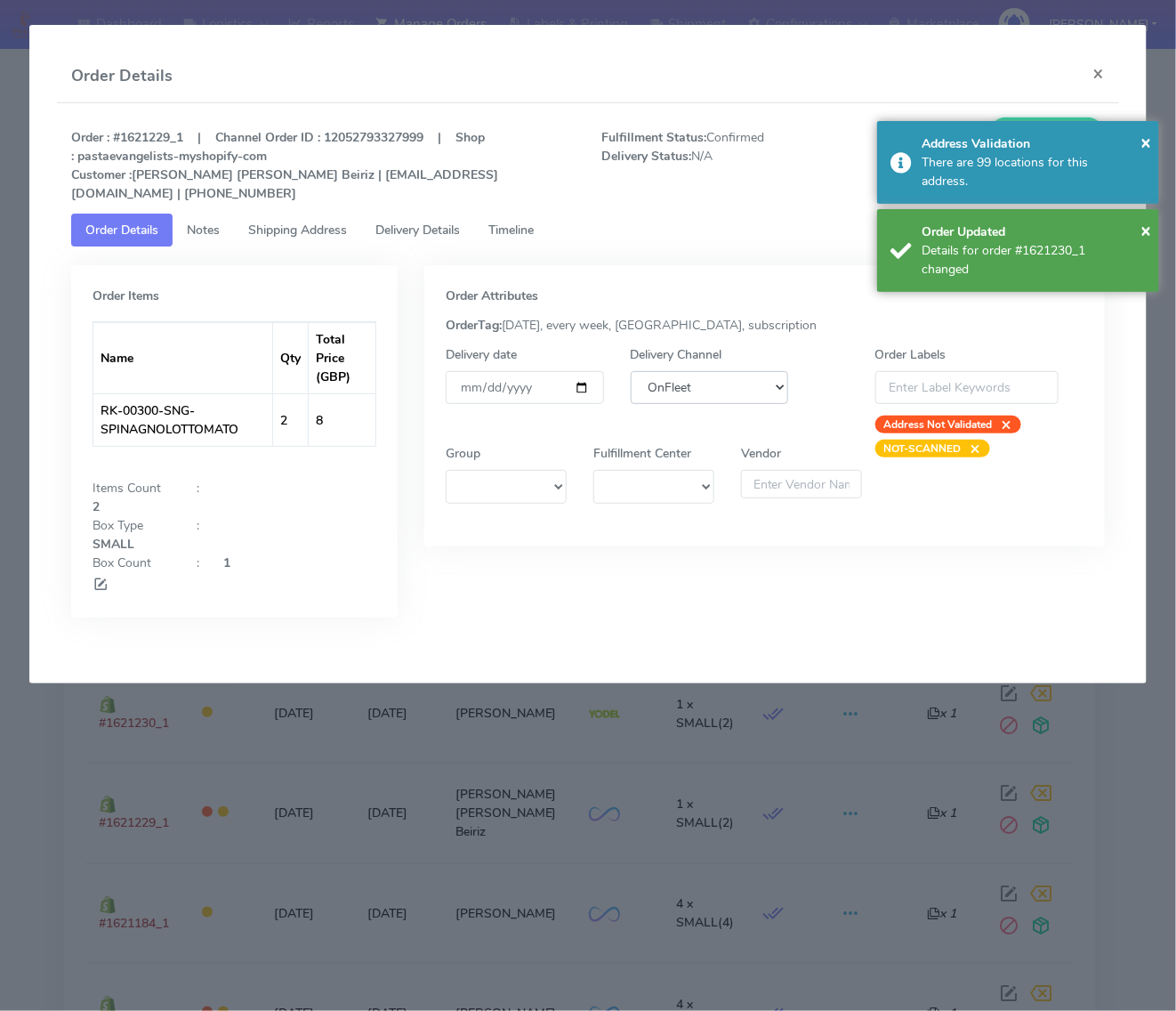
drag, startPoint x: 759, startPoint y: 372, endPoint x: 757, endPoint y: 381, distance: 9.2
click at [759, 372] on select "DHL OnFleet Royal Mail DPD Yodel MaxOptra Amazon Collection" at bounding box center [709, 387] width 158 height 33
select select "5"
click at [630, 371] on select "DHL OnFleet Royal Mail DPD Yodel MaxOptra Amazon Collection" at bounding box center [709, 387] width 158 height 33
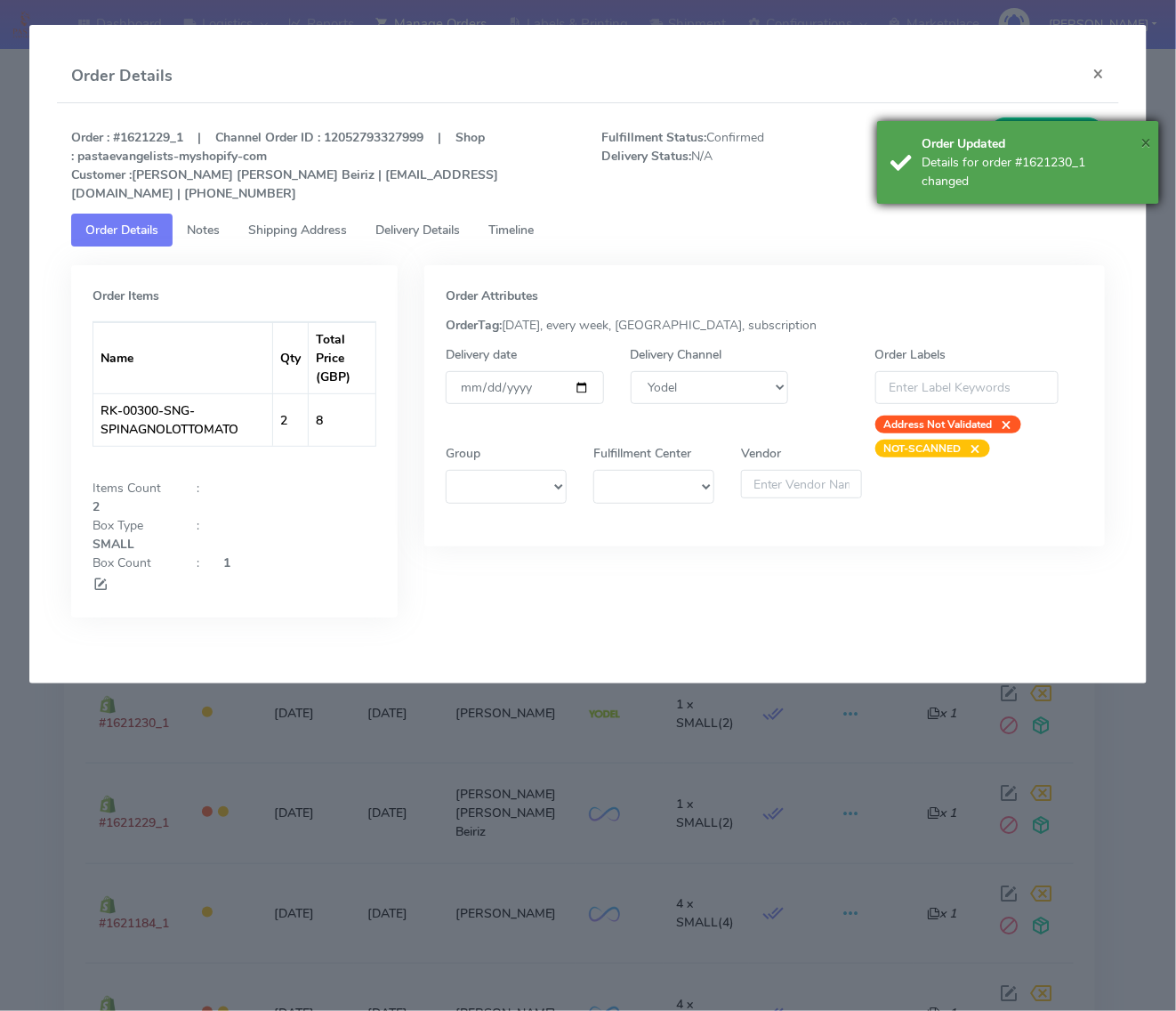
click at [1151, 142] on span "×" at bounding box center [1146, 142] width 11 height 24
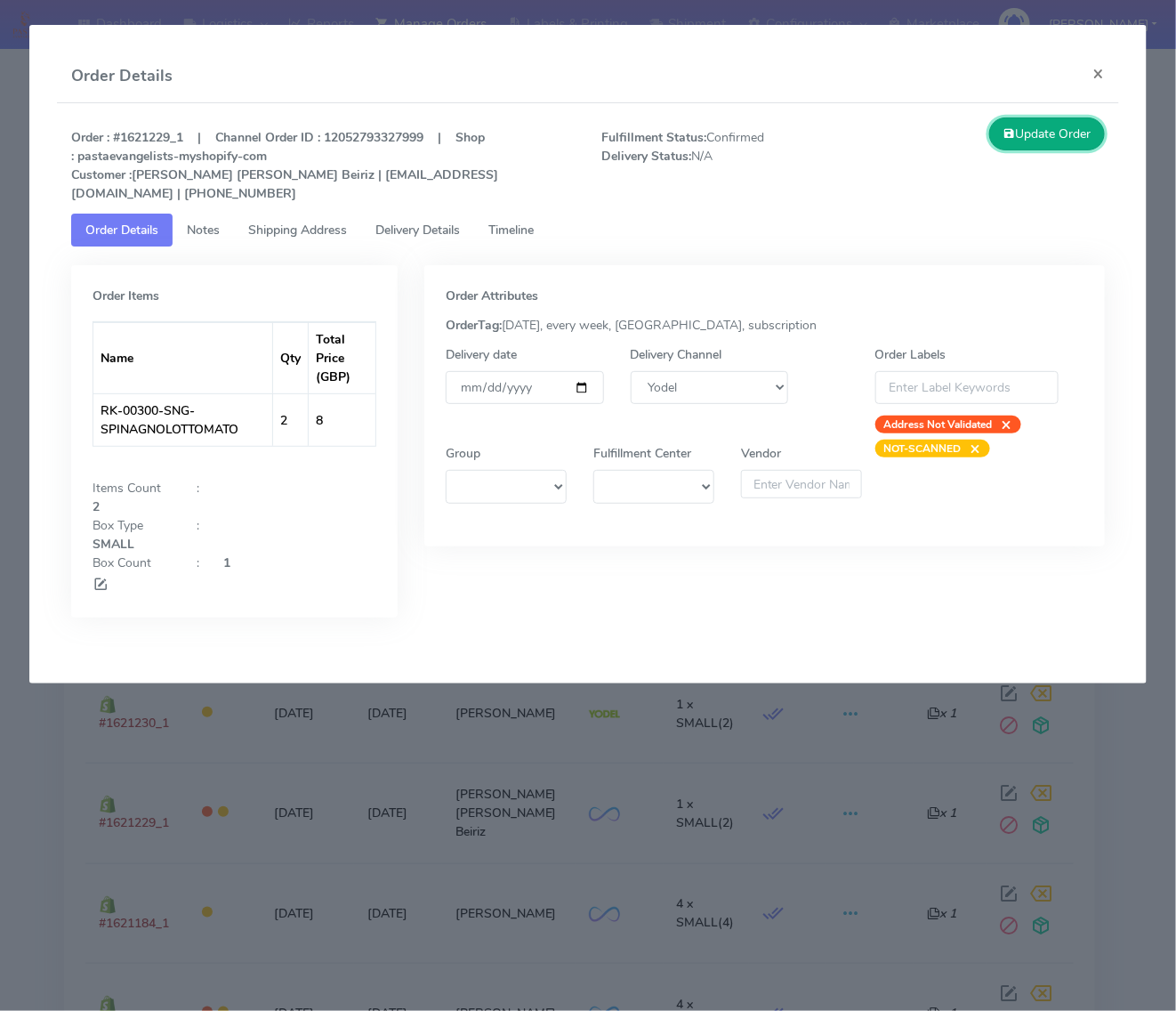
click at [1060, 123] on button "Update Order" at bounding box center [1047, 134] width 116 height 33
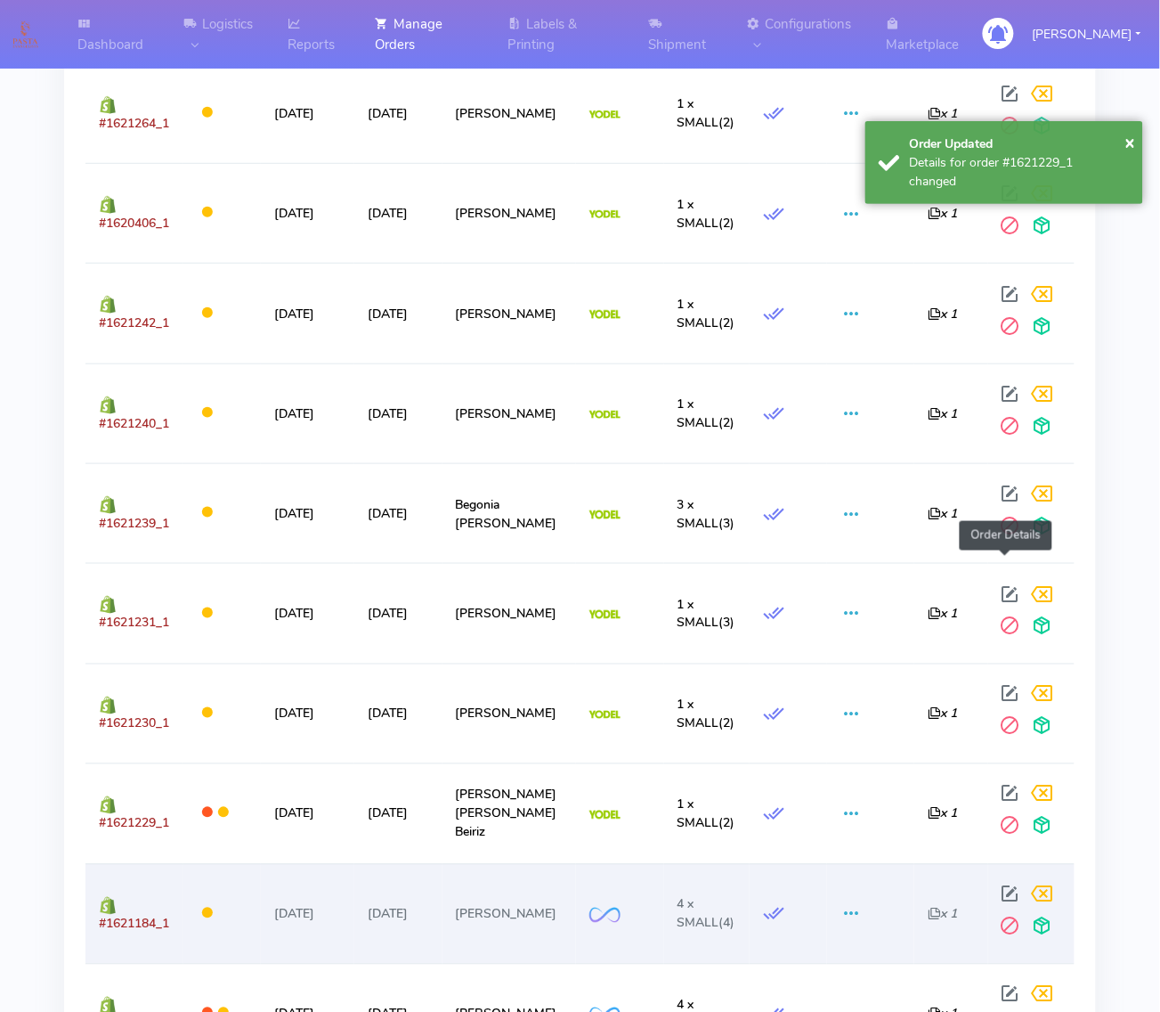
click at [1006, 890] on span at bounding box center [1011, 898] width 32 height 17
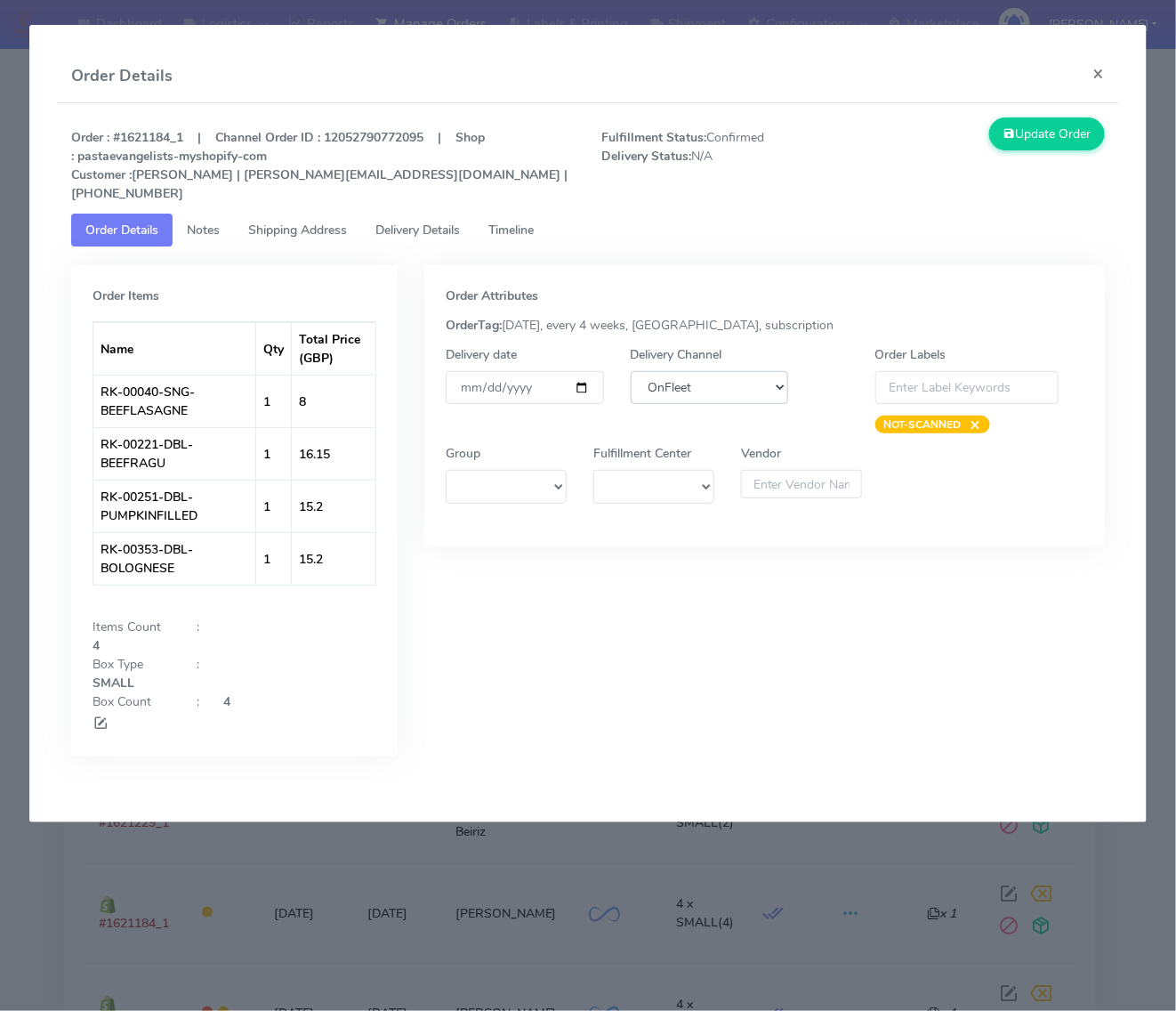
click at [729, 376] on select "DHL OnFleet Royal Mail DPD Yodel MaxOptra Amazon Collection" at bounding box center [709, 387] width 158 height 33
select select "5"
click at [630, 371] on select "DHL OnFleet Royal Mail DPD Yodel MaxOptra Amazon Collection" at bounding box center [709, 387] width 158 height 33
click at [1005, 126] on icon at bounding box center [1009, 134] width 12 height 17
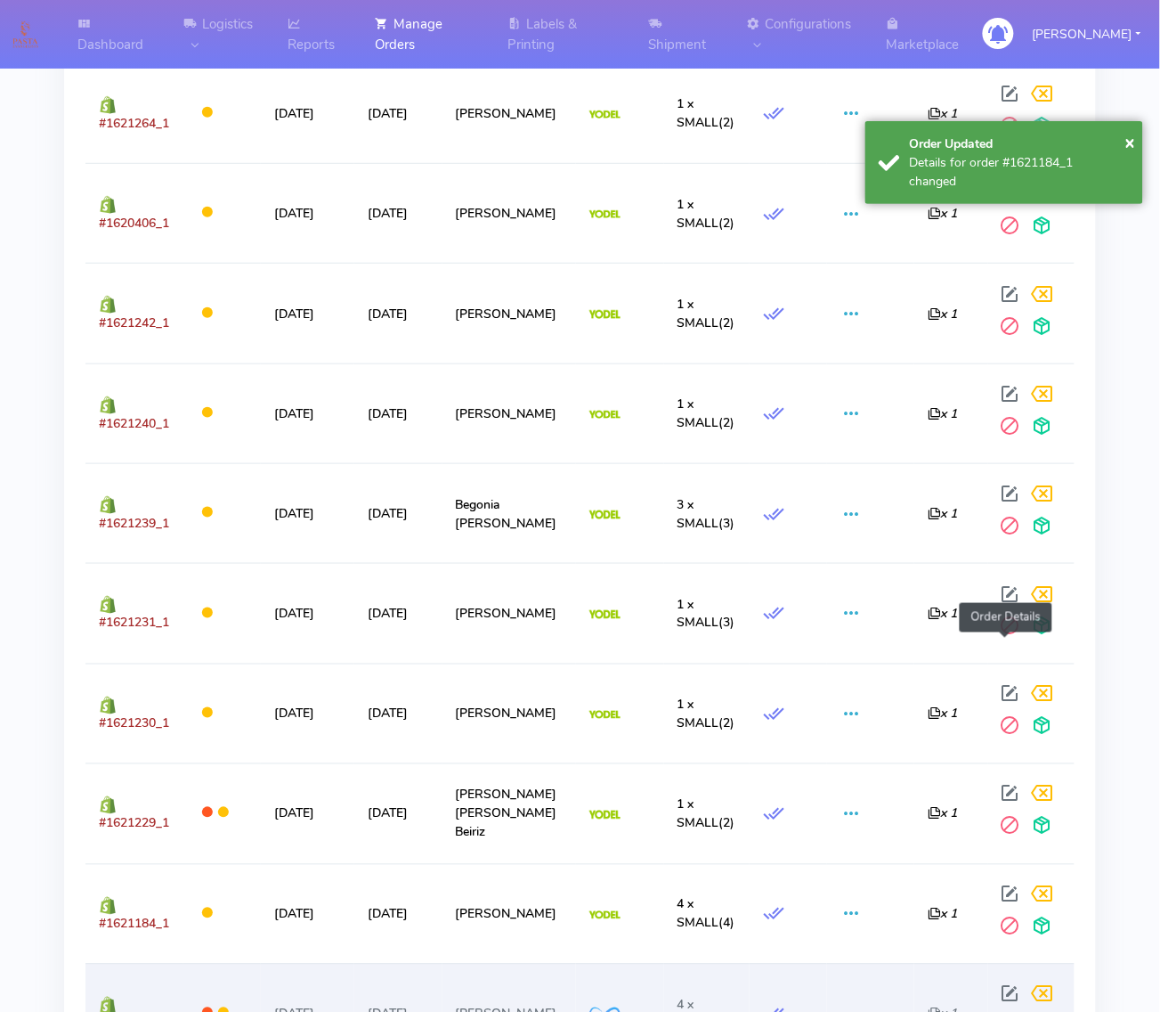
click at [1005, 989] on span at bounding box center [1011, 997] width 32 height 17
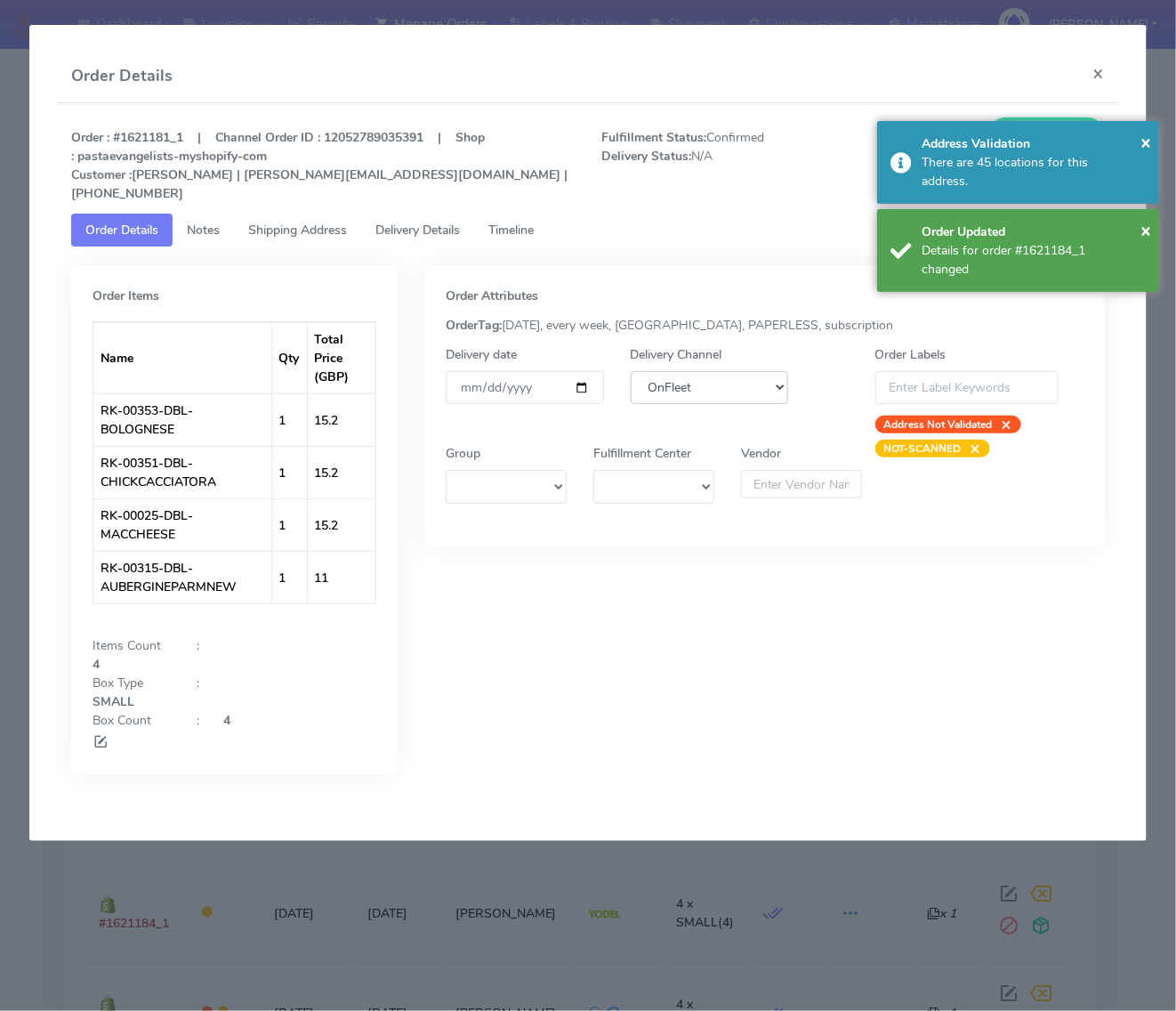
click at [699, 375] on select "DHL OnFleet Royal Mail DPD Yodel MaxOptra Amazon Collection" at bounding box center [709, 387] width 158 height 33
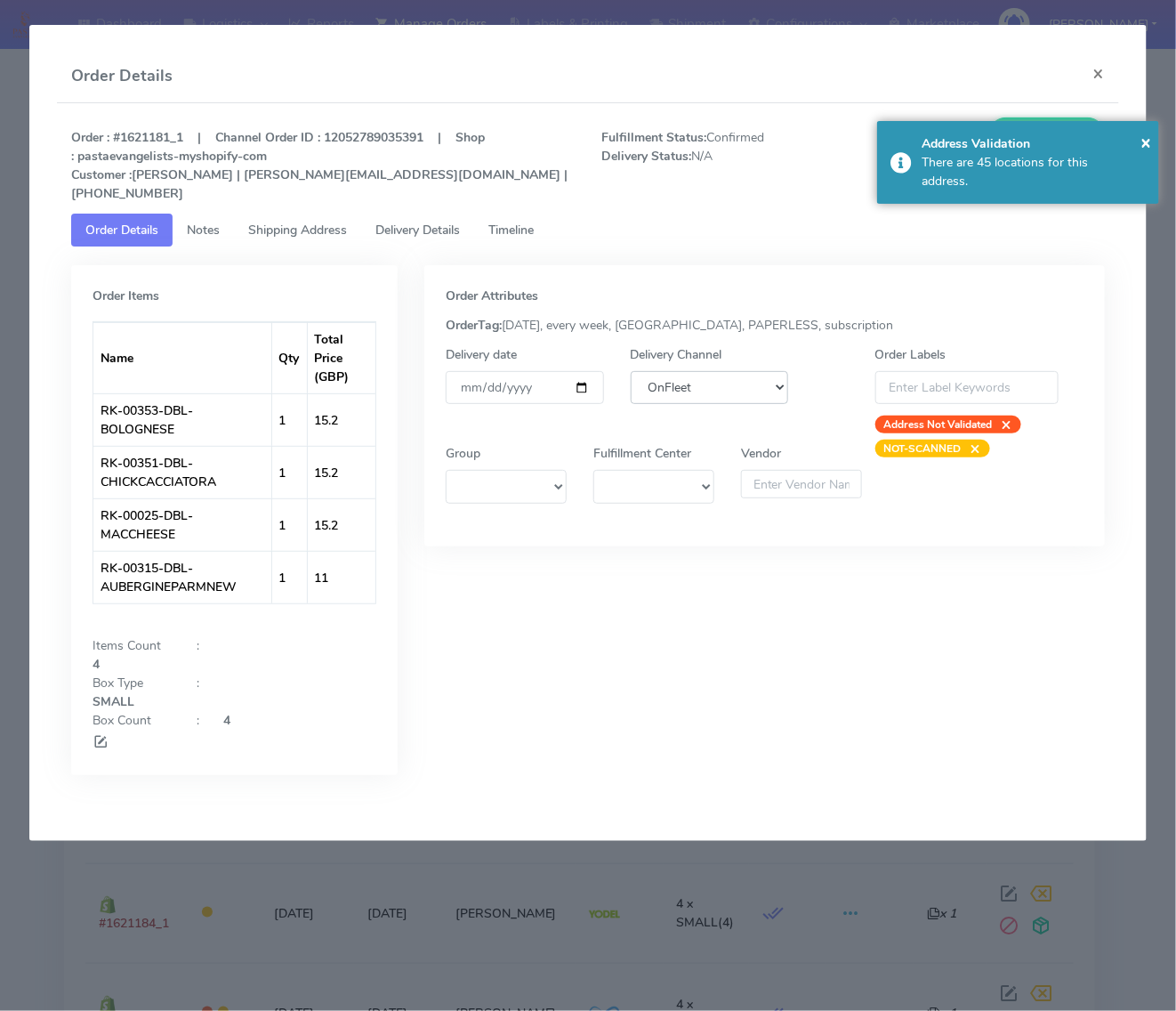
select select "5"
click at [630, 371] on select "DHL OnFleet Royal Mail DPD Yodel MaxOptra Amazon Collection" at bounding box center [709, 387] width 158 height 33
click at [1145, 142] on span "×" at bounding box center [1146, 142] width 11 height 24
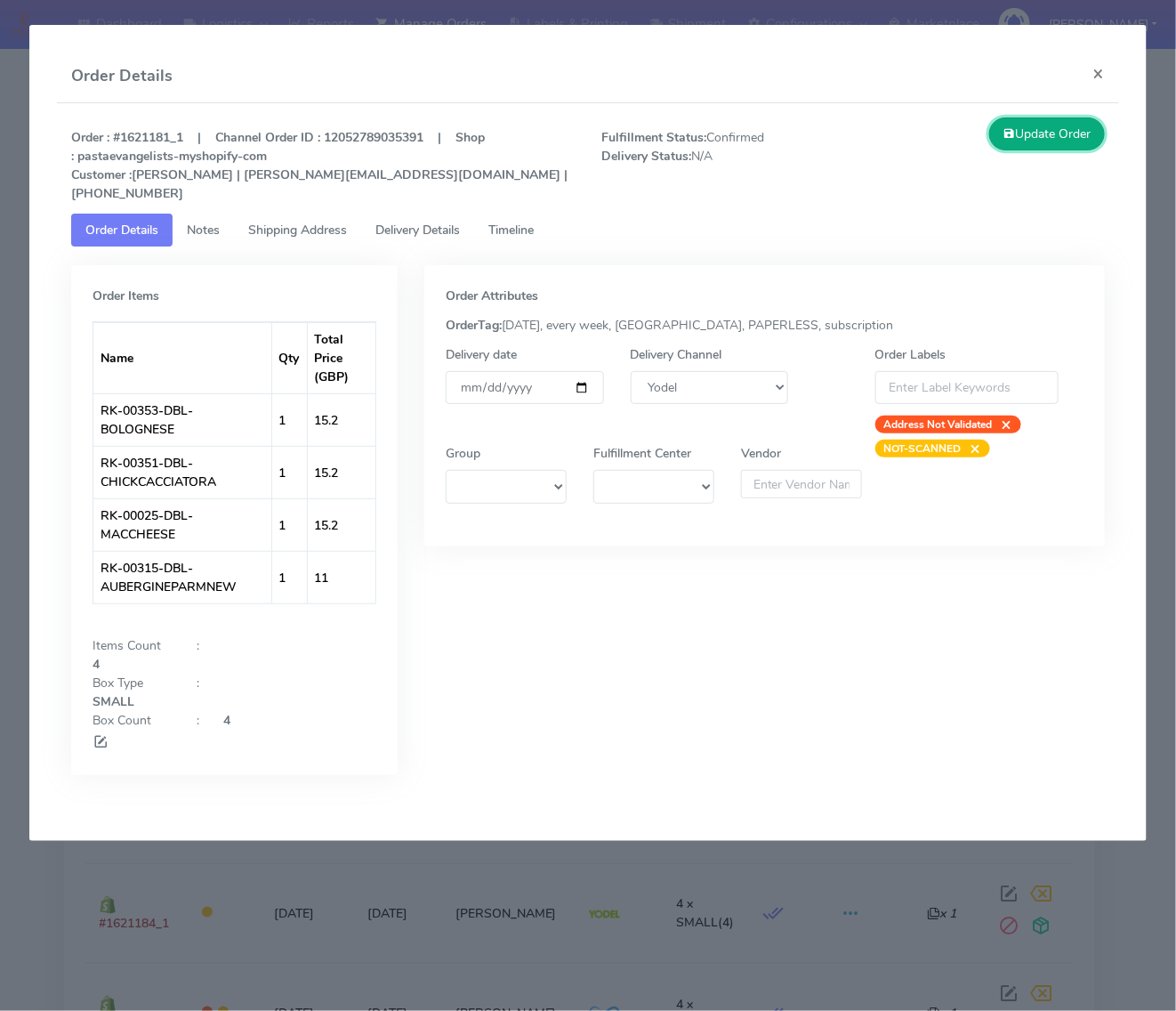
click at [1077, 135] on button "Update Order" at bounding box center [1047, 134] width 116 height 33
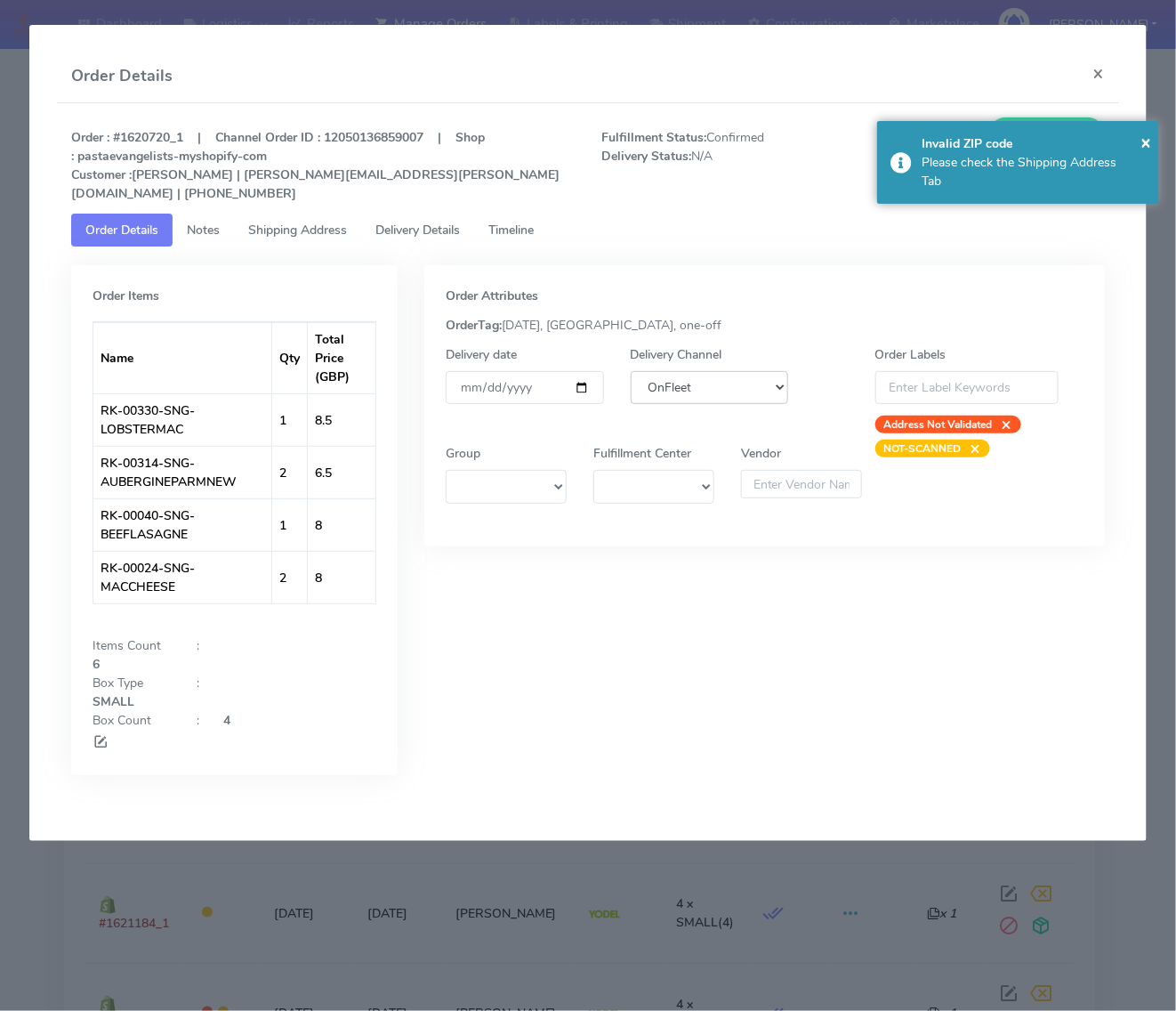
click at [664, 379] on select "DHL OnFleet Royal Mail DPD Yodel MaxOptra Amazon Collection" at bounding box center [709, 387] width 158 height 33
select select "5"
click at [630, 371] on select "DHL OnFleet Royal Mail DPD Yodel MaxOptra Amazon Collection" at bounding box center [709, 387] width 158 height 33
click at [1139, 139] on div "Invalid ZIP code" at bounding box center [1034, 143] width 224 height 19
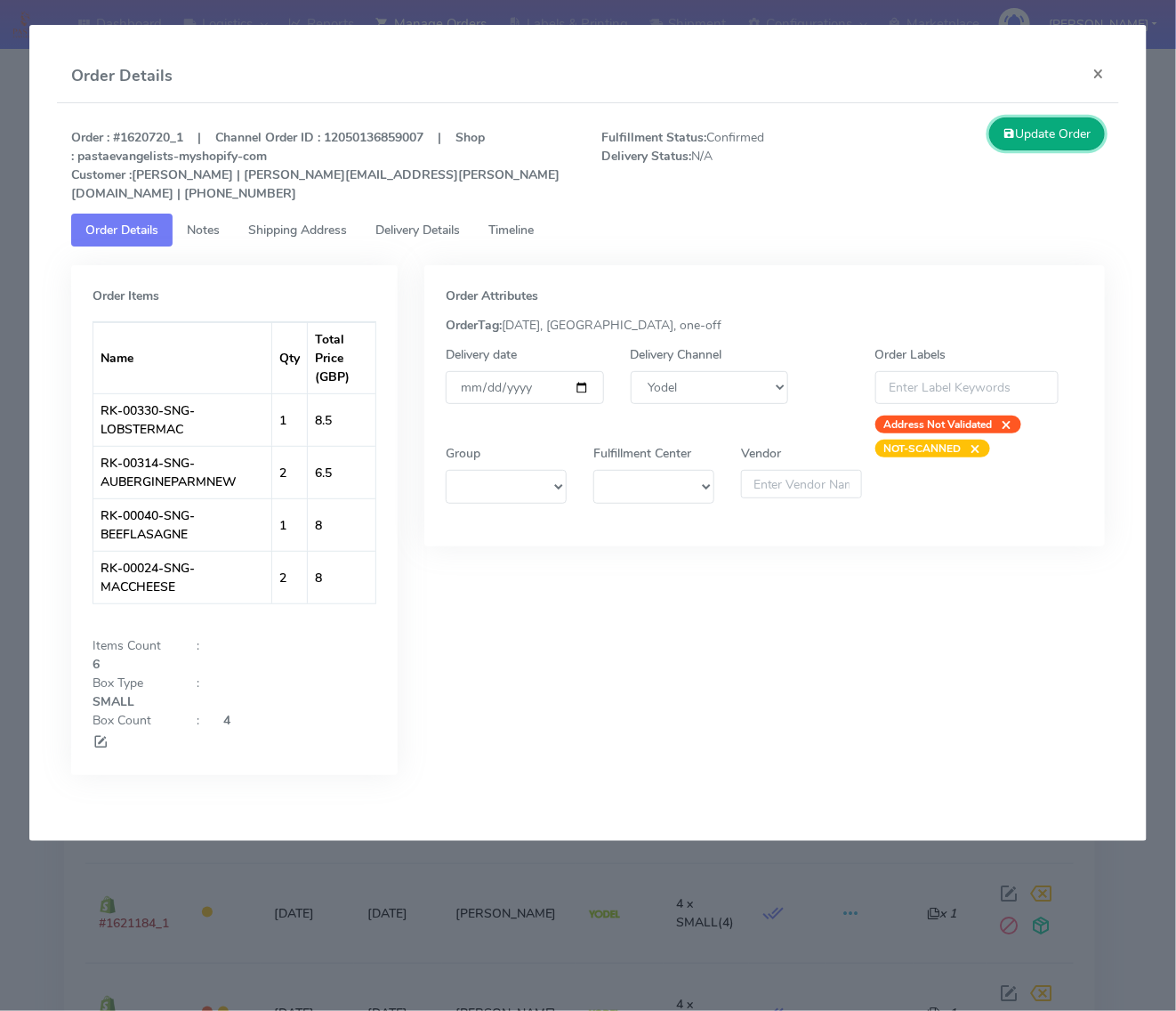
click at [1052, 134] on button "Update Order" at bounding box center [1047, 134] width 116 height 33
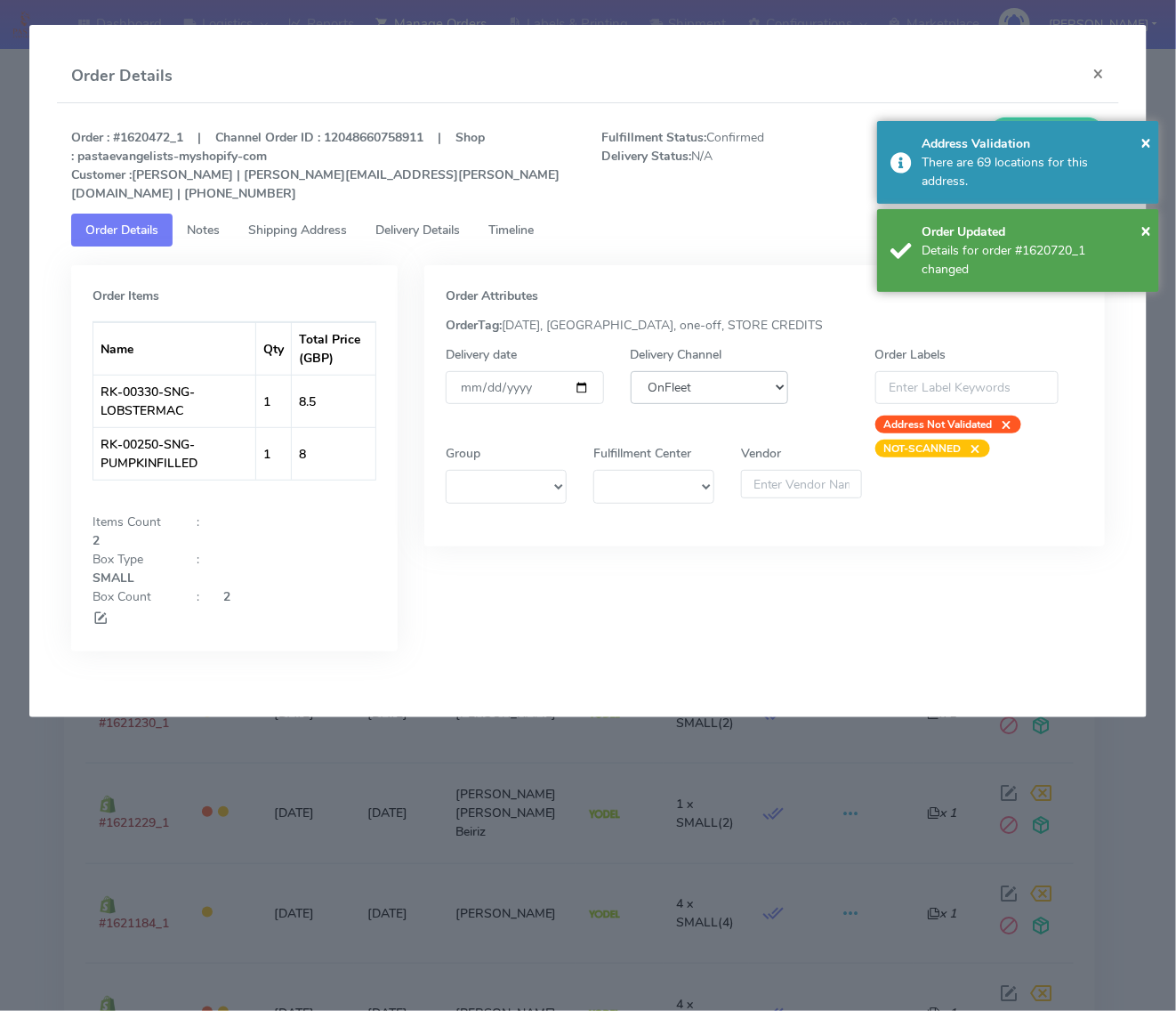
click at [676, 376] on select "DHL OnFleet Royal Mail DPD Yodel MaxOptra Amazon Collection" at bounding box center [709, 387] width 158 height 33
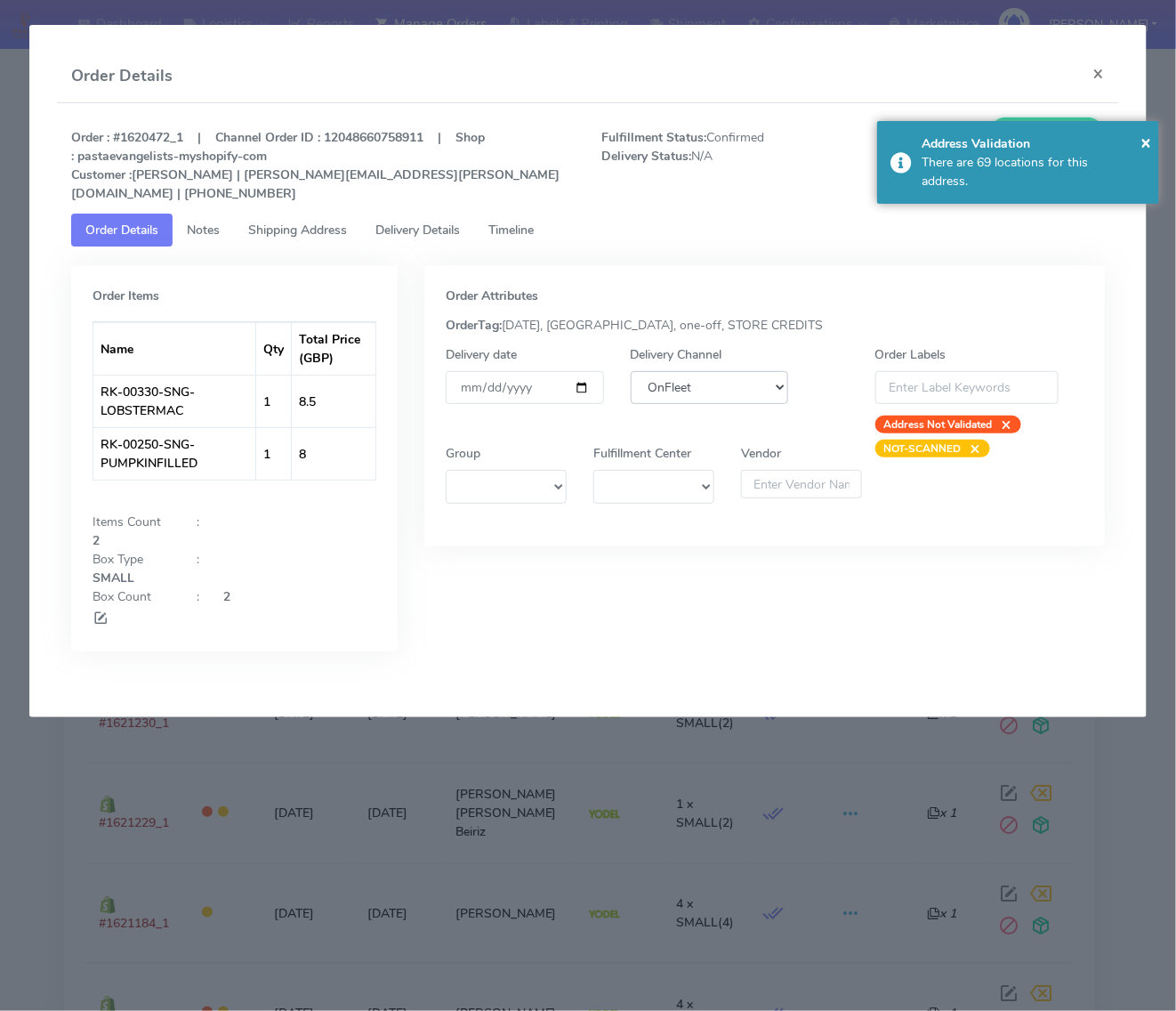
select select "5"
click at [630, 371] on select "DHL OnFleet Royal Mail DPD Yodel MaxOptra Amazon Collection" at bounding box center [709, 387] width 158 height 33
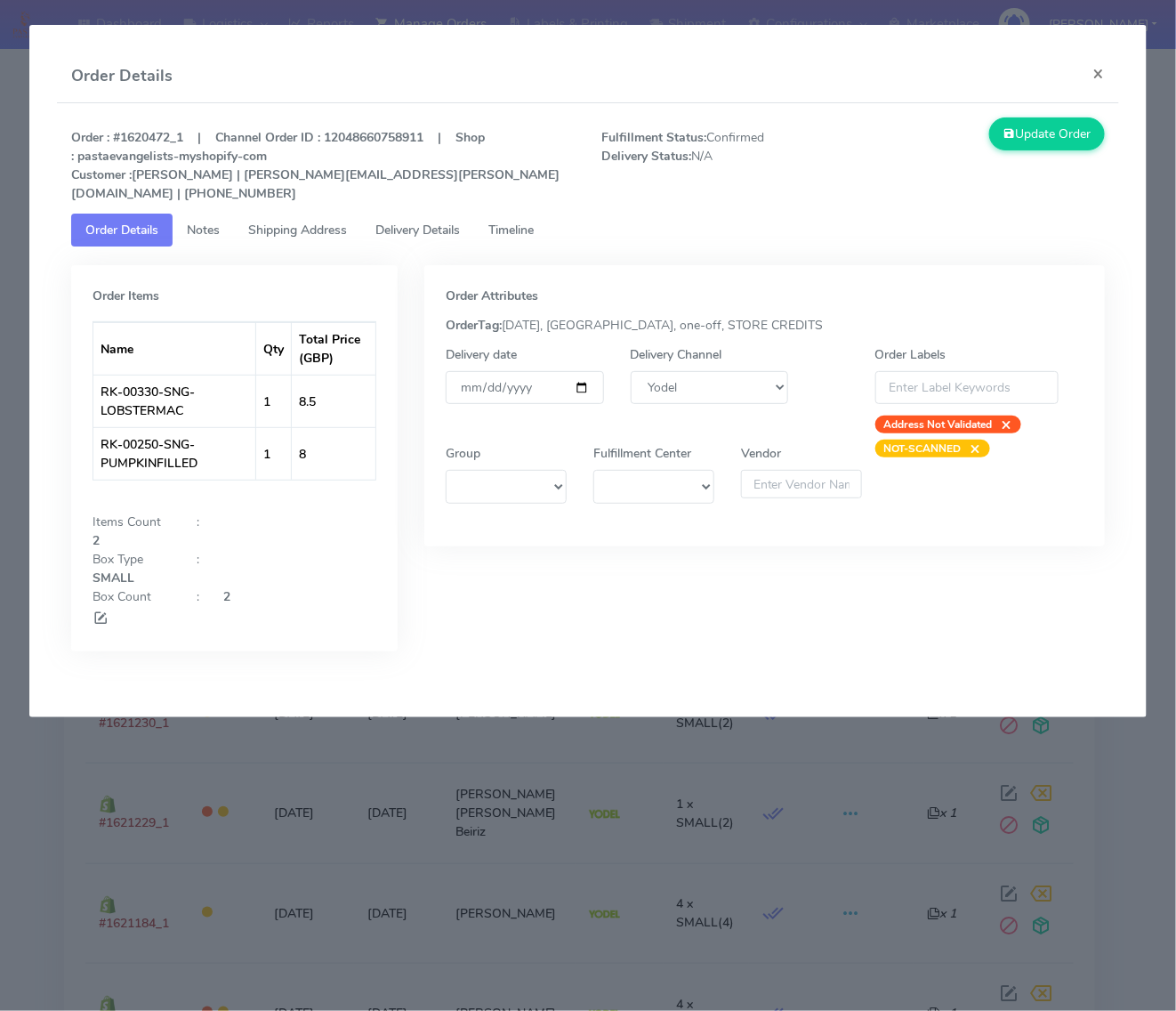
click at [1061, 111] on div "Order : #1620472_1 | Channel Order ID : 12048660758911 | Shop : pastaevangelist…" at bounding box center [588, 398] width 1061 height 589
click at [1037, 142] on button "Update Order" at bounding box center [1047, 134] width 116 height 33
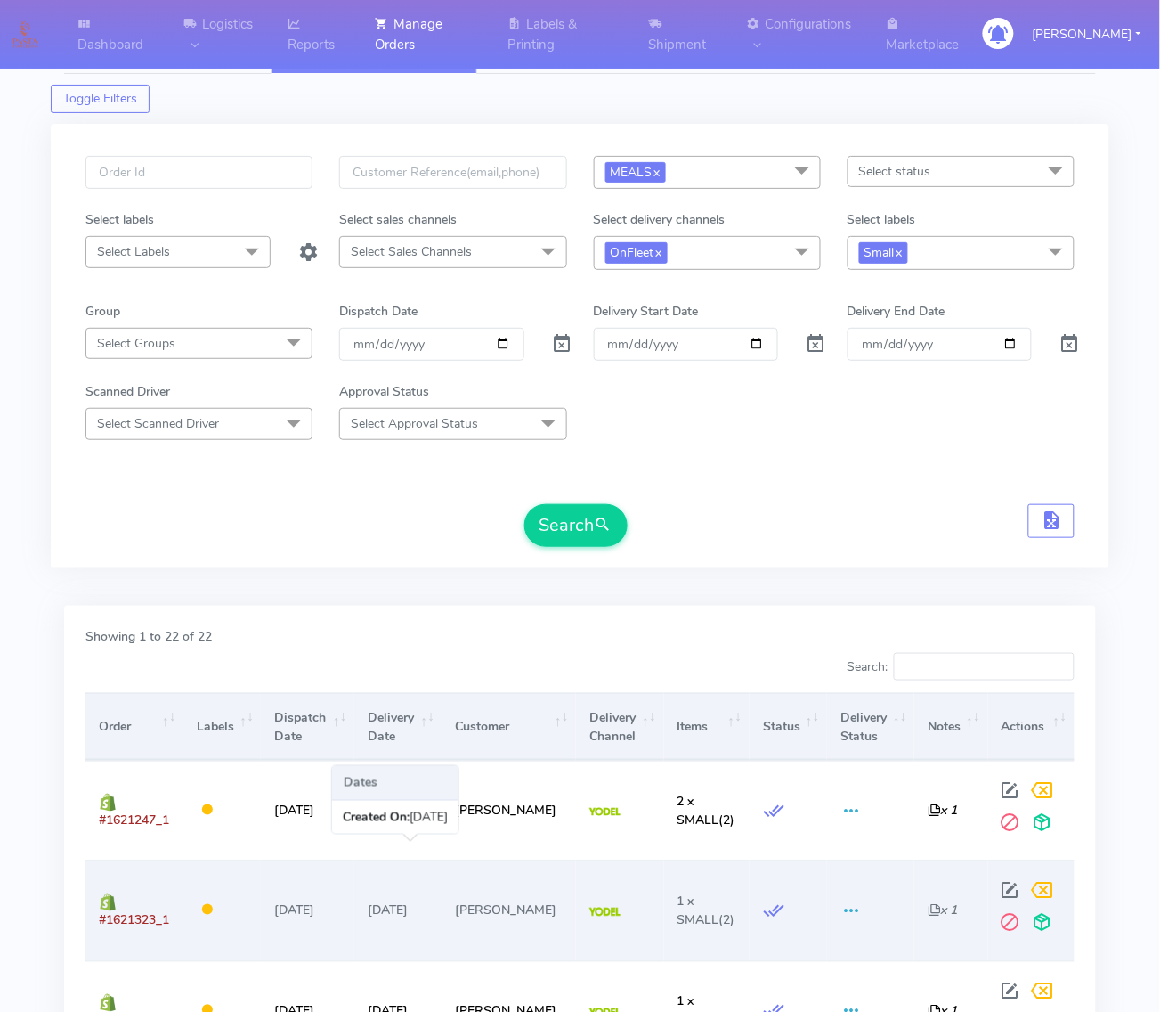
scroll to position [0, 0]
